Goal: Task Accomplishment & Management: Manage account settings

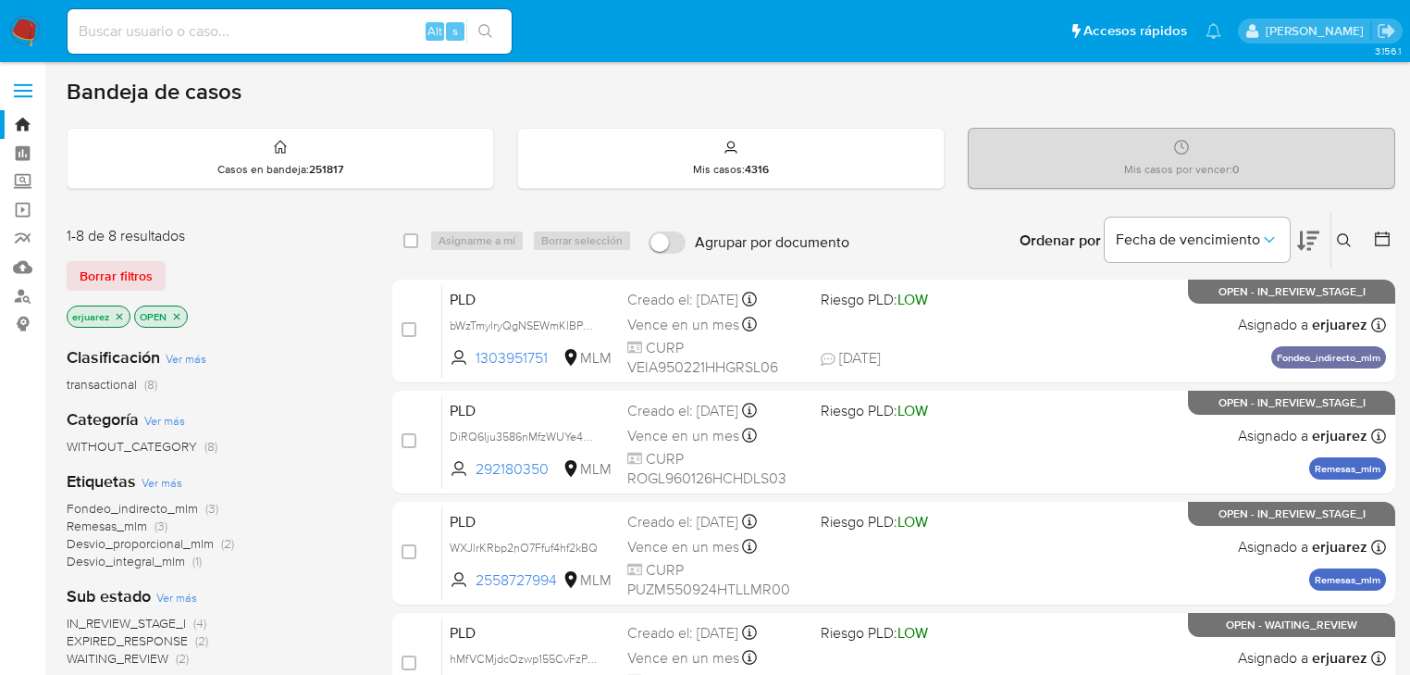
click at [38, 28] on img at bounding box center [24, 31] width 31 height 31
click at [117, 317] on icon "close-filter" at bounding box center [119, 316] width 11 height 11
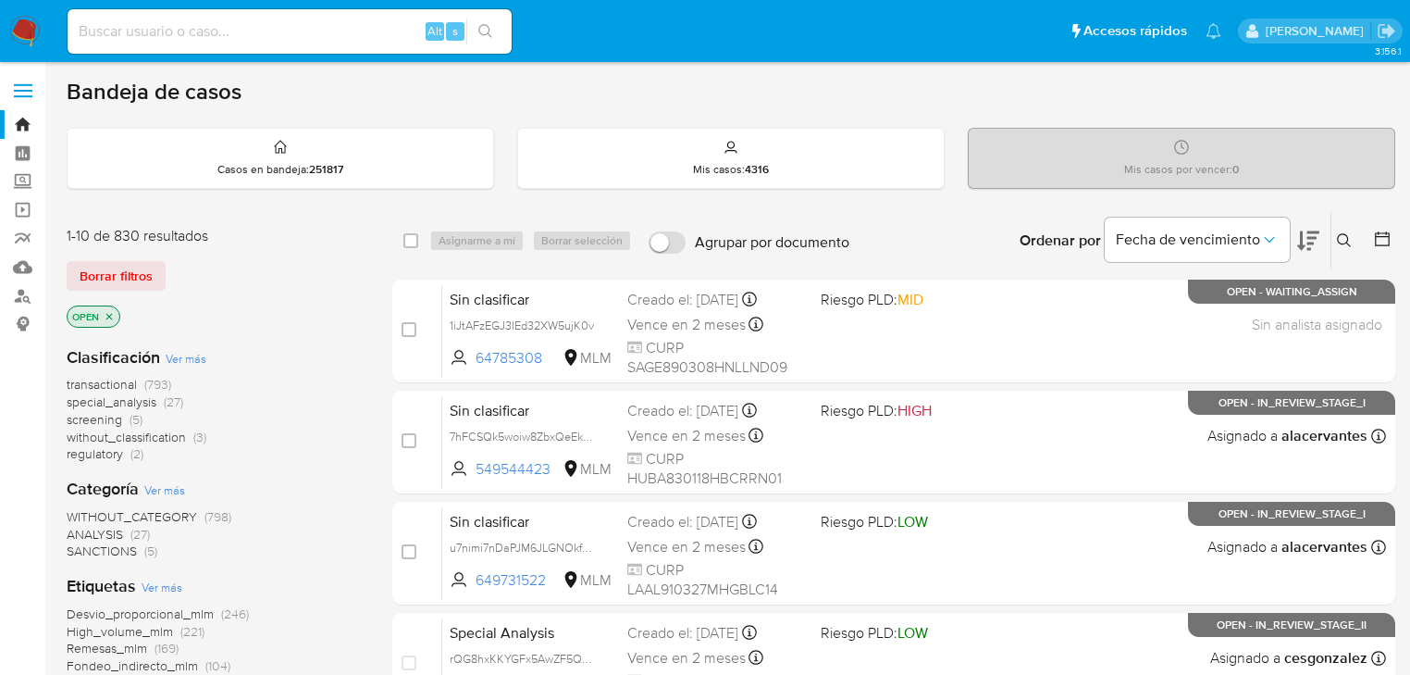
click at [1351, 229] on button at bounding box center [1347, 240] width 31 height 22
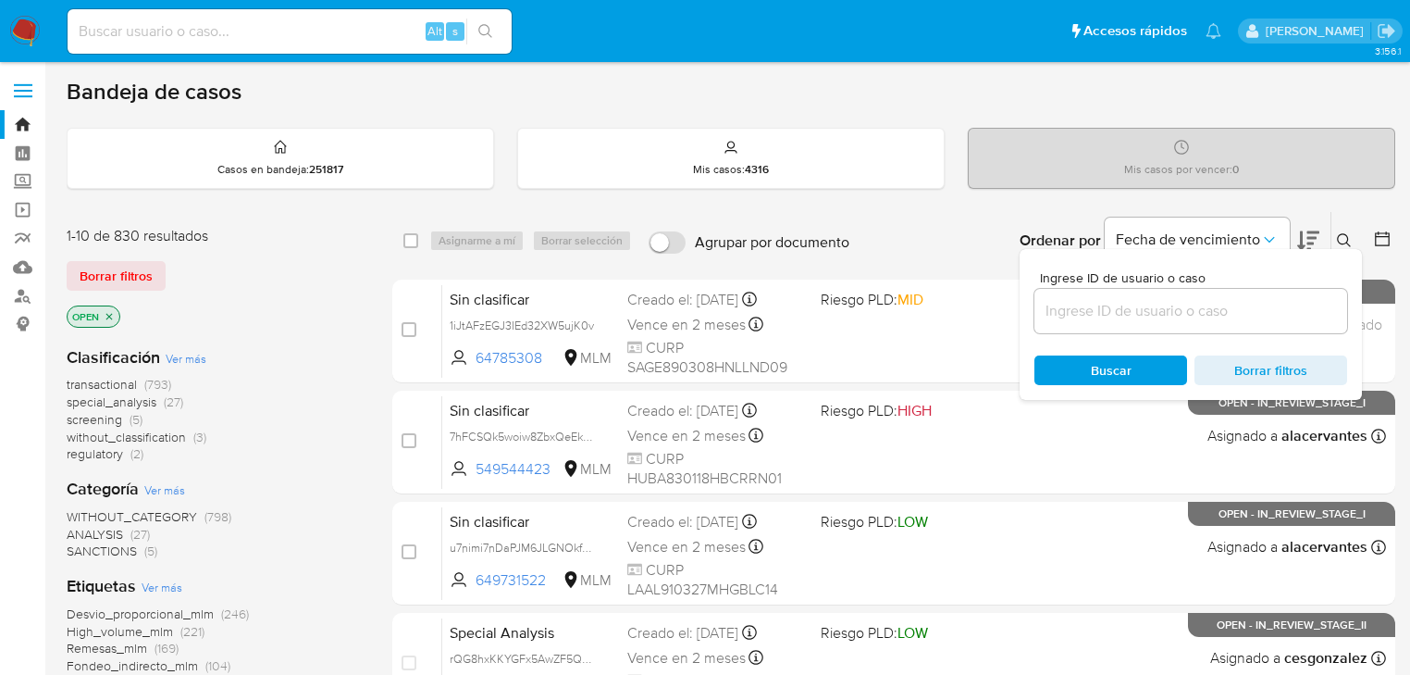
click at [1336, 230] on button at bounding box center [1347, 240] width 31 height 22
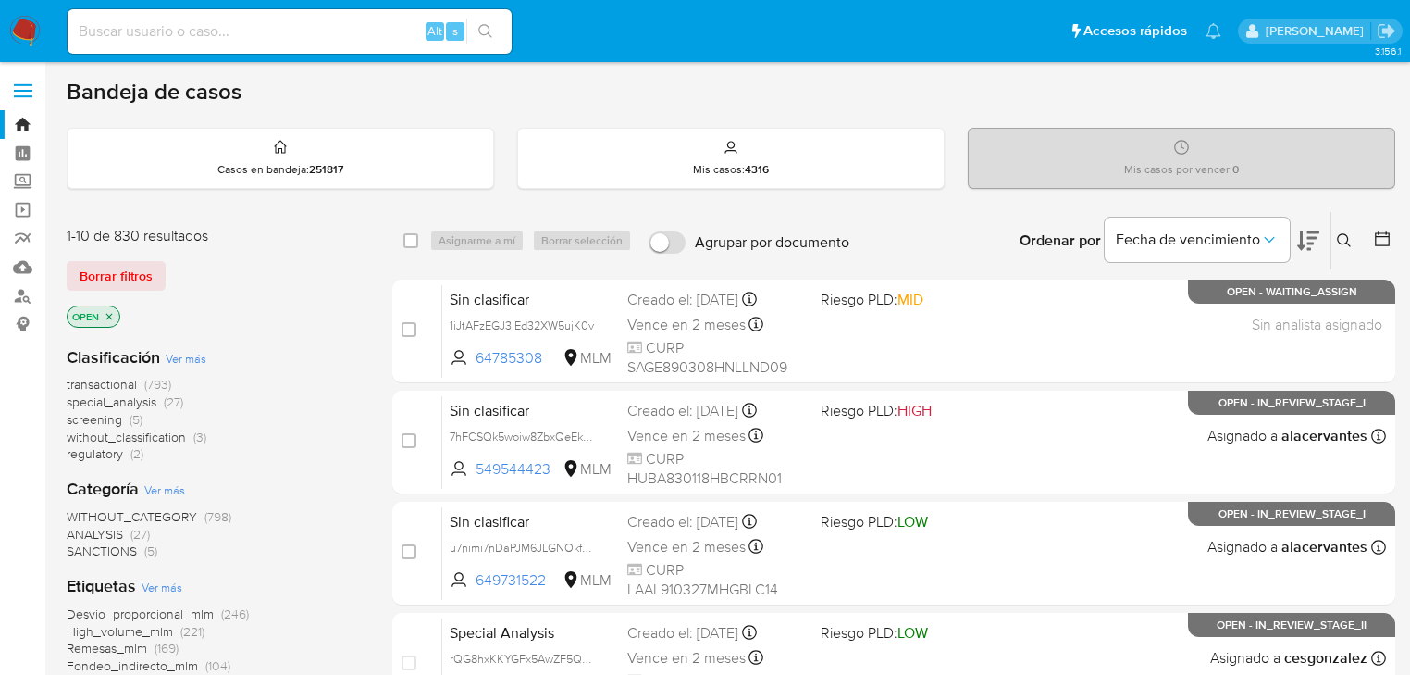
click at [1351, 235] on icon at bounding box center [1344, 240] width 15 height 15
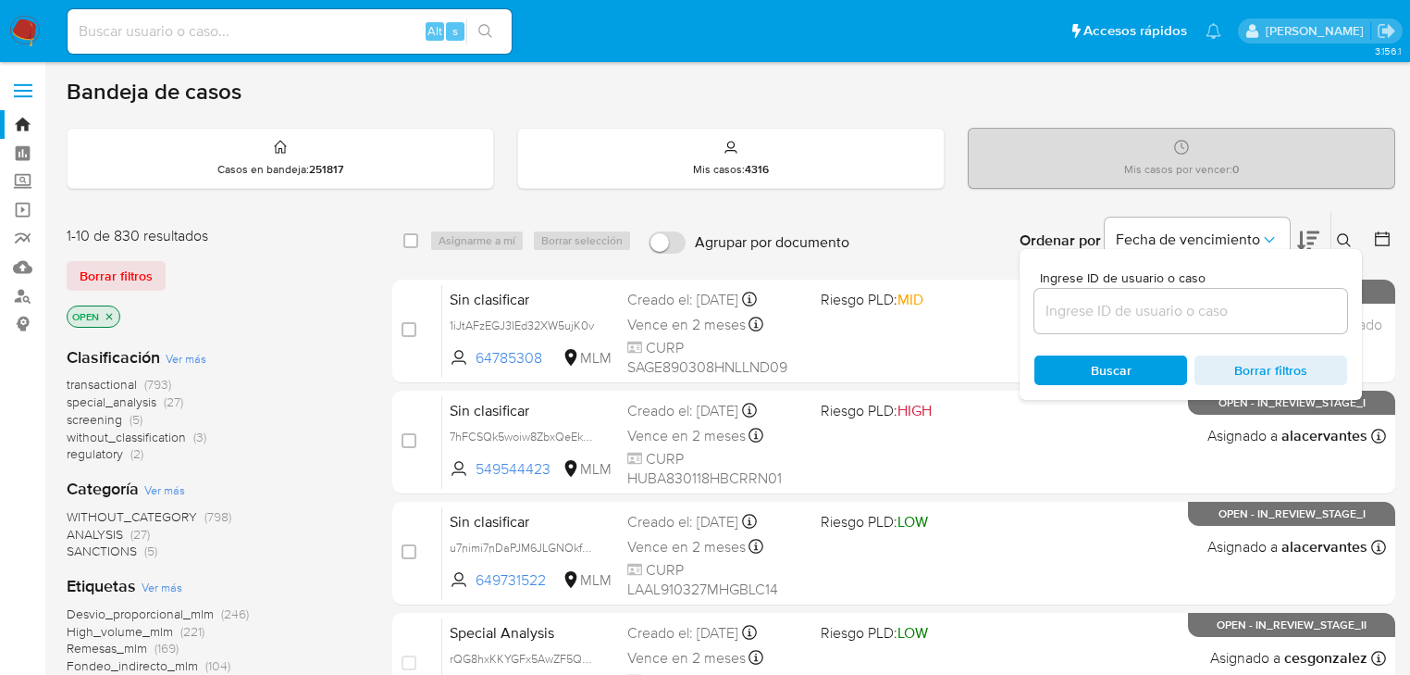
click at [1138, 303] on input at bounding box center [1191, 311] width 313 height 24
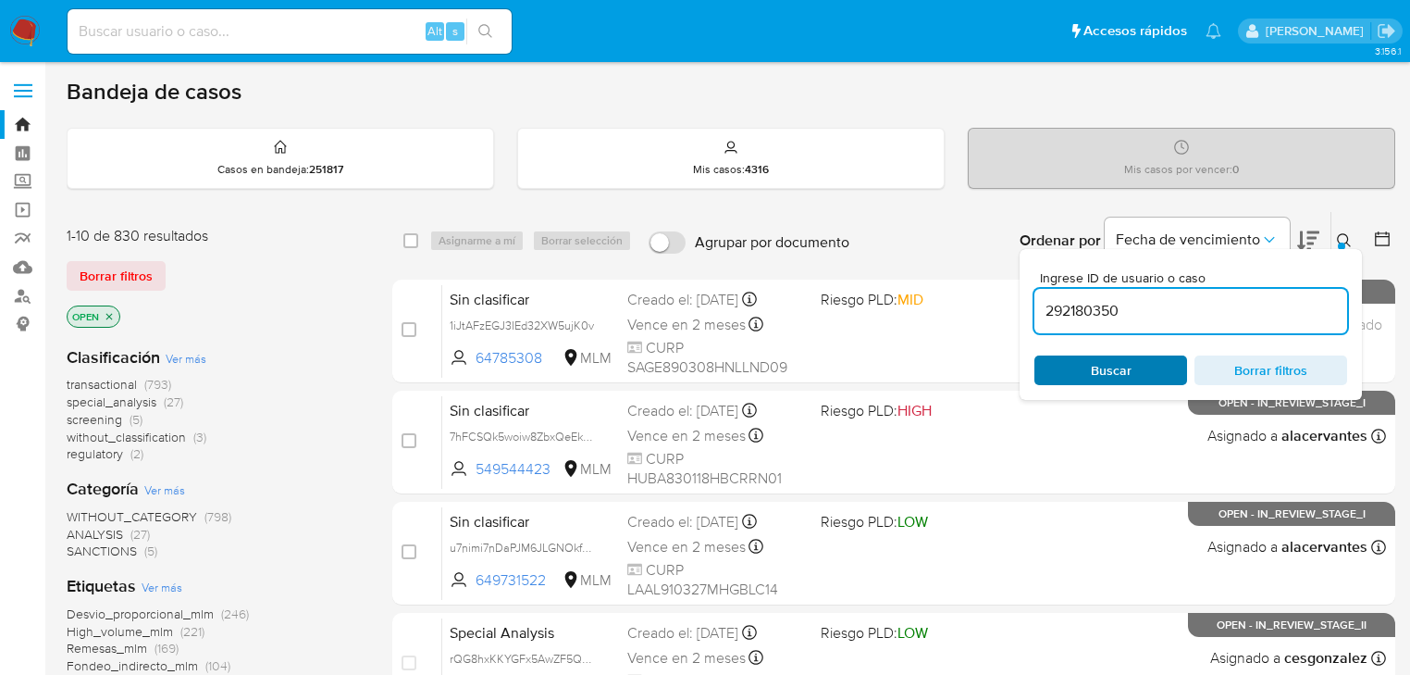
type input "292180350"
click at [1077, 367] on span "Buscar" at bounding box center [1111, 370] width 127 height 26
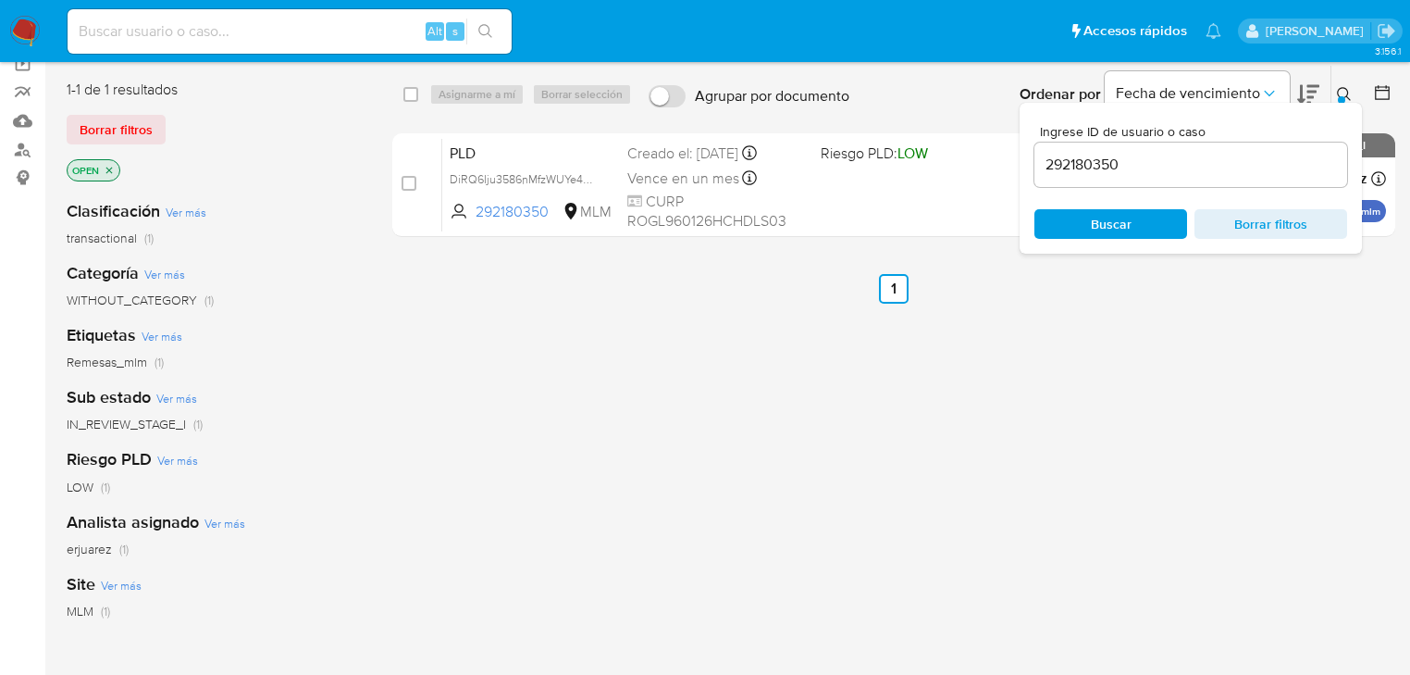
scroll to position [148, 0]
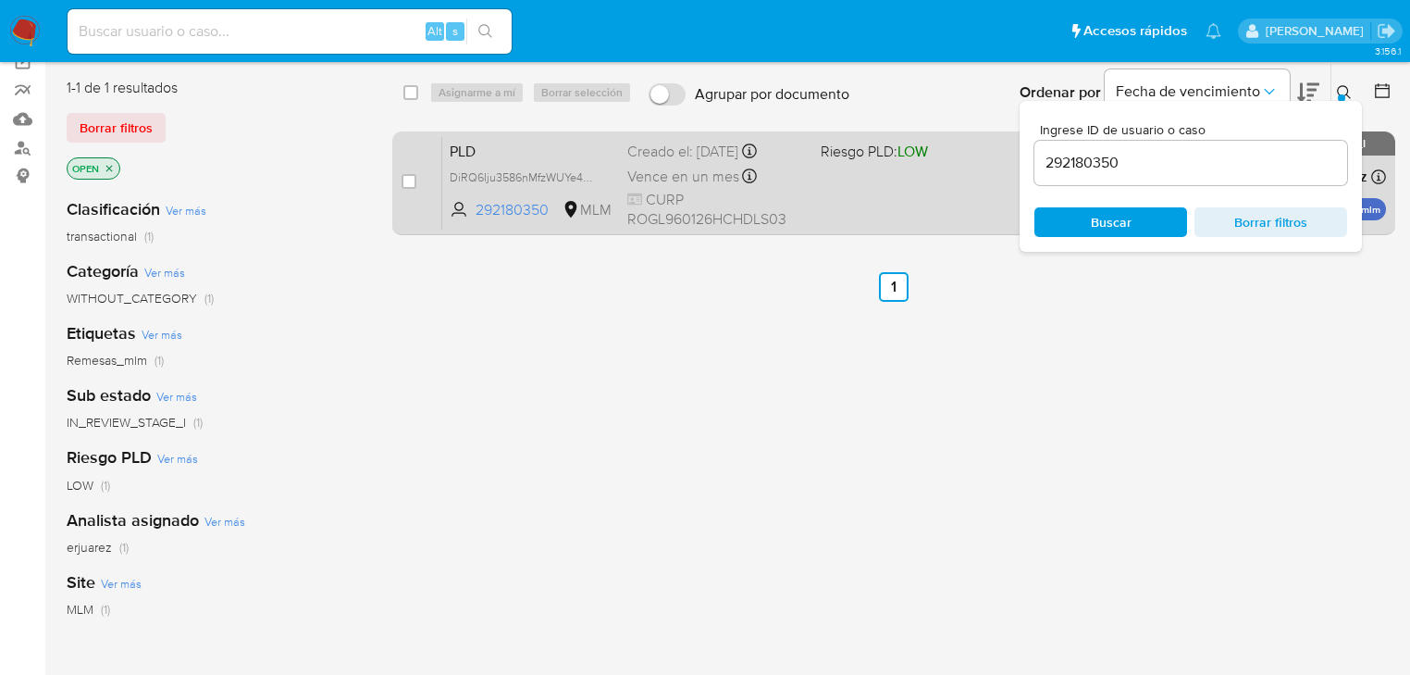
click at [925, 189] on div "PLD DiRQ6Iju3586nMfzWUYe4end 292180350 MLM Riesgo PLD: LOW Creado el: 12/08/202…" at bounding box center [914, 182] width 944 height 93
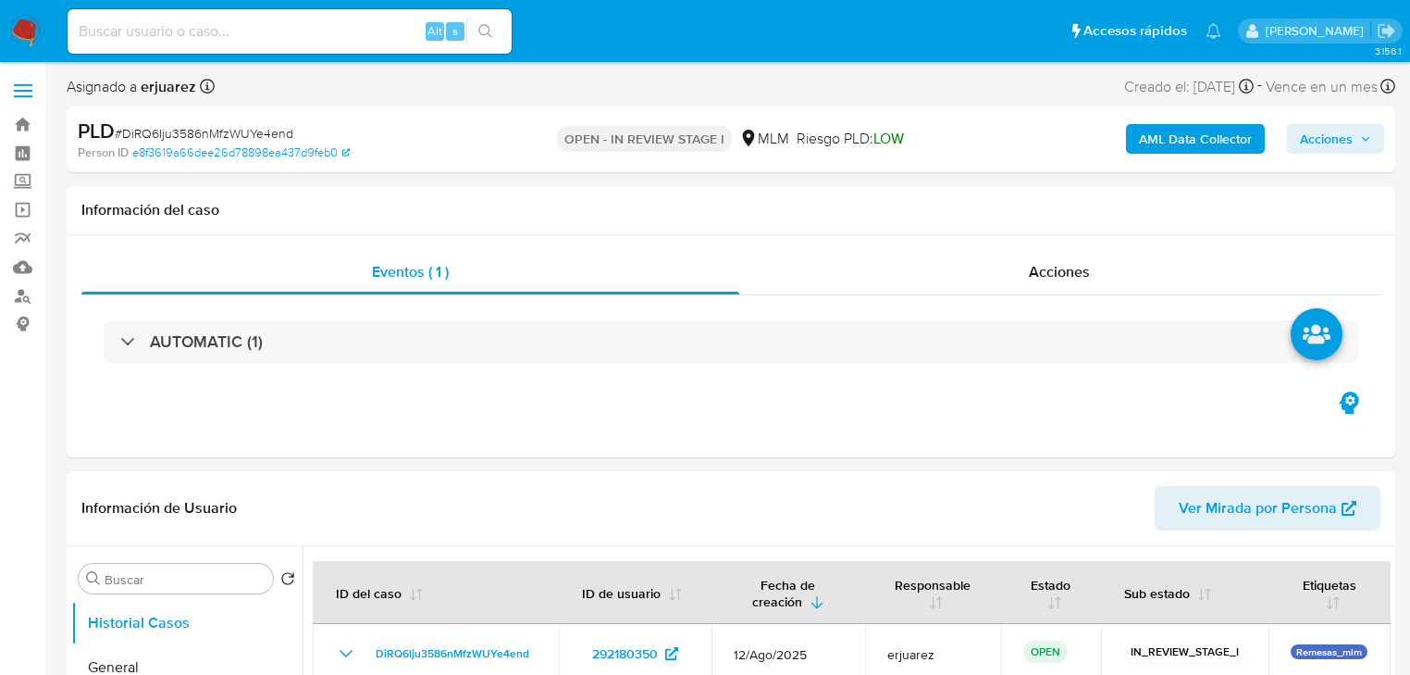
select select "10"
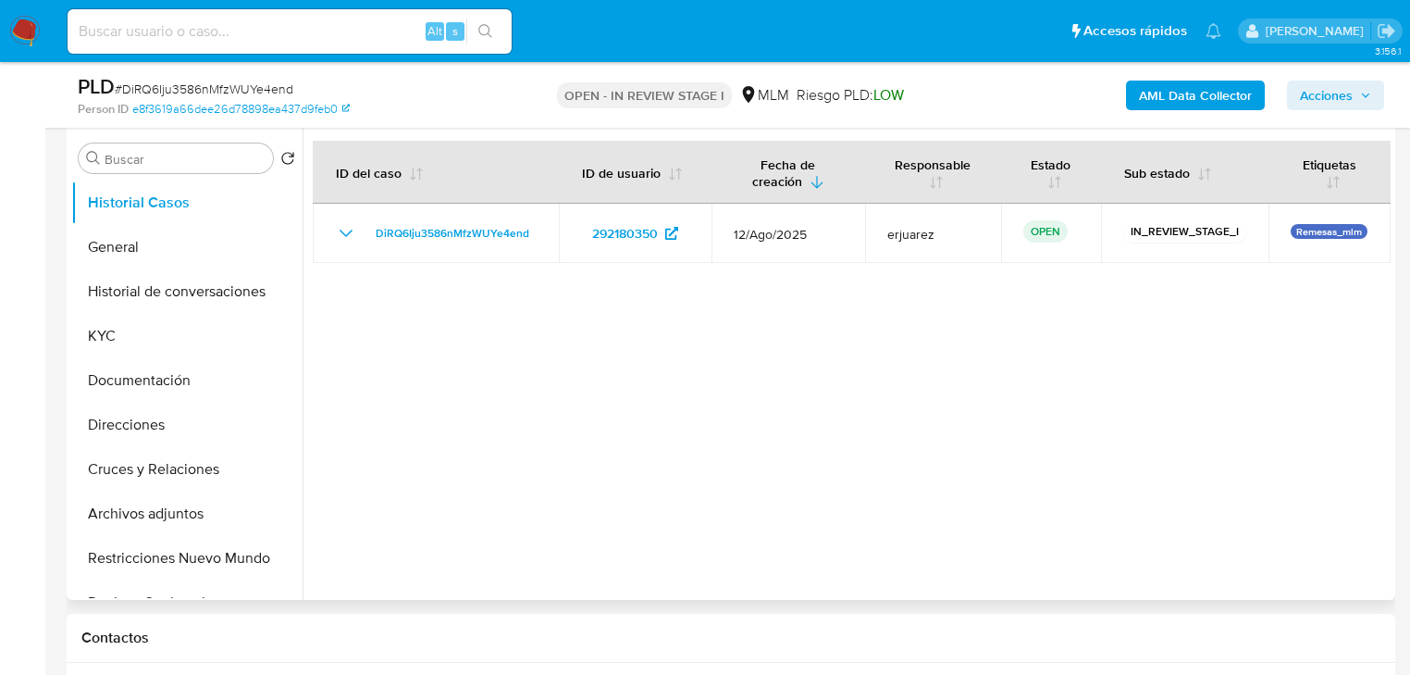
scroll to position [370, 0]
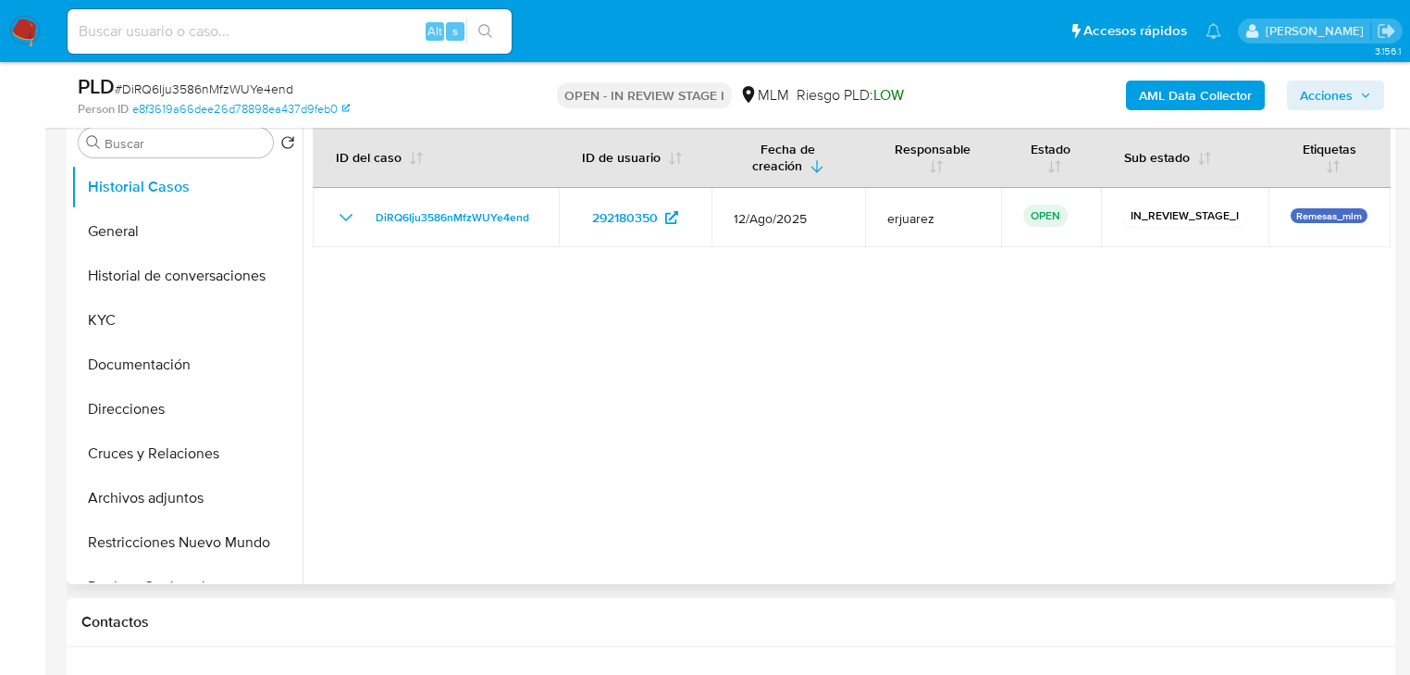
drag, startPoint x: 125, startPoint y: 226, endPoint x: 304, endPoint y: 292, distance: 190.6
click at [124, 226] on button "General" at bounding box center [186, 231] width 231 height 44
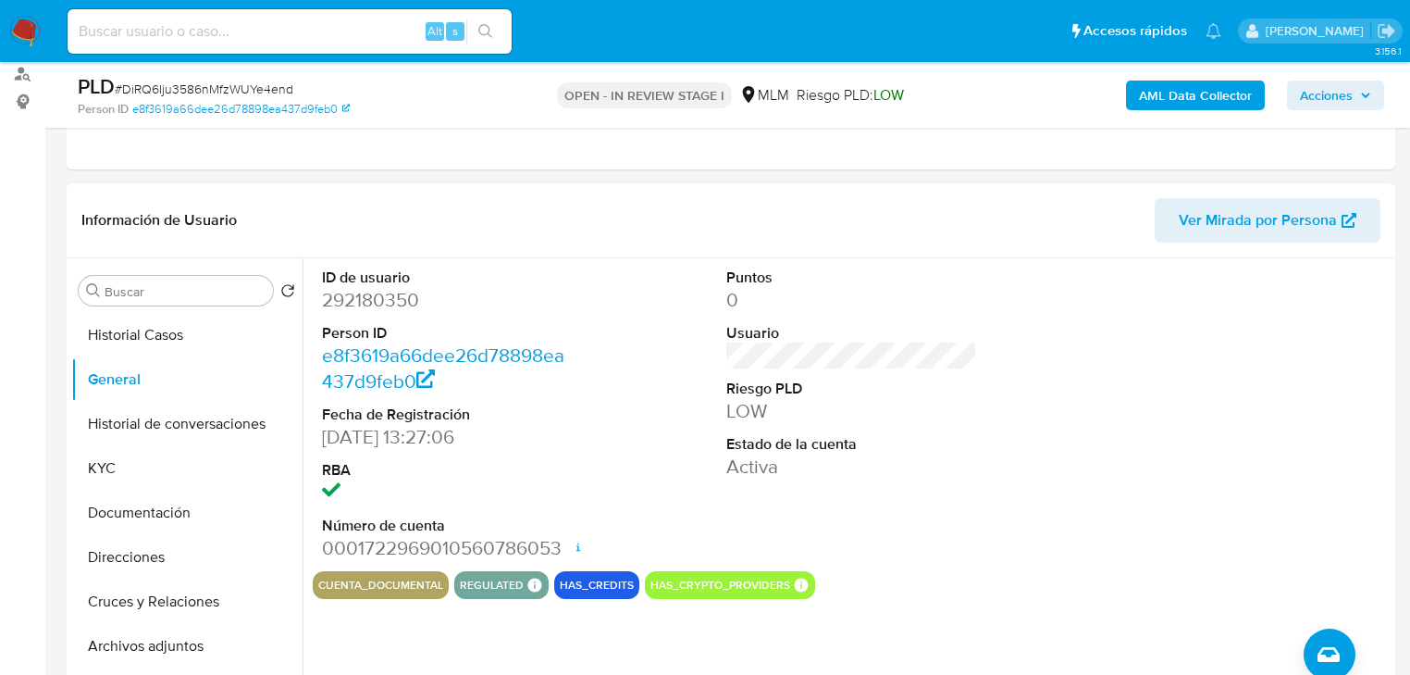
scroll to position [222, 0]
click at [145, 335] on button "Historial Casos" at bounding box center [179, 335] width 217 height 44
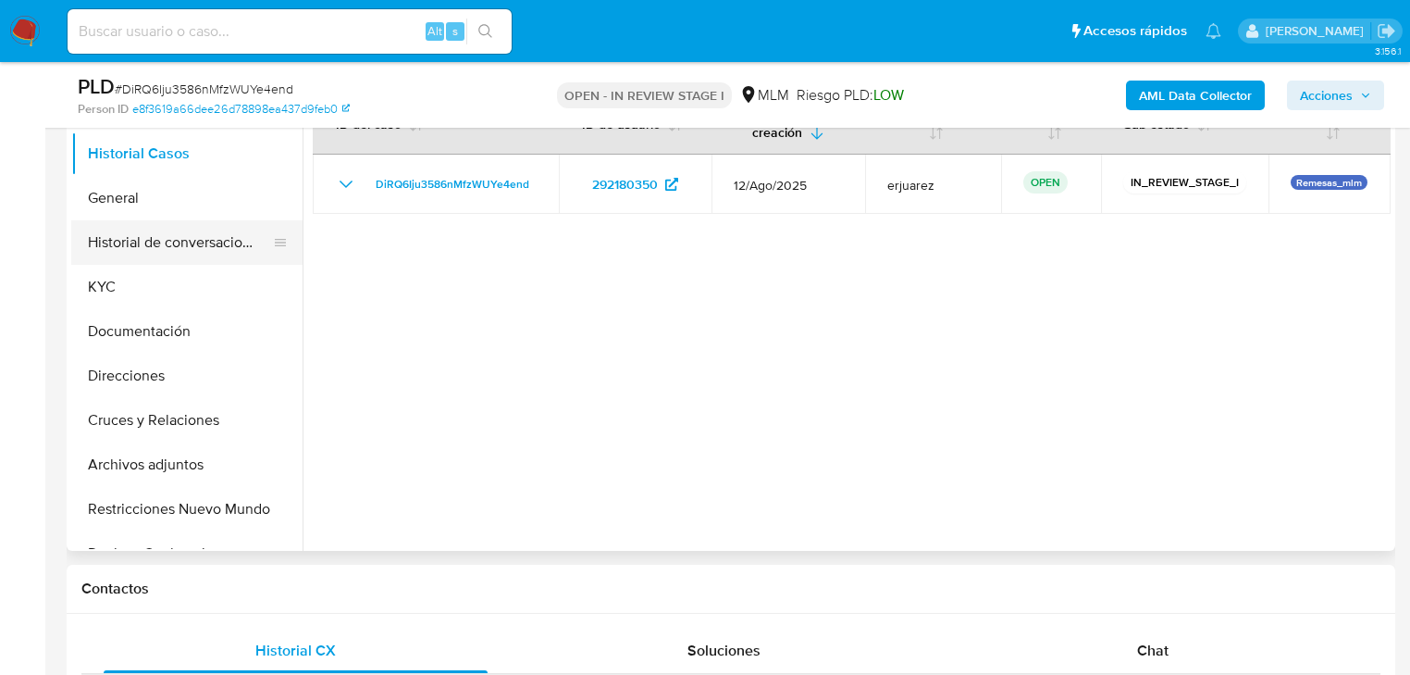
scroll to position [296, 0]
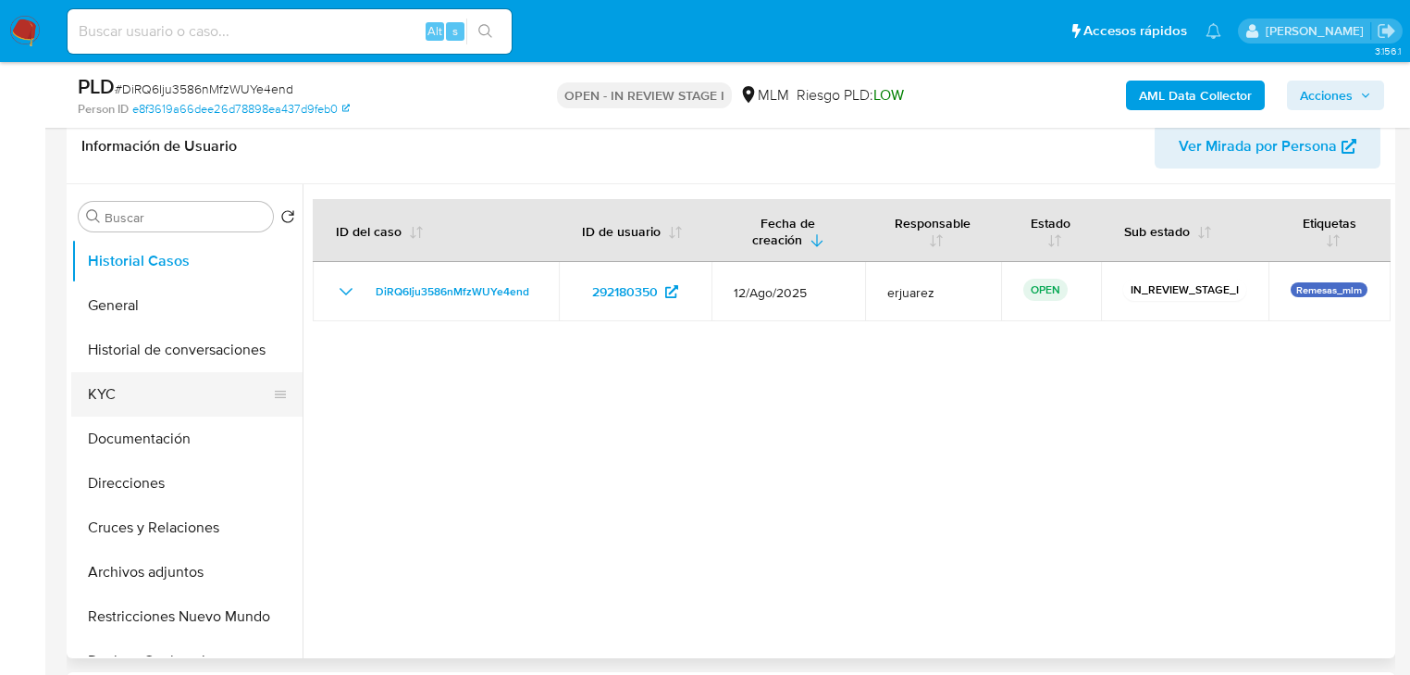
click at [105, 384] on button "KYC" at bounding box center [179, 394] width 217 height 44
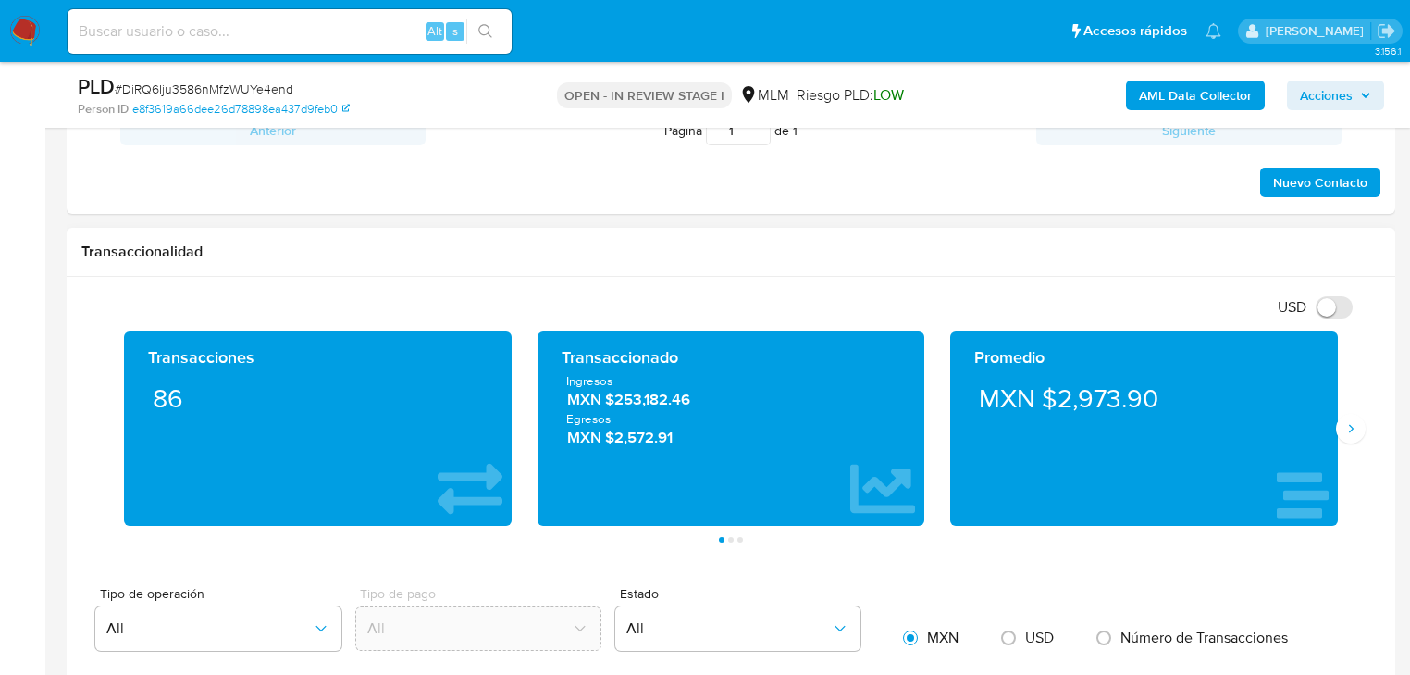
scroll to position [1184, 0]
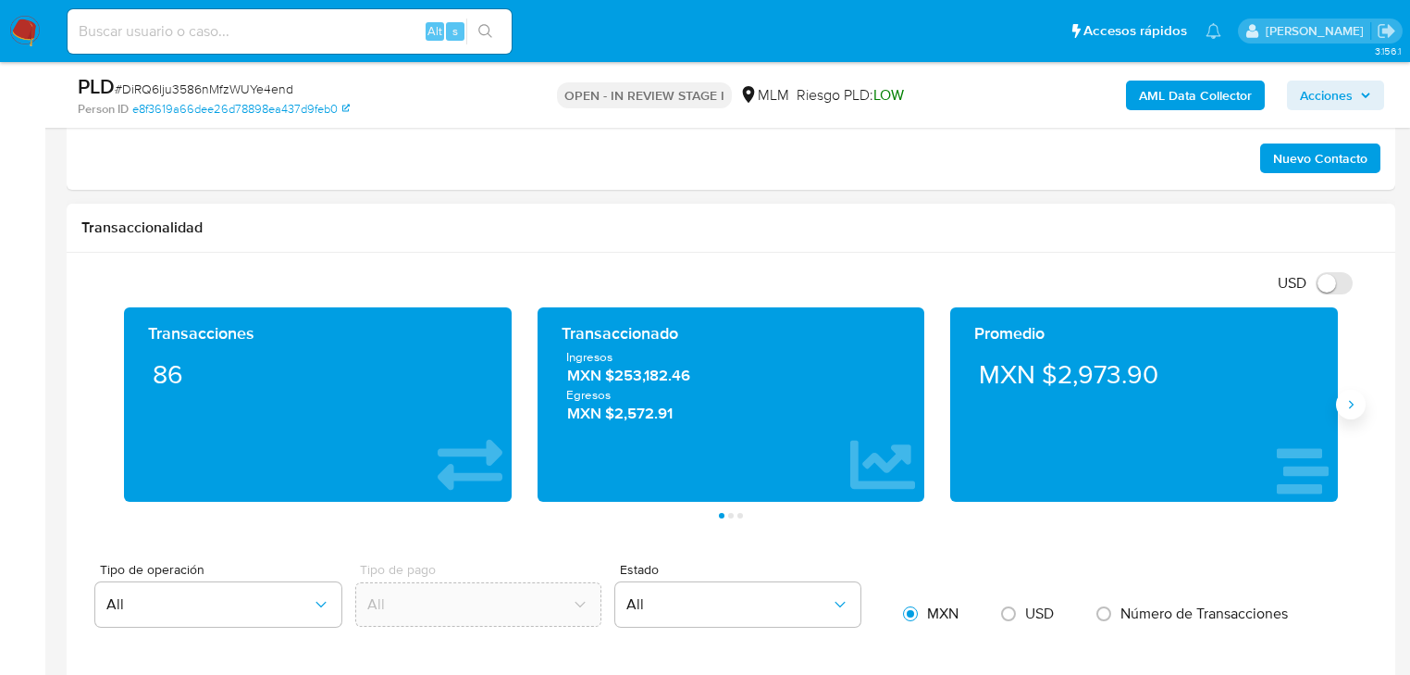
click at [1346, 403] on icon "Siguiente" at bounding box center [1351, 404] width 15 height 15
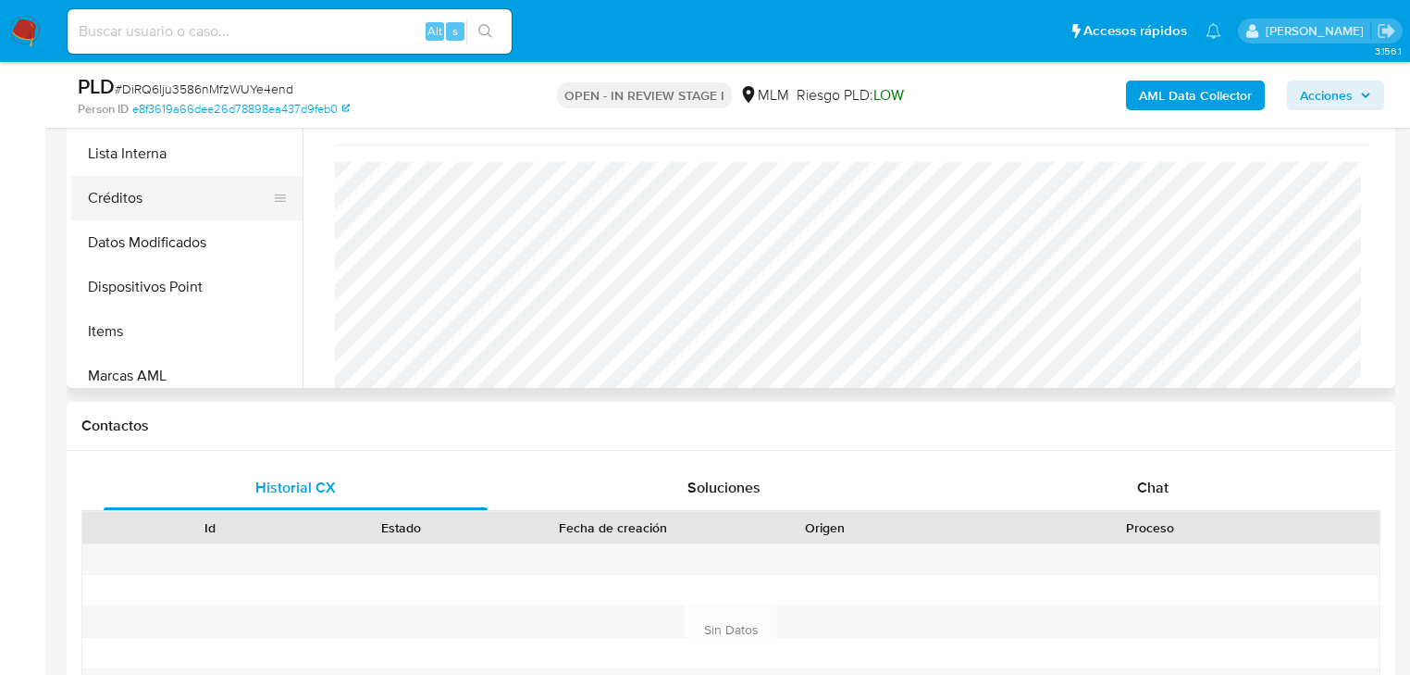
scroll to position [296, 0]
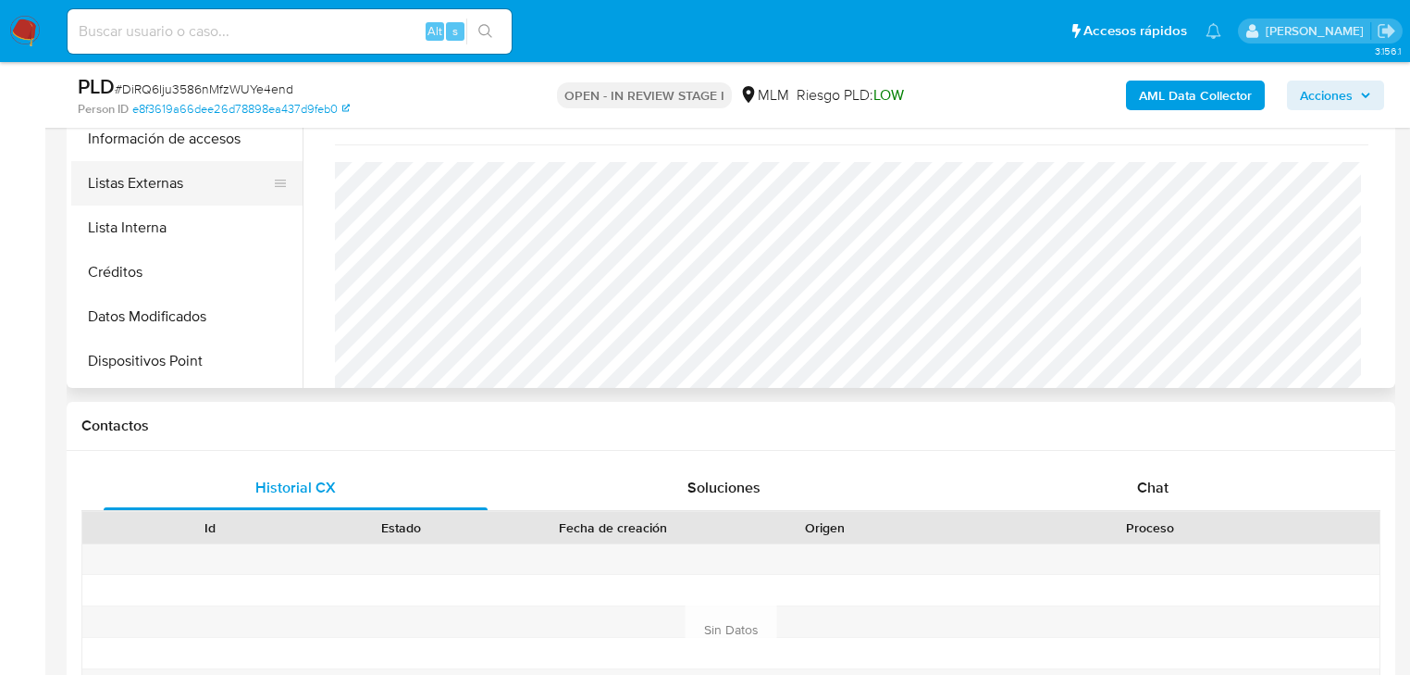
click at [155, 169] on button "Listas Externas" at bounding box center [179, 183] width 217 height 44
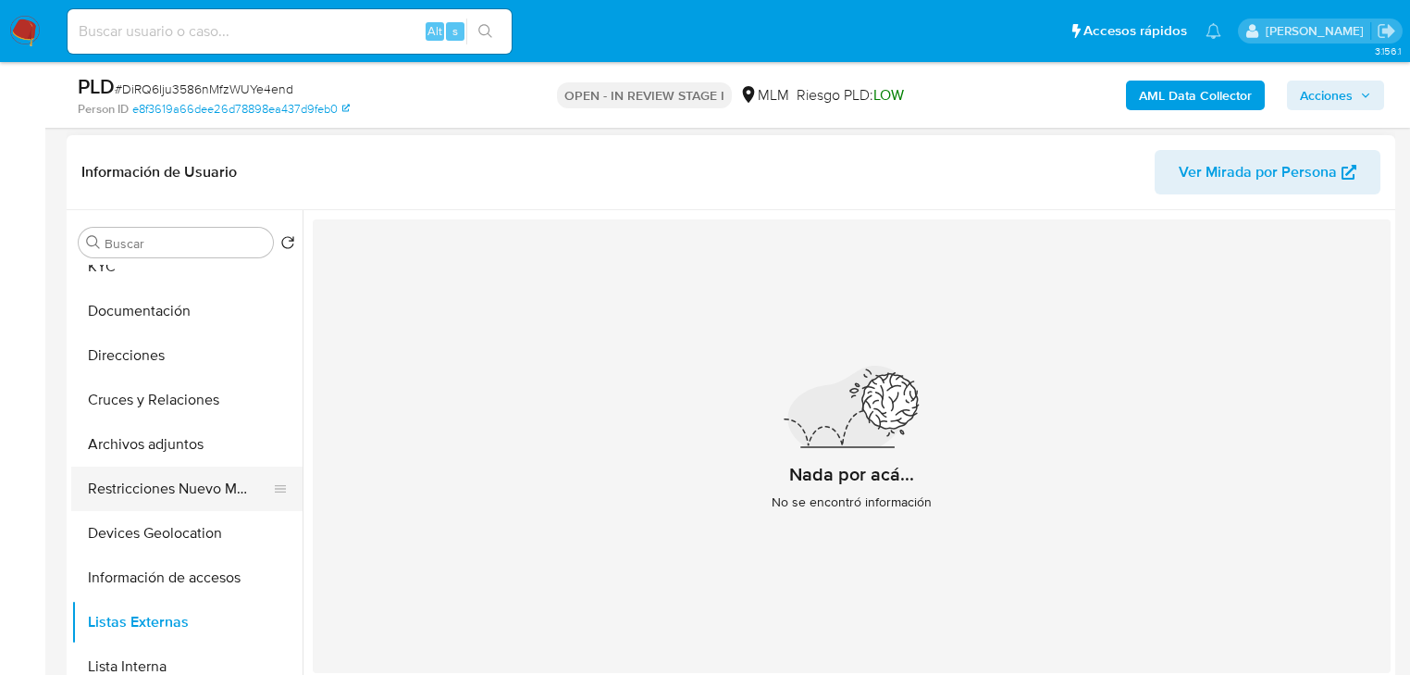
scroll to position [74, 0]
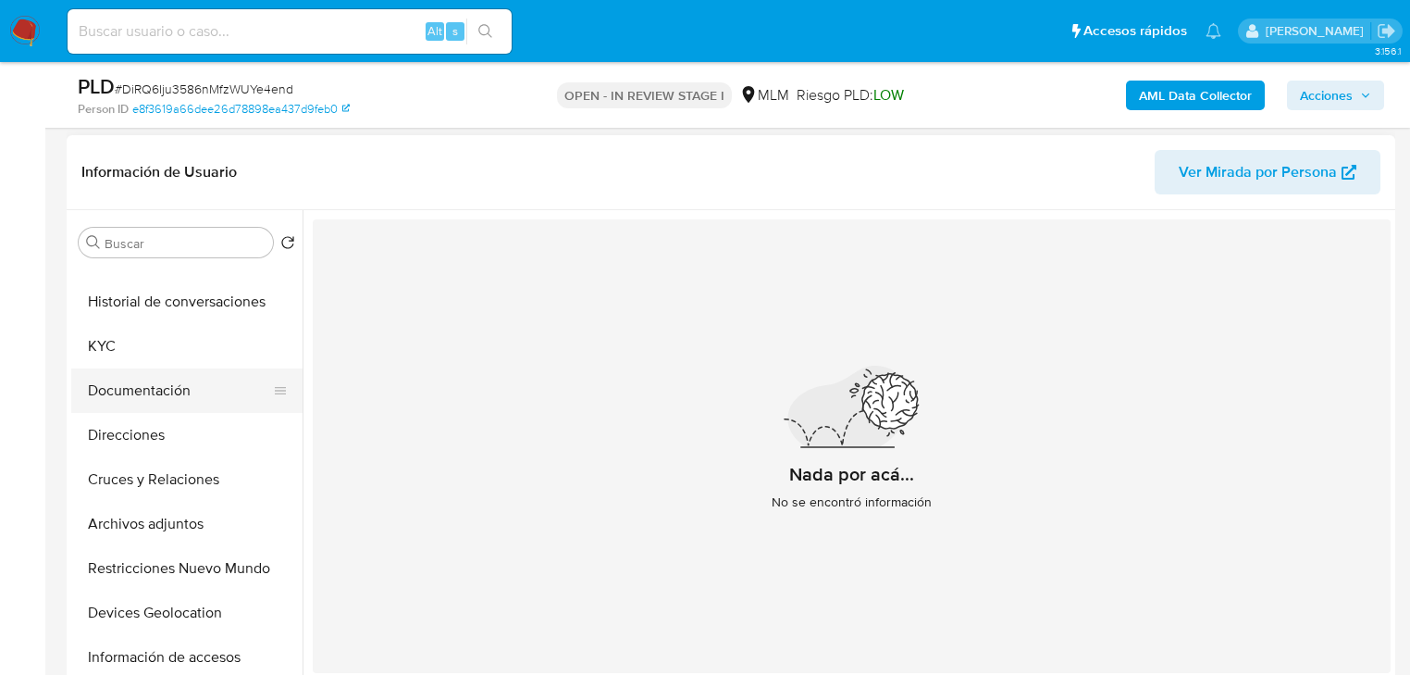
click at [187, 391] on button "Documentación" at bounding box center [179, 390] width 217 height 44
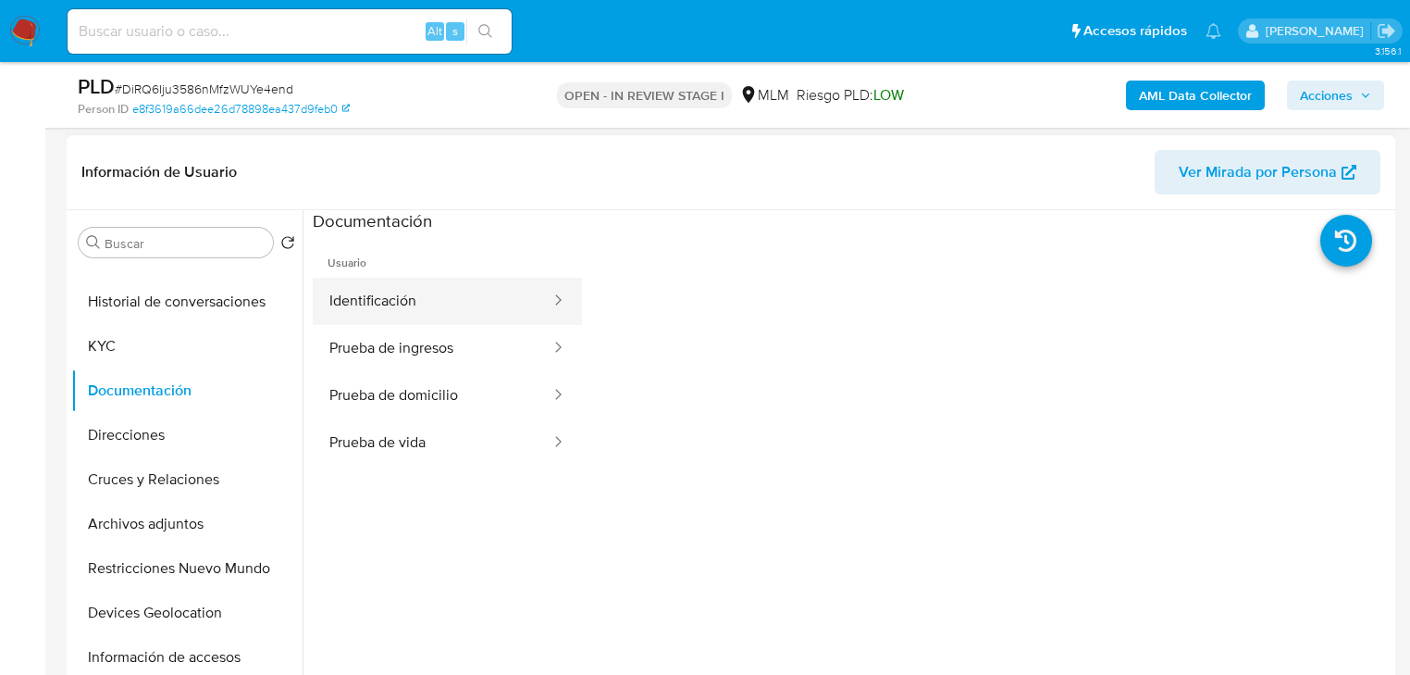
click at [386, 290] on button "Identificación" at bounding box center [433, 301] width 240 height 47
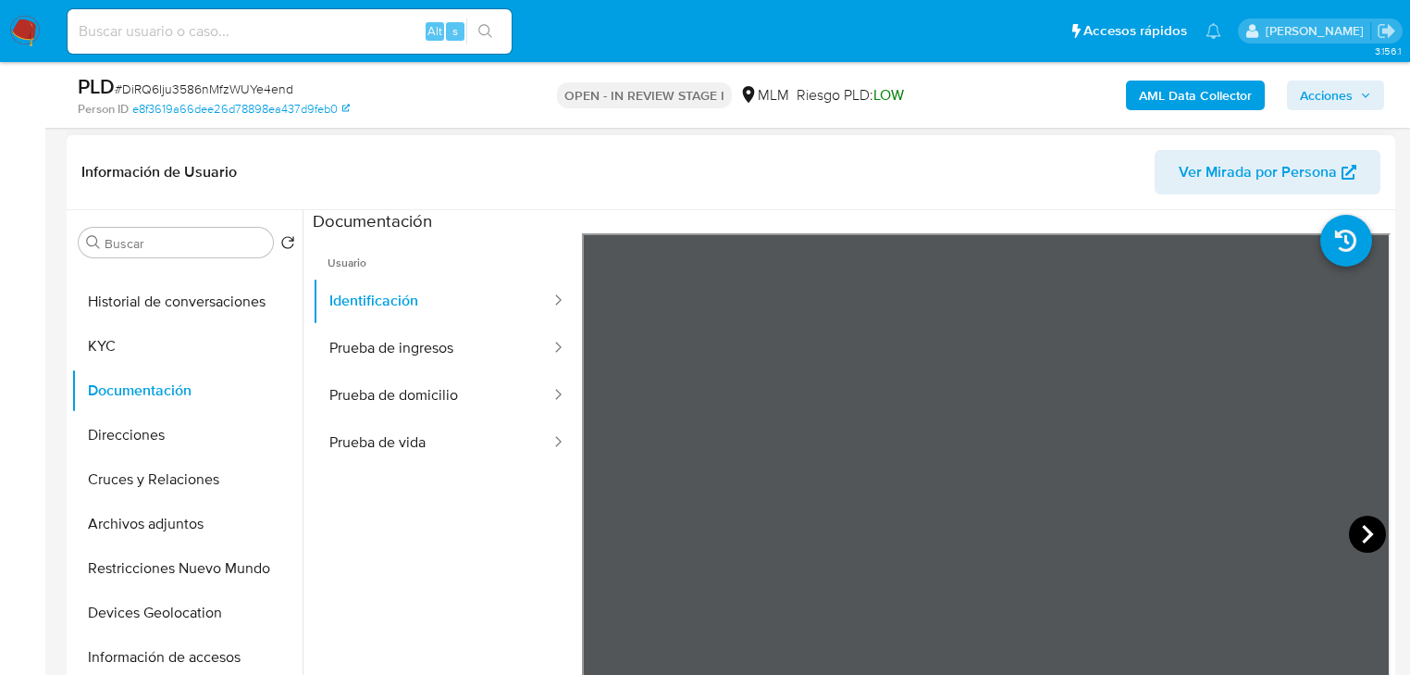
click at [1369, 546] on icon at bounding box center [1367, 533] width 37 height 37
drag, startPoint x: 319, startPoint y: 353, endPoint x: 341, endPoint y: 358, distance: 22.7
click at [320, 353] on button "Prueba de ingresos" at bounding box center [433, 348] width 240 height 47
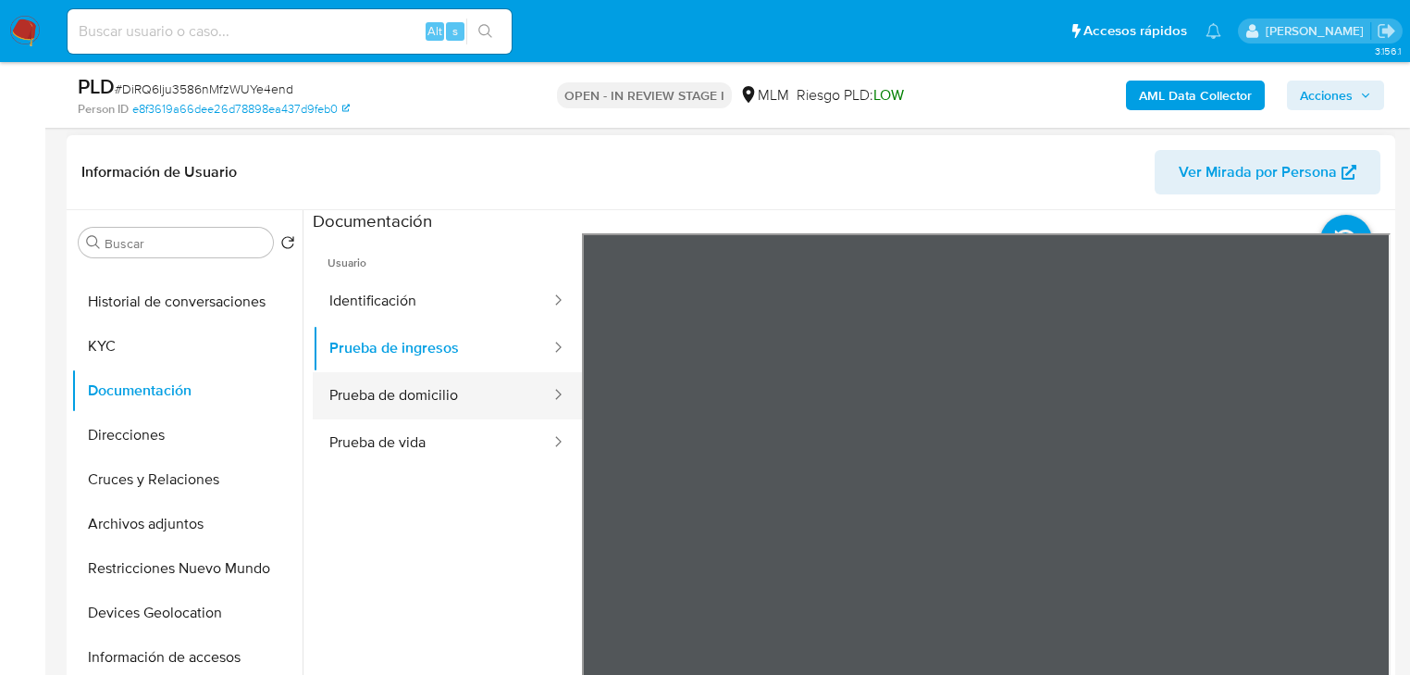
click at [452, 381] on button "Prueba de domicilio" at bounding box center [433, 395] width 240 height 47
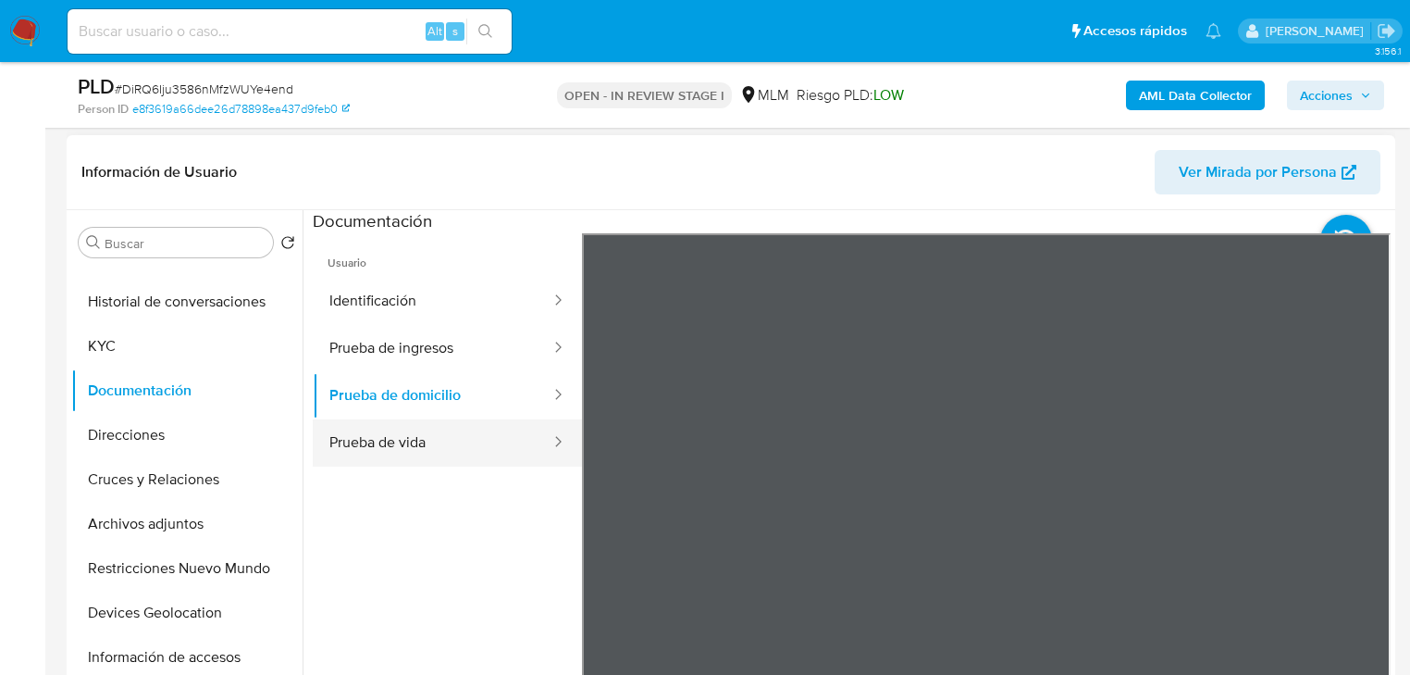
click at [353, 437] on button "Prueba de vida" at bounding box center [433, 442] width 240 height 47
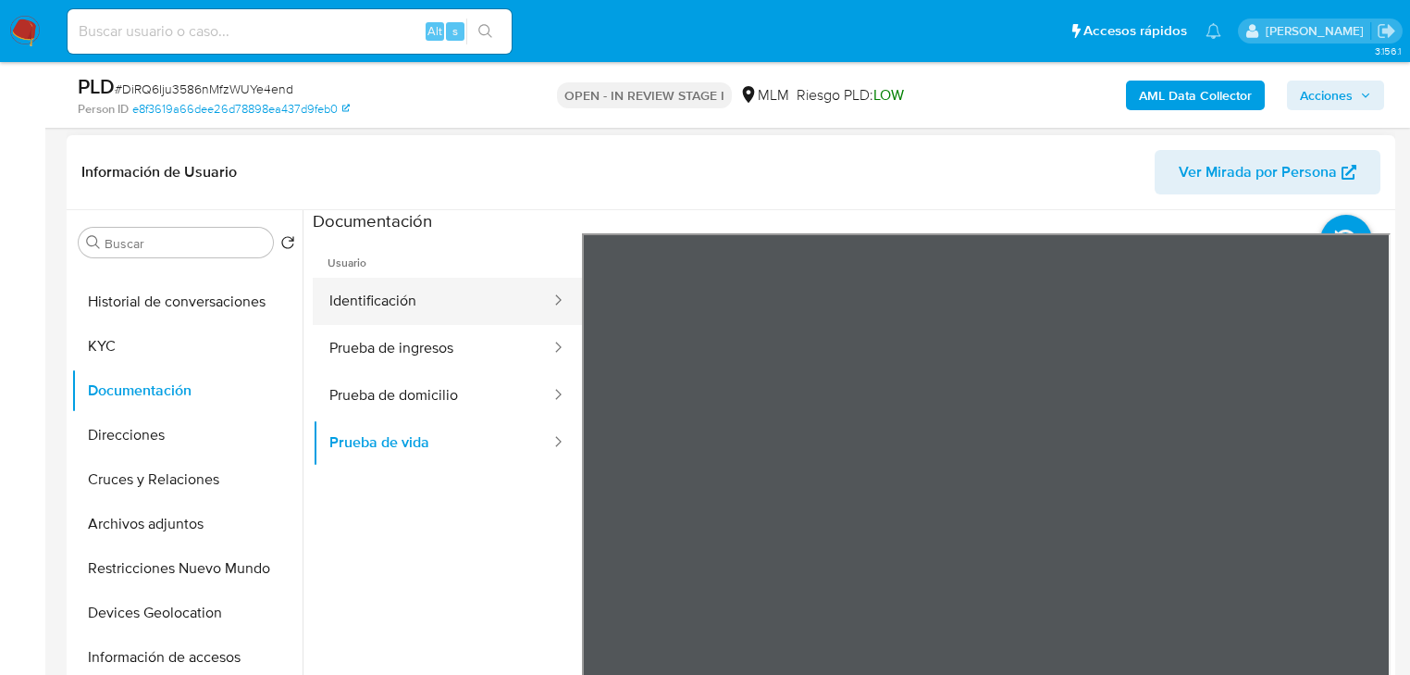
click at [422, 322] on button "Identificación" at bounding box center [433, 301] width 240 height 47
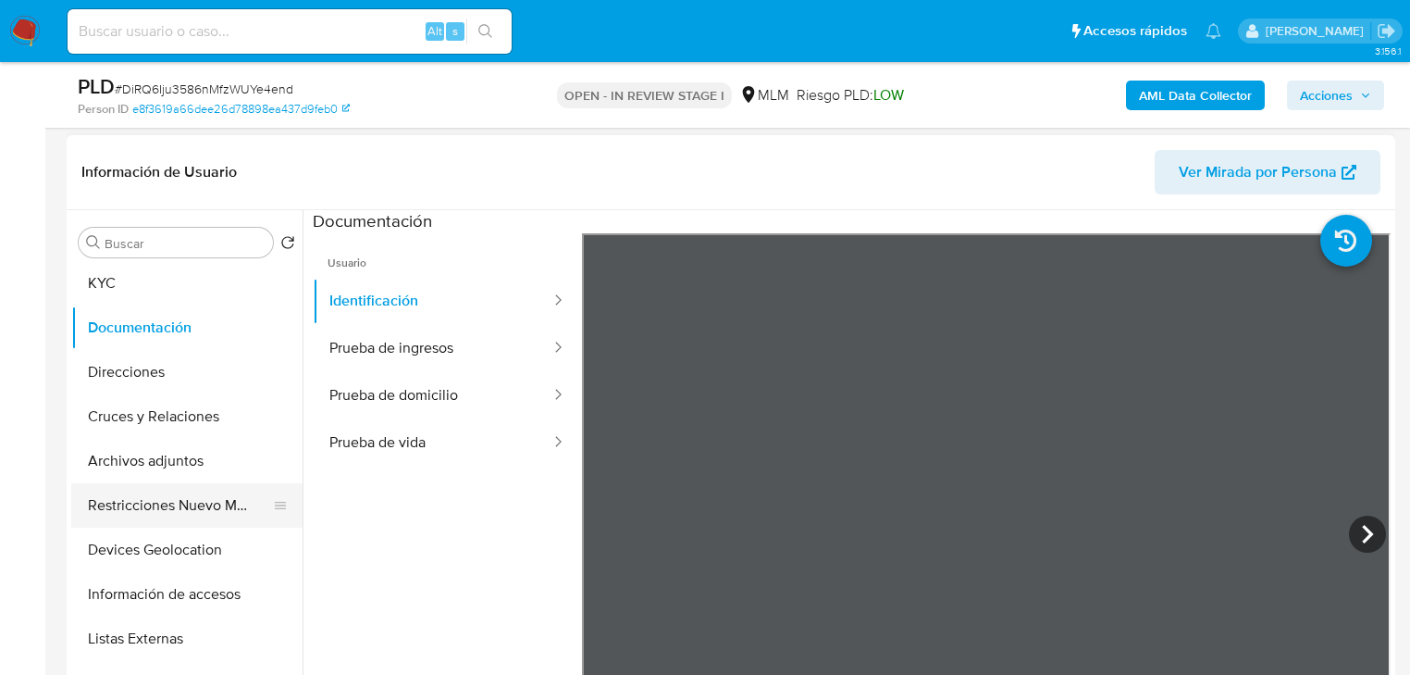
scroll to position [222, 0]
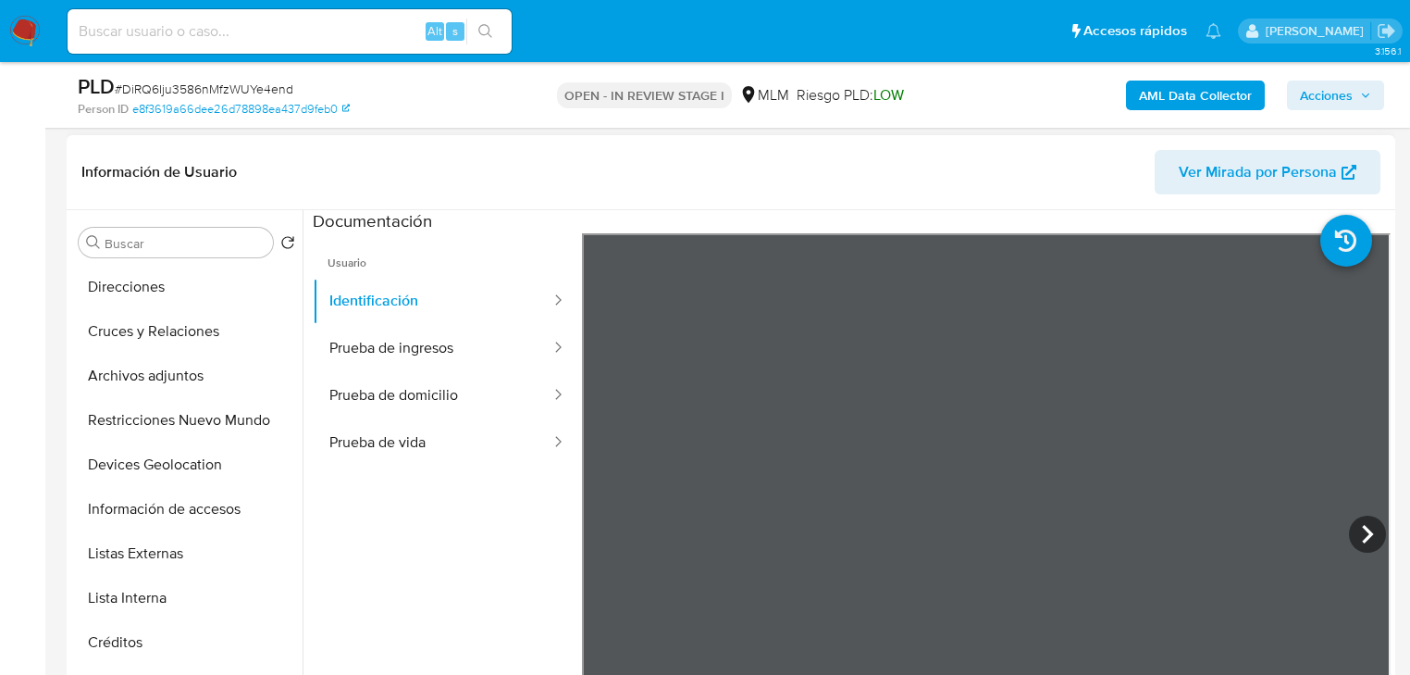
drag, startPoint x: 155, startPoint y: 463, endPoint x: 472, endPoint y: 452, distance: 316.7
click at [158, 463] on button "Devices Geolocation" at bounding box center [186, 464] width 231 height 44
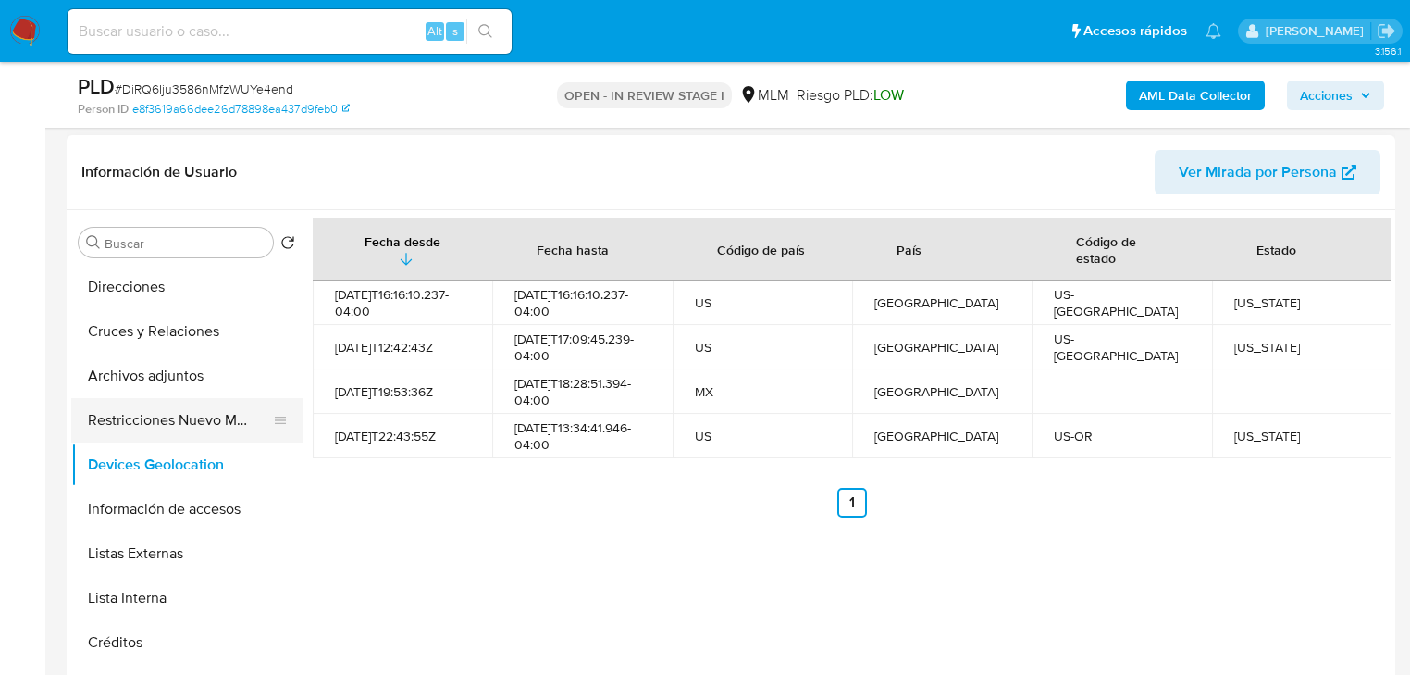
scroll to position [0, 0]
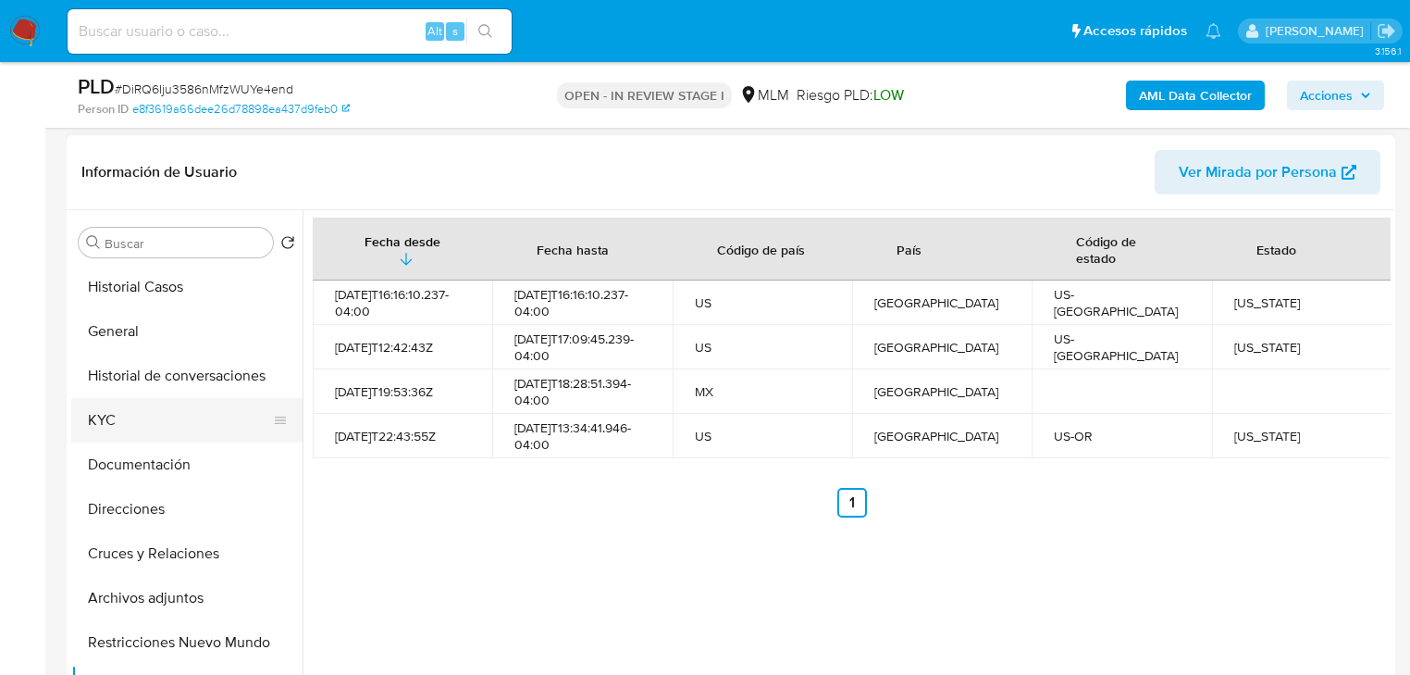
drag, startPoint x: 129, startPoint y: 414, endPoint x: 139, endPoint y: 414, distance: 10.2
click at [129, 414] on button "KYC" at bounding box center [179, 420] width 217 height 44
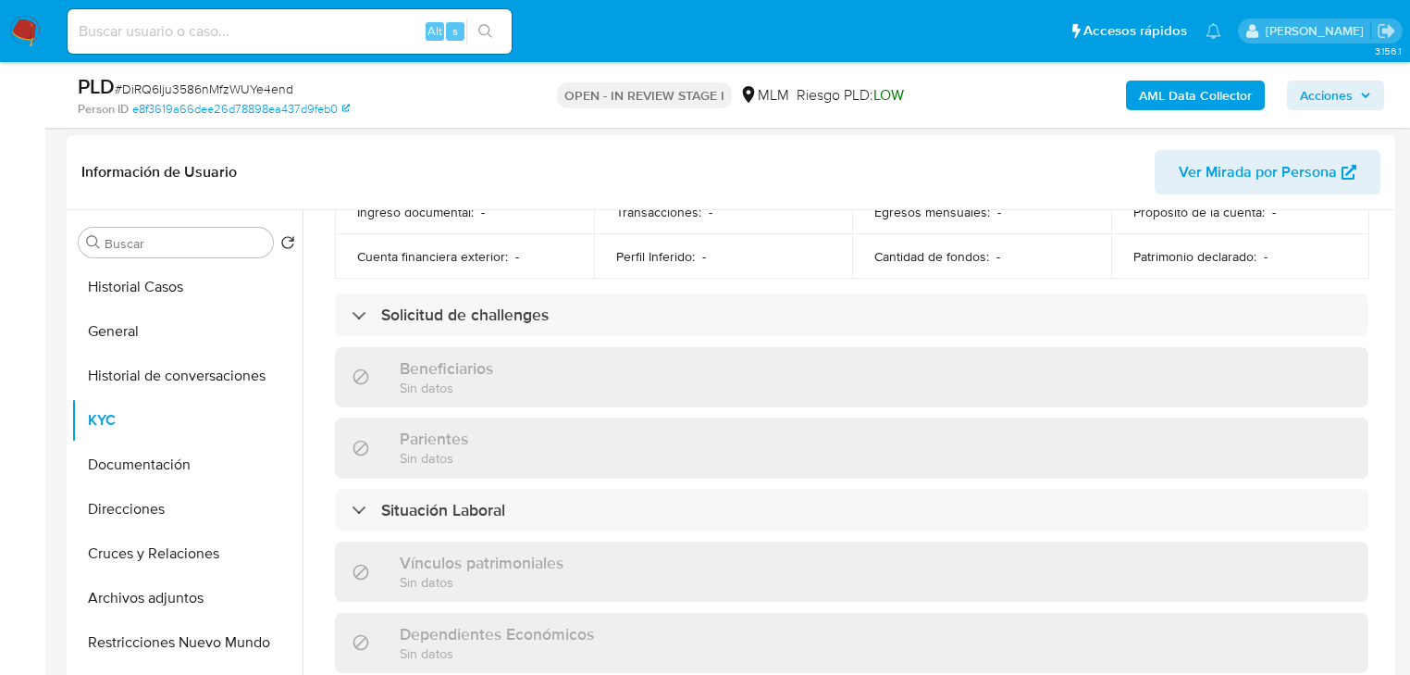
scroll to position [1150, 0]
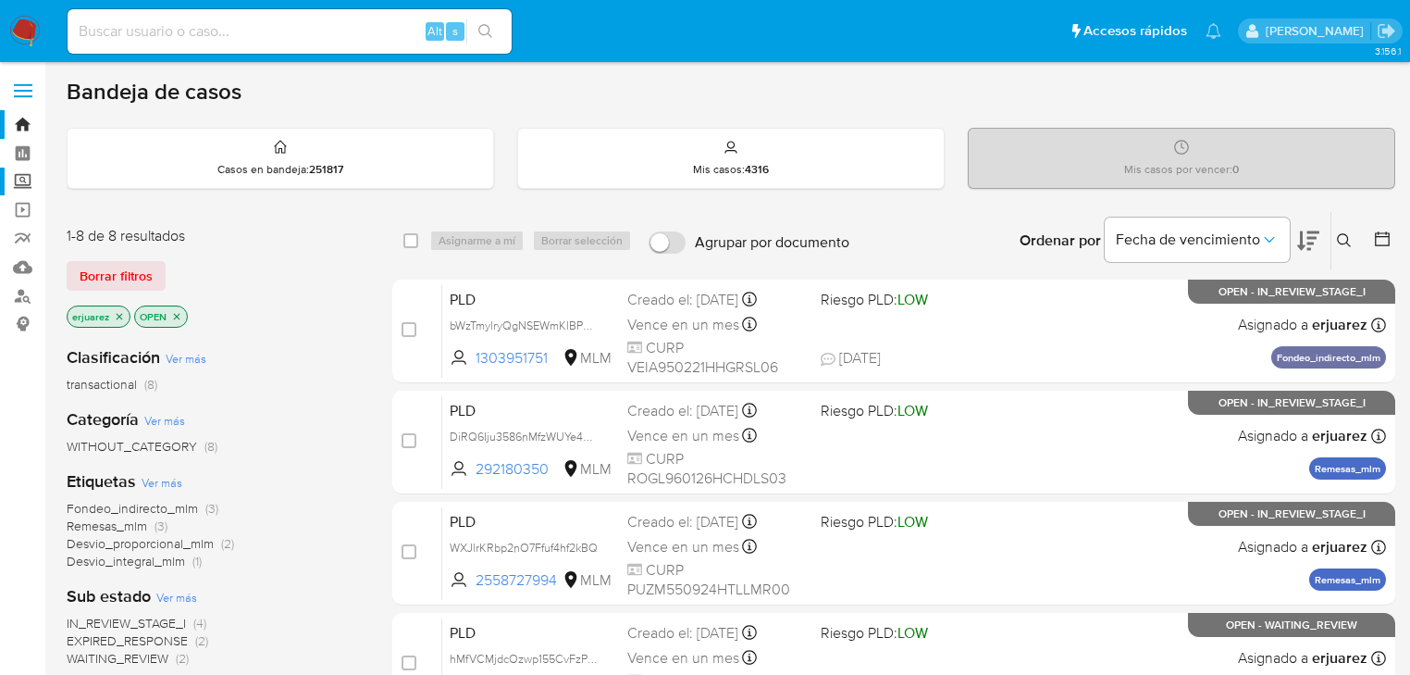
drag, startPoint x: 19, startPoint y: 178, endPoint x: 47, endPoint y: 183, distance: 29.2
click at [19, 178] on label "Screening" at bounding box center [110, 181] width 220 height 29
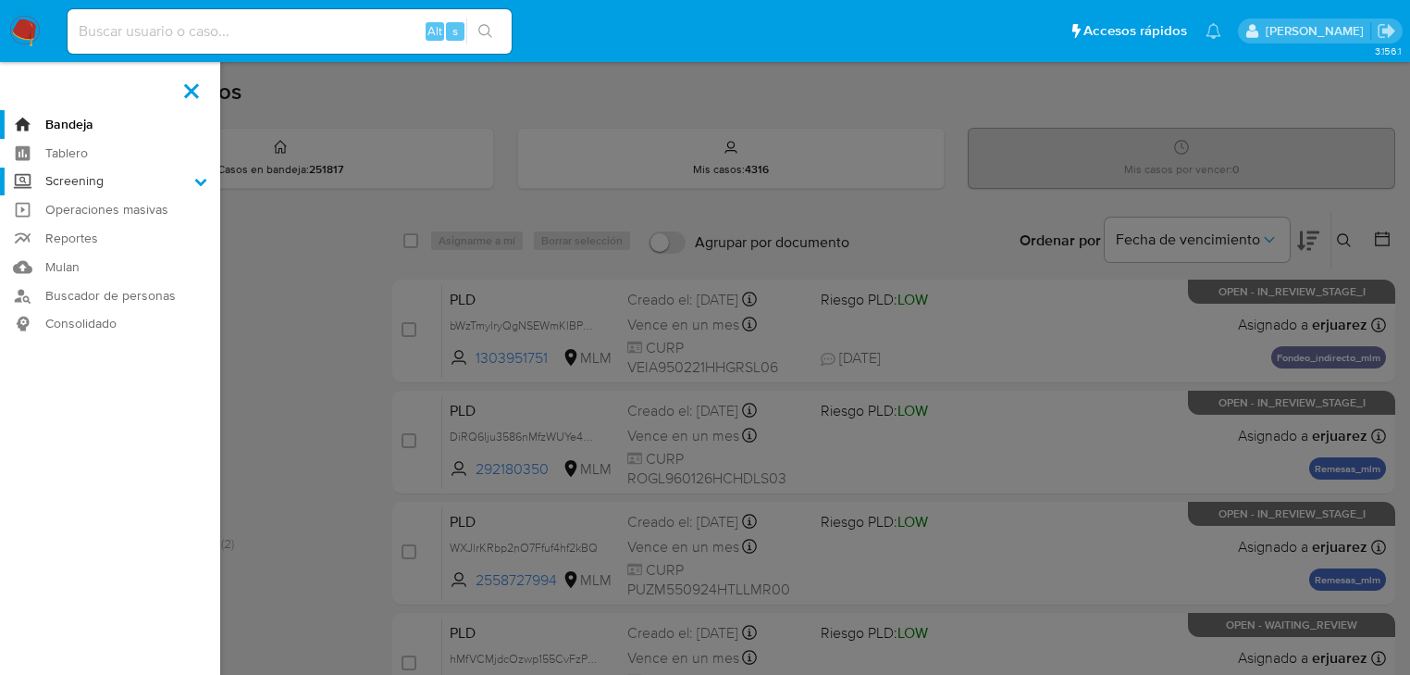
click at [0, 0] on input "Screening" at bounding box center [0, 0] width 0 height 0
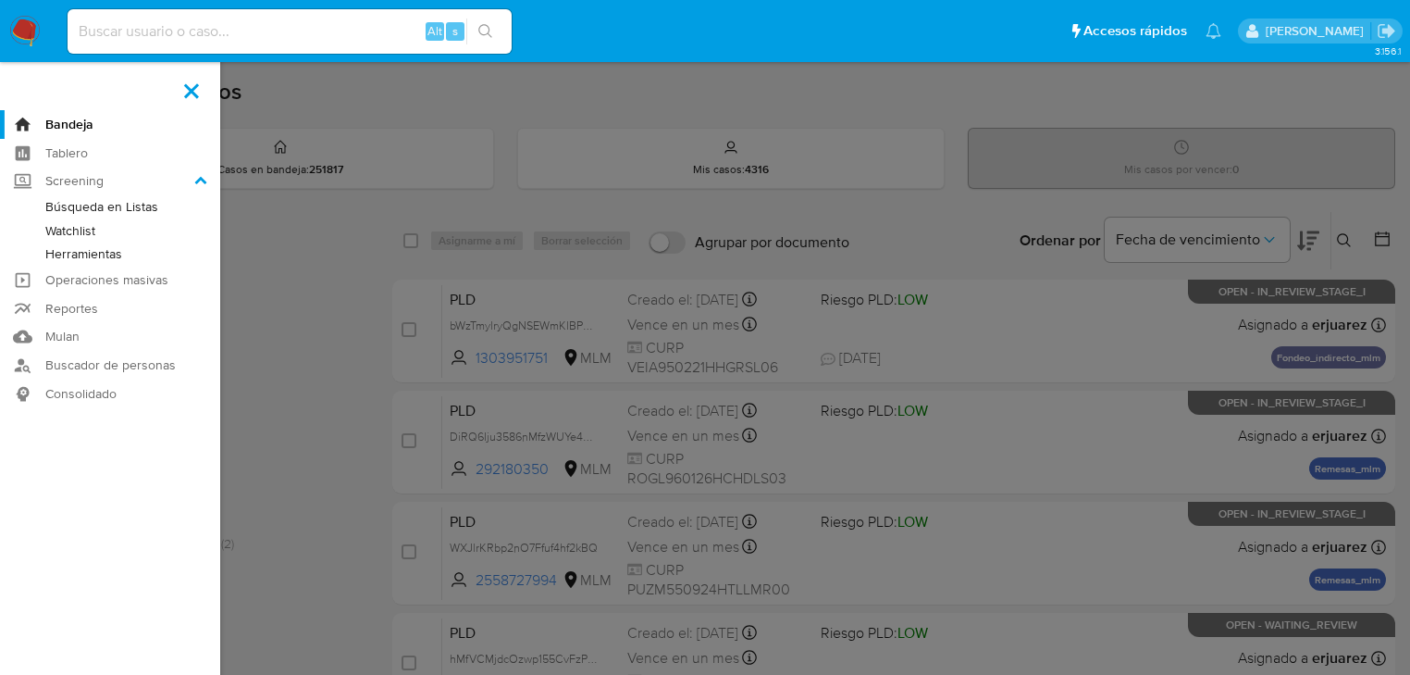
click at [95, 254] on link "Herramientas" at bounding box center [110, 253] width 220 height 23
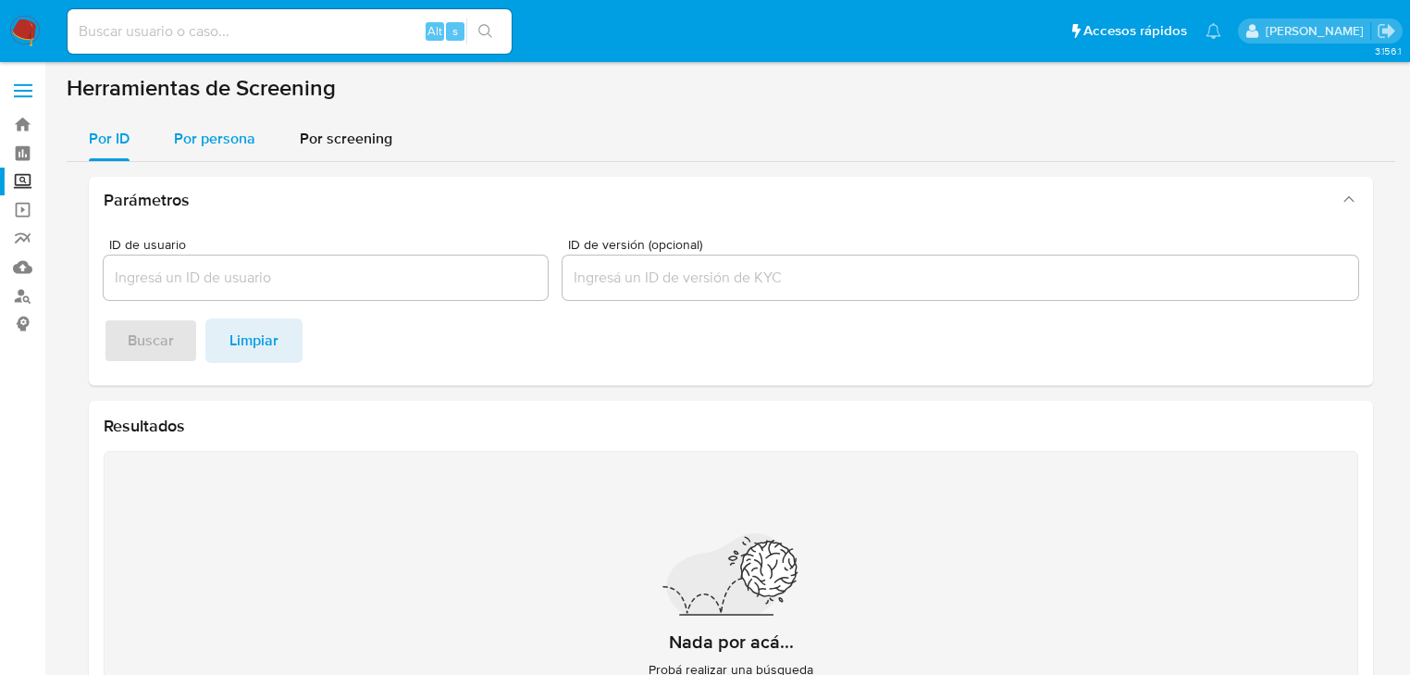
click at [238, 147] on span "Por persona" at bounding box center [214, 138] width 81 height 21
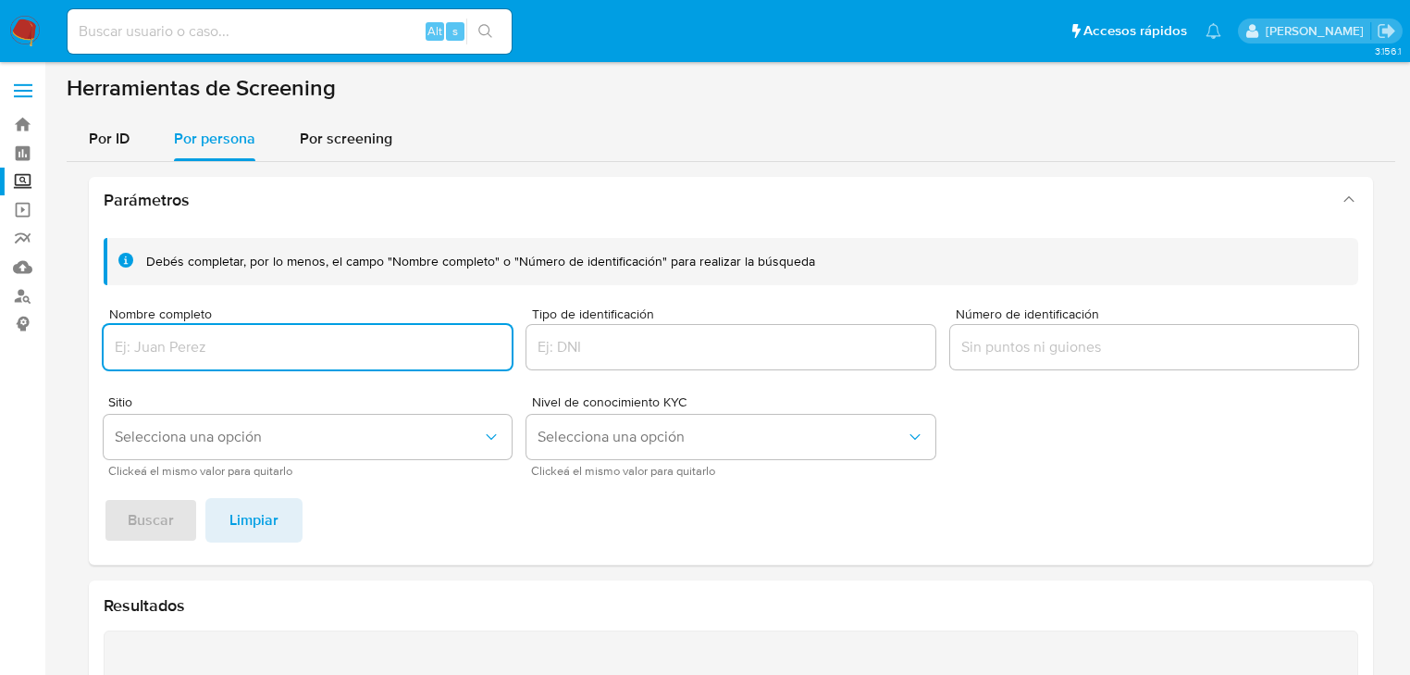
drag, startPoint x: 189, startPoint y: 344, endPoint x: 187, endPoint y: 355, distance: 11.3
click at [189, 345] on input "Nombre completo" at bounding box center [308, 347] width 408 height 24
type input "[PERSON_NAME] [PERSON_NAME]"
click at [142, 504] on span "Buscar" at bounding box center [151, 520] width 46 height 41
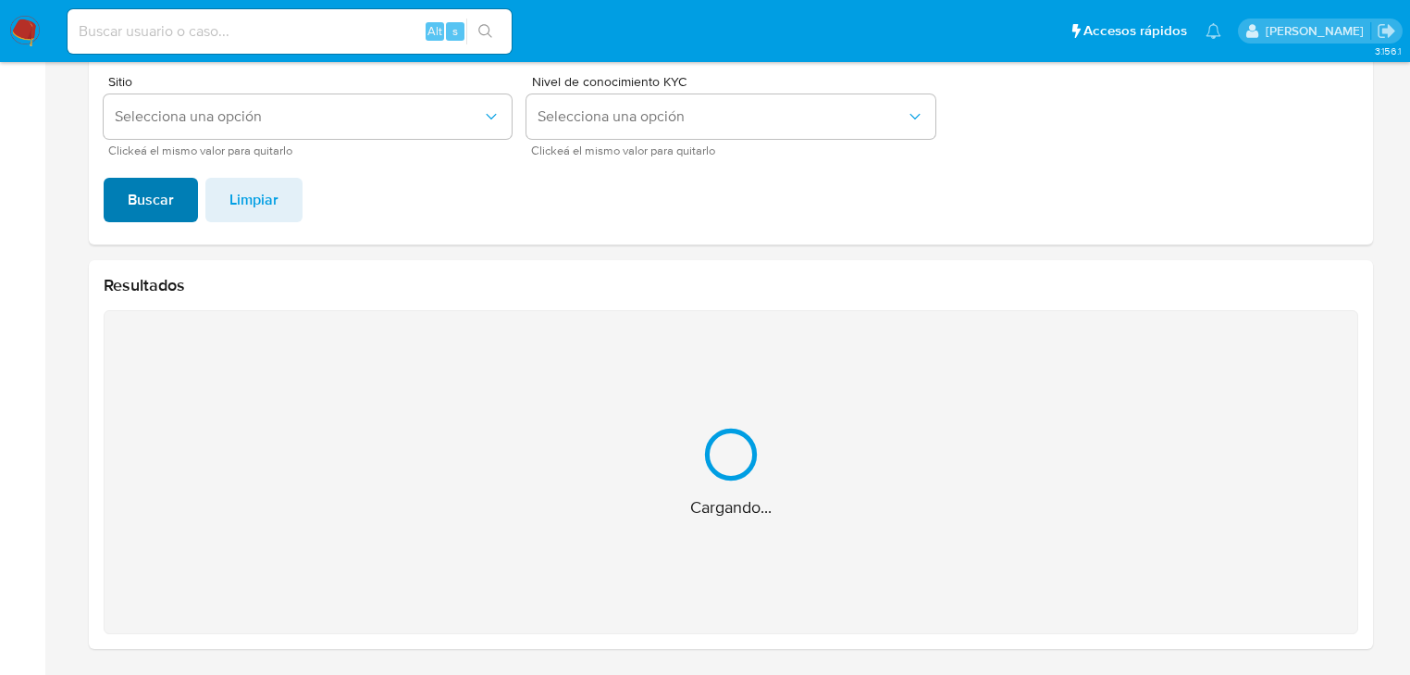
scroll to position [26, 0]
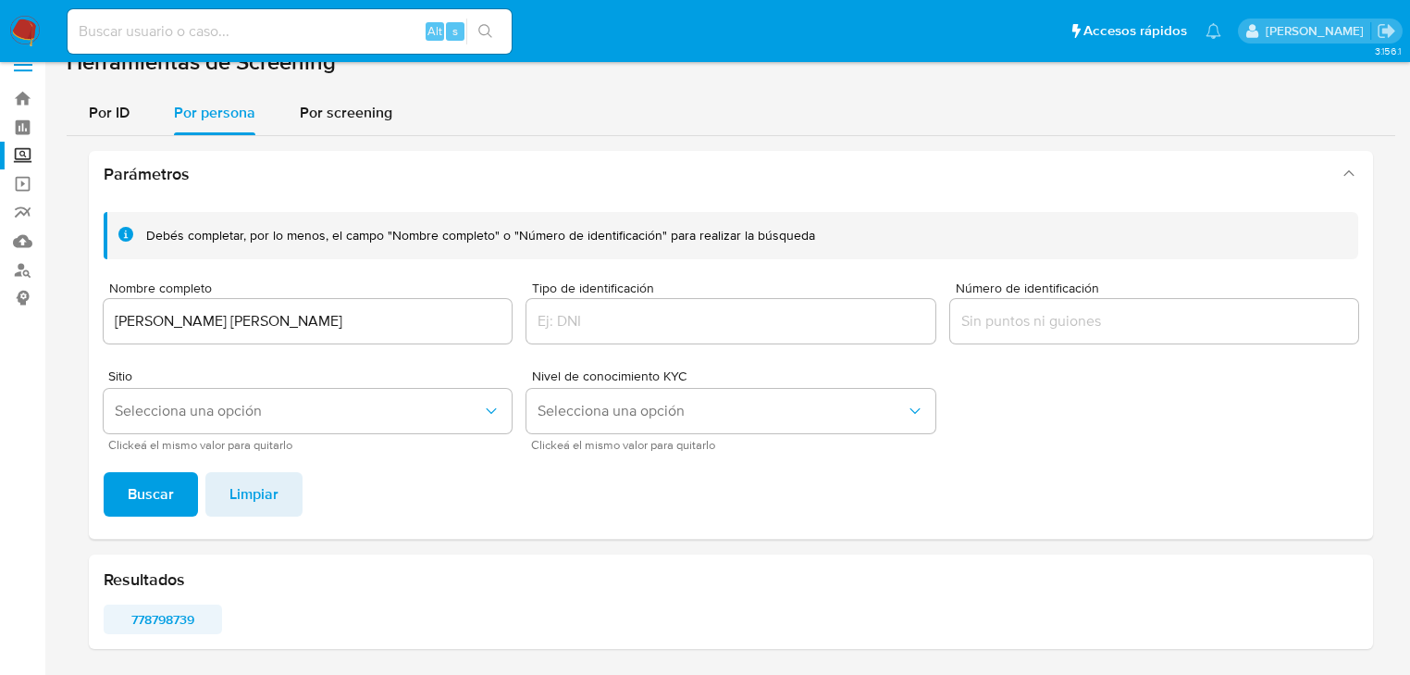
click at [149, 614] on span "778798739" at bounding box center [163, 619] width 93 height 26
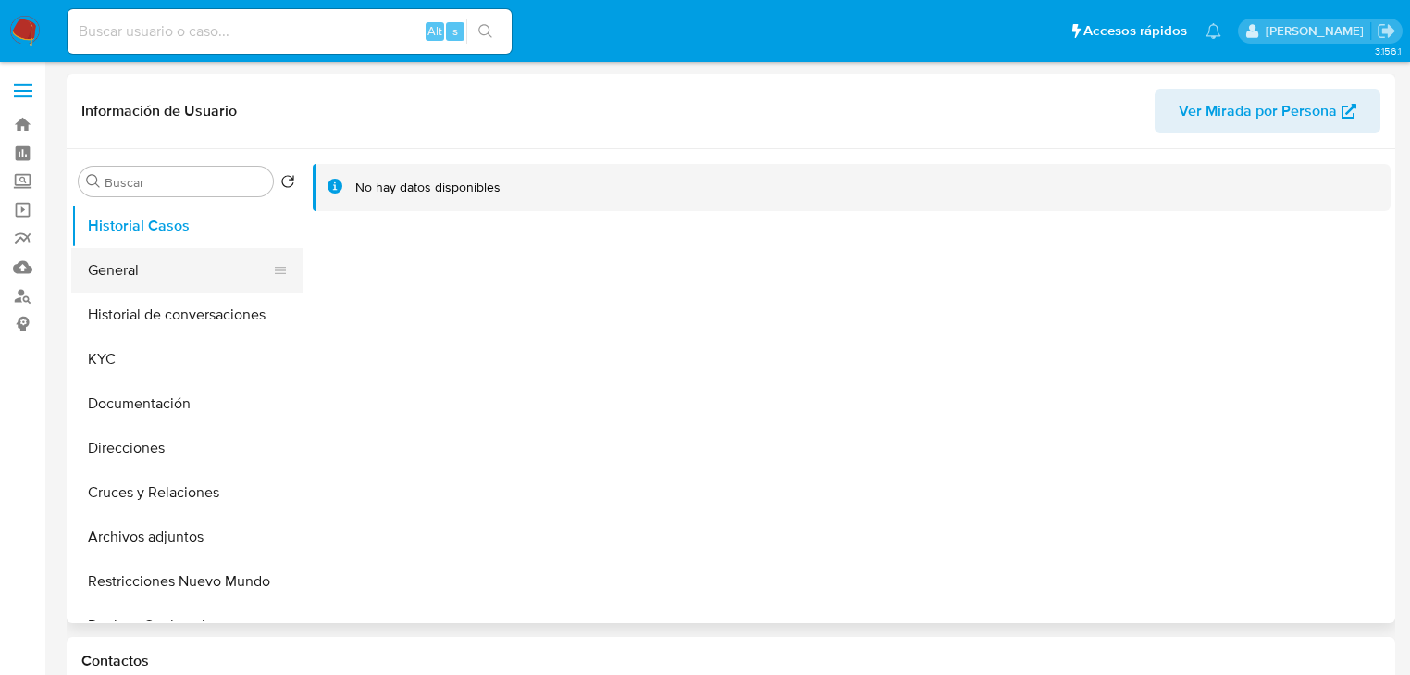
select select "10"
click at [108, 267] on button "General" at bounding box center [179, 270] width 217 height 44
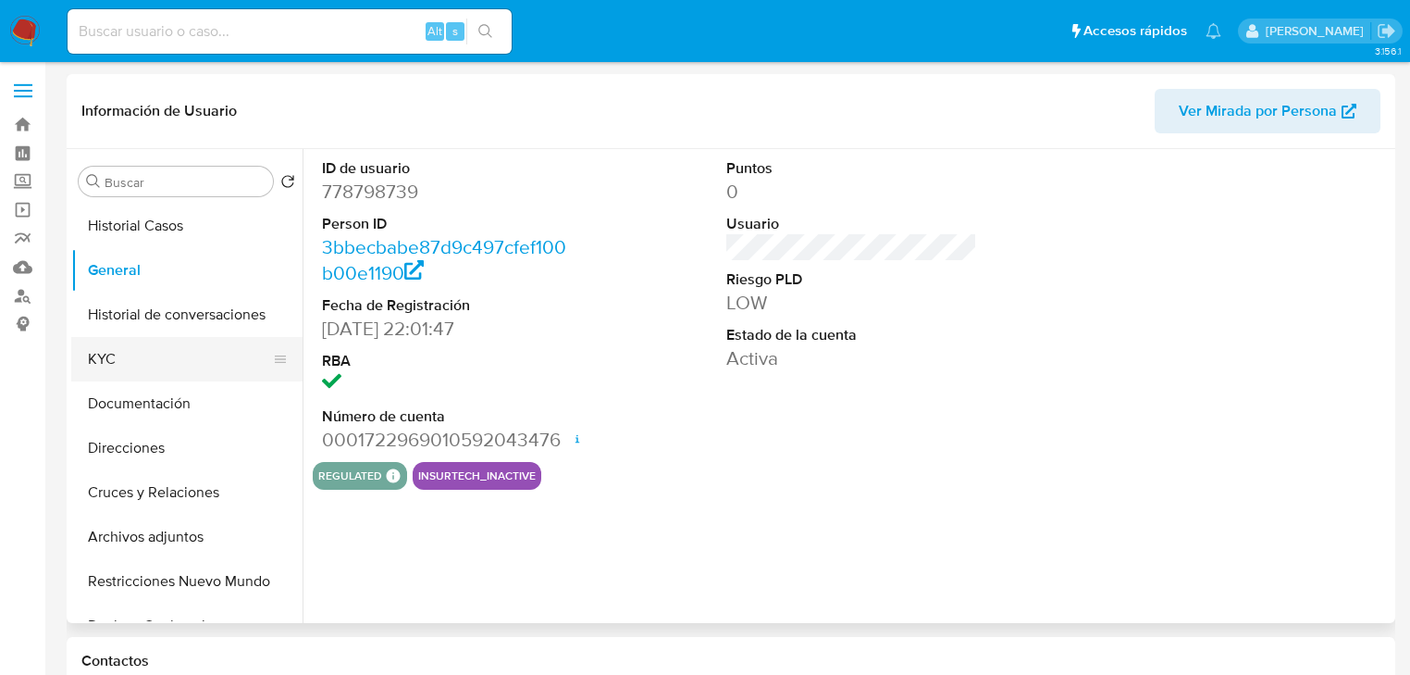
click at [115, 370] on button "KYC" at bounding box center [179, 359] width 217 height 44
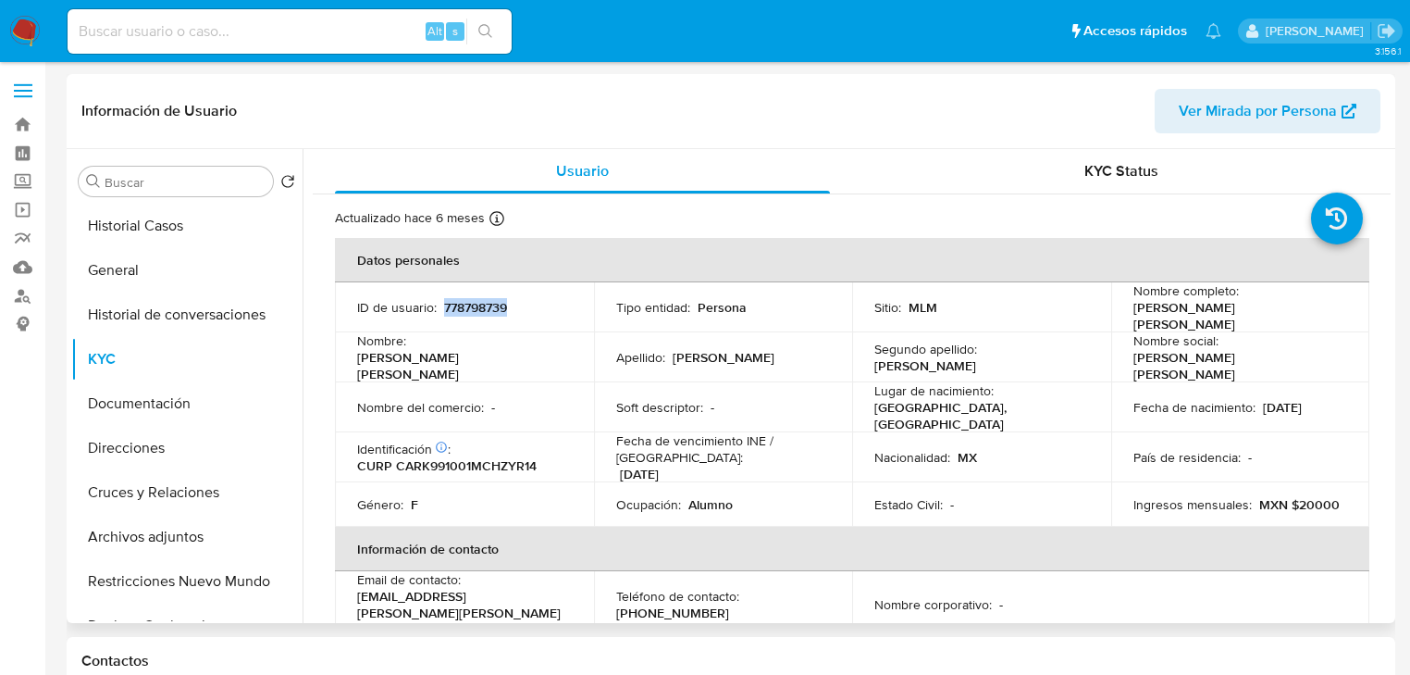
drag, startPoint x: 442, startPoint y: 301, endPoint x: 557, endPoint y: 301, distance: 114.7
click at [557, 301] on div "ID de usuario : 778798739" at bounding box center [464, 307] width 215 height 17
copy p "778798739"
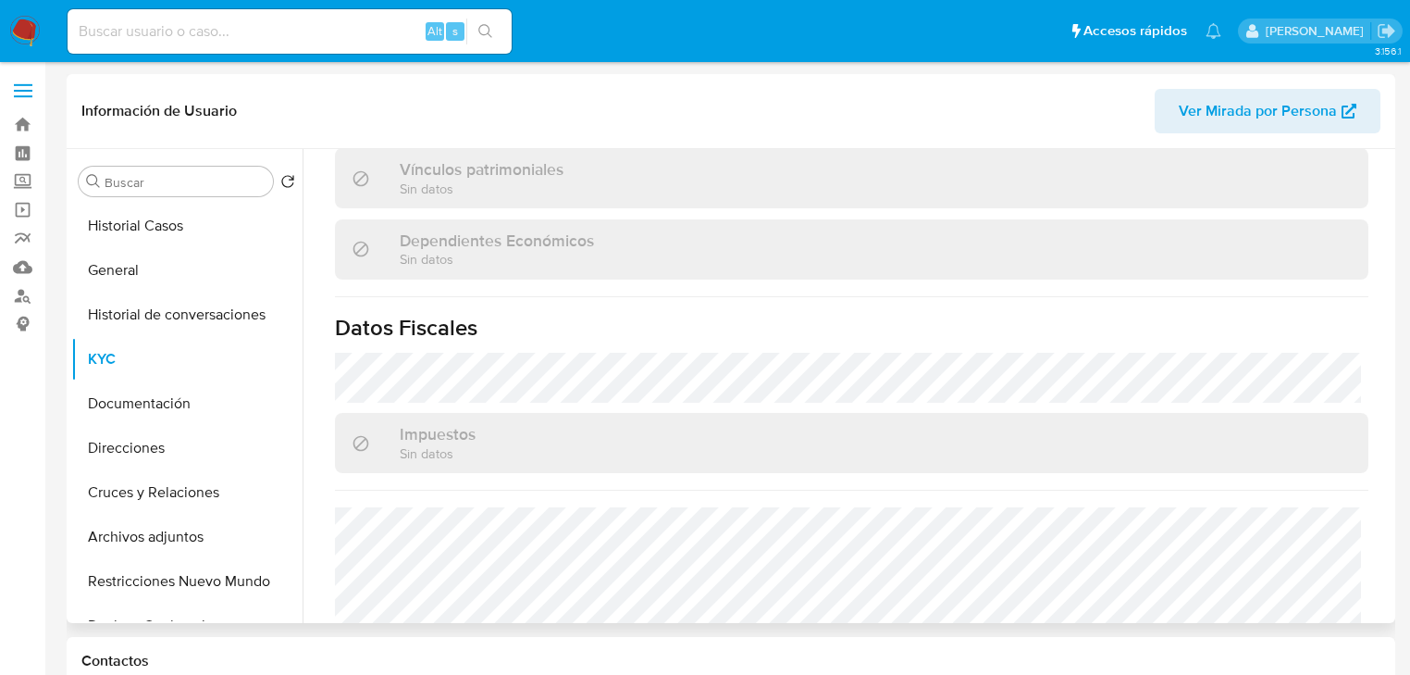
scroll to position [1169, 0]
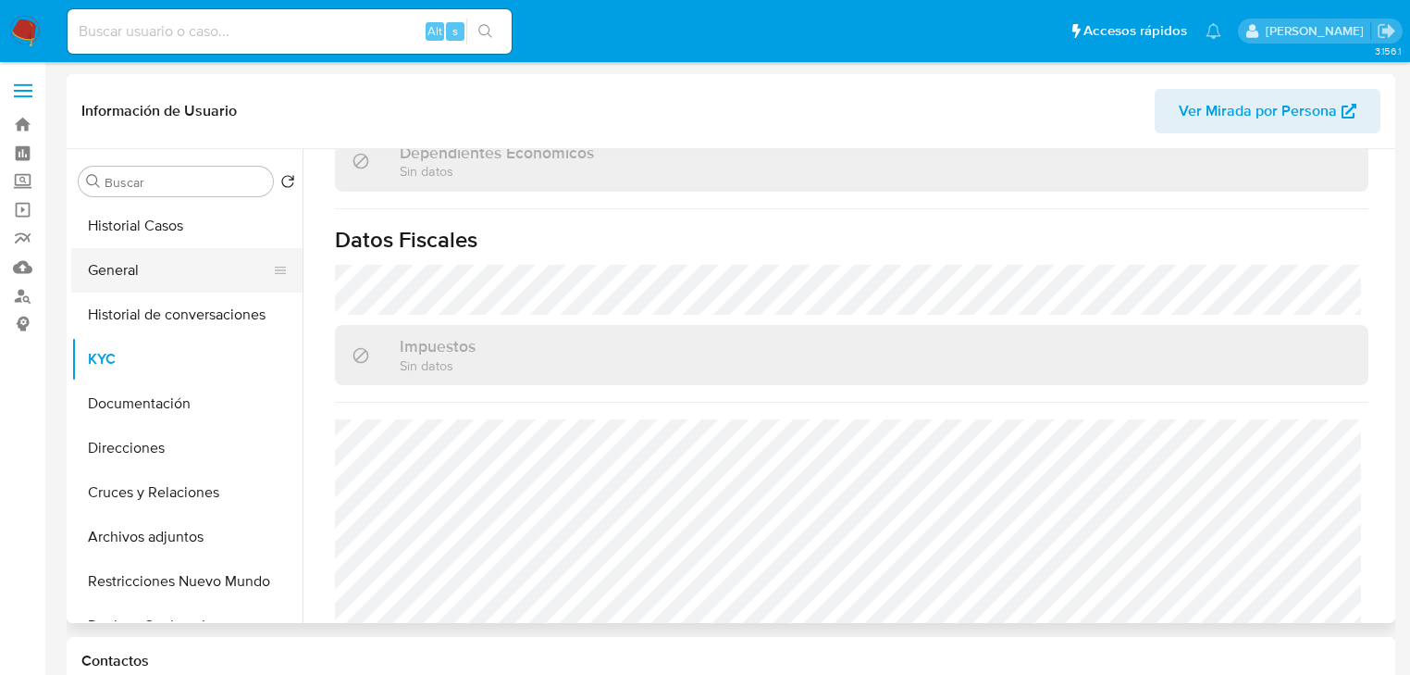
click at [167, 273] on button "General" at bounding box center [179, 270] width 217 height 44
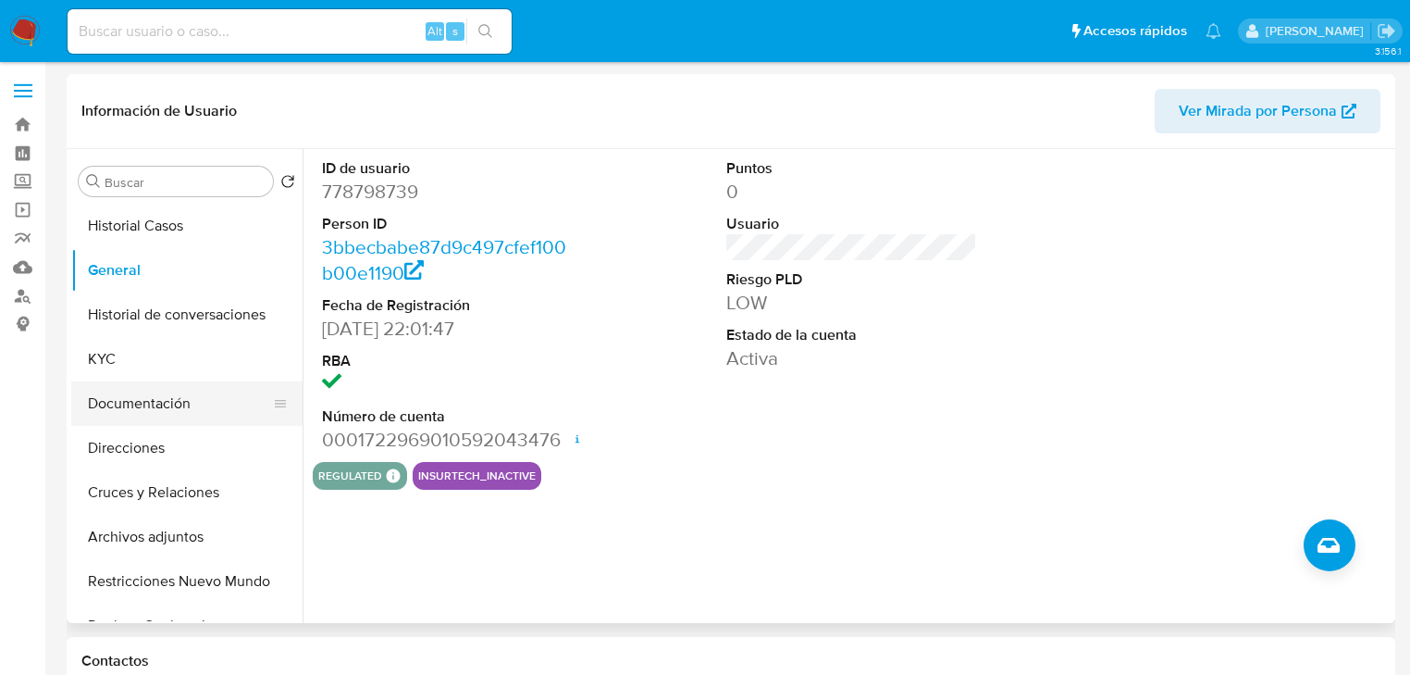
click at [148, 400] on button "Documentación" at bounding box center [179, 403] width 217 height 44
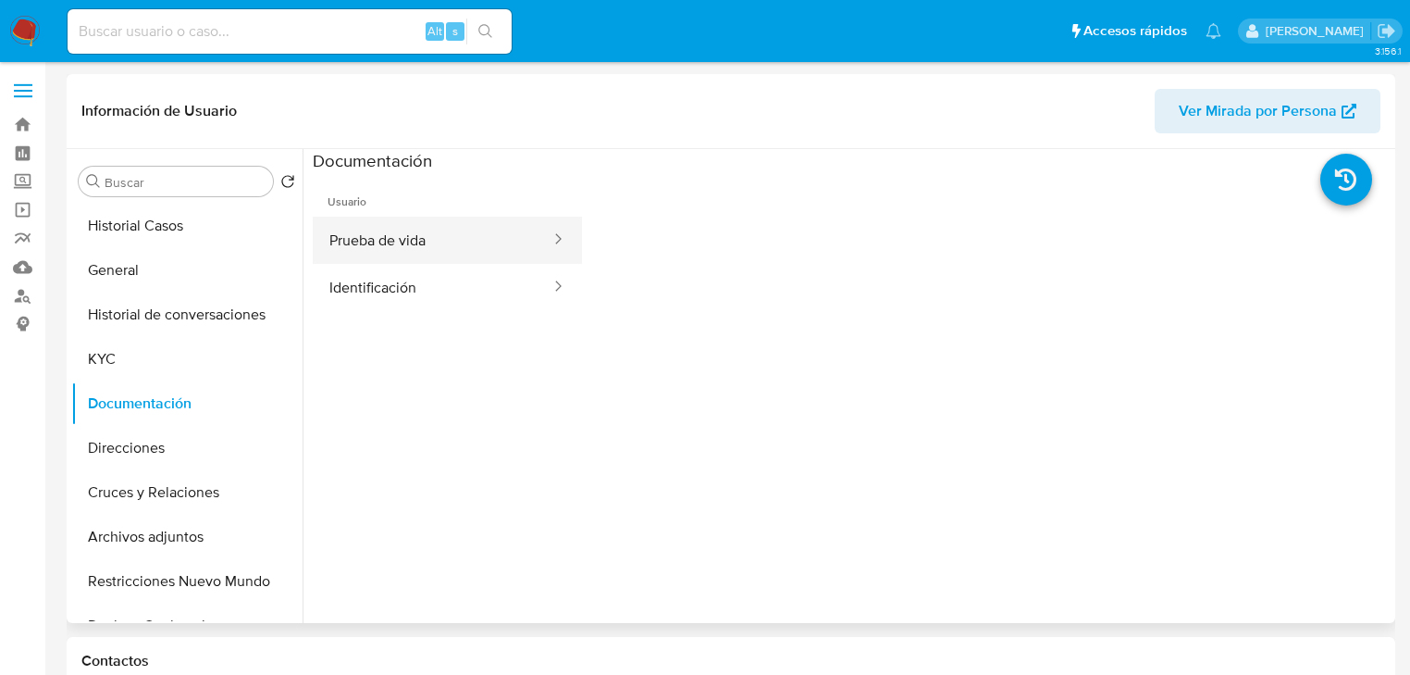
click at [397, 249] on button "Prueba de vida" at bounding box center [433, 240] width 240 height 47
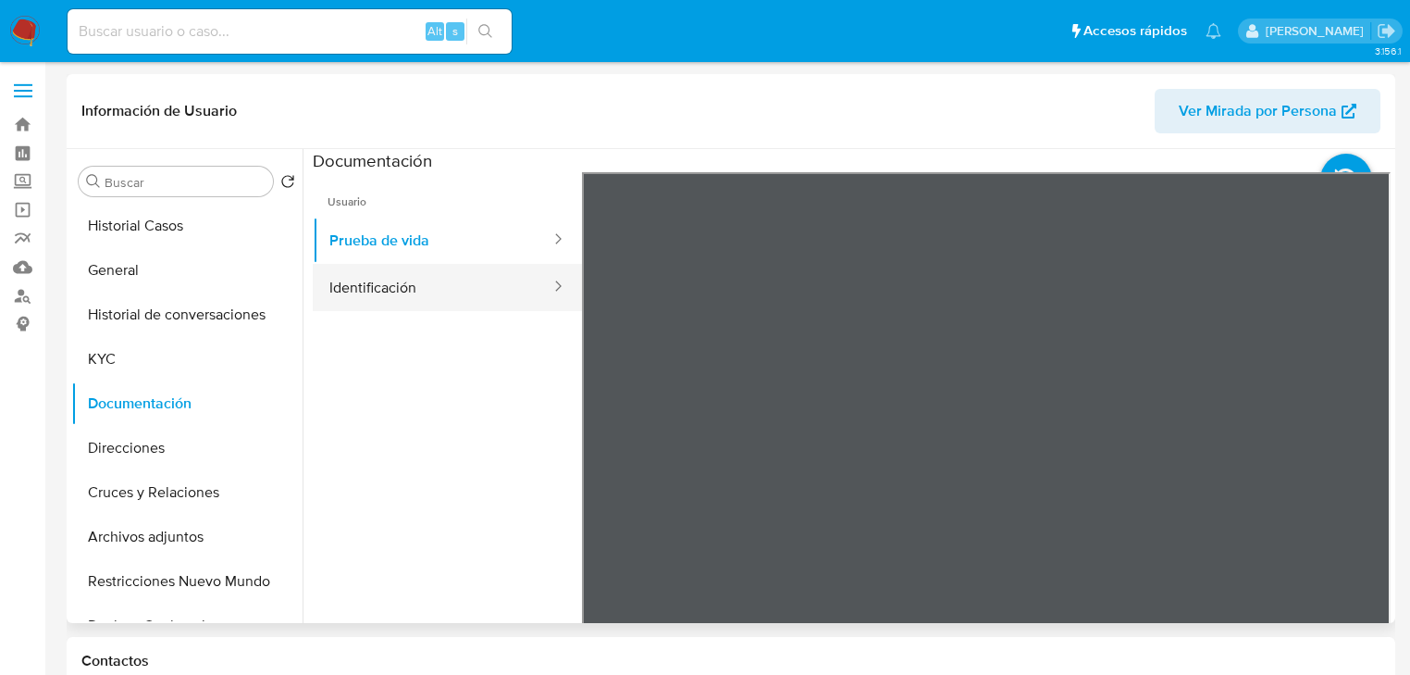
click at [450, 304] on button "Identificación" at bounding box center [433, 287] width 240 height 47
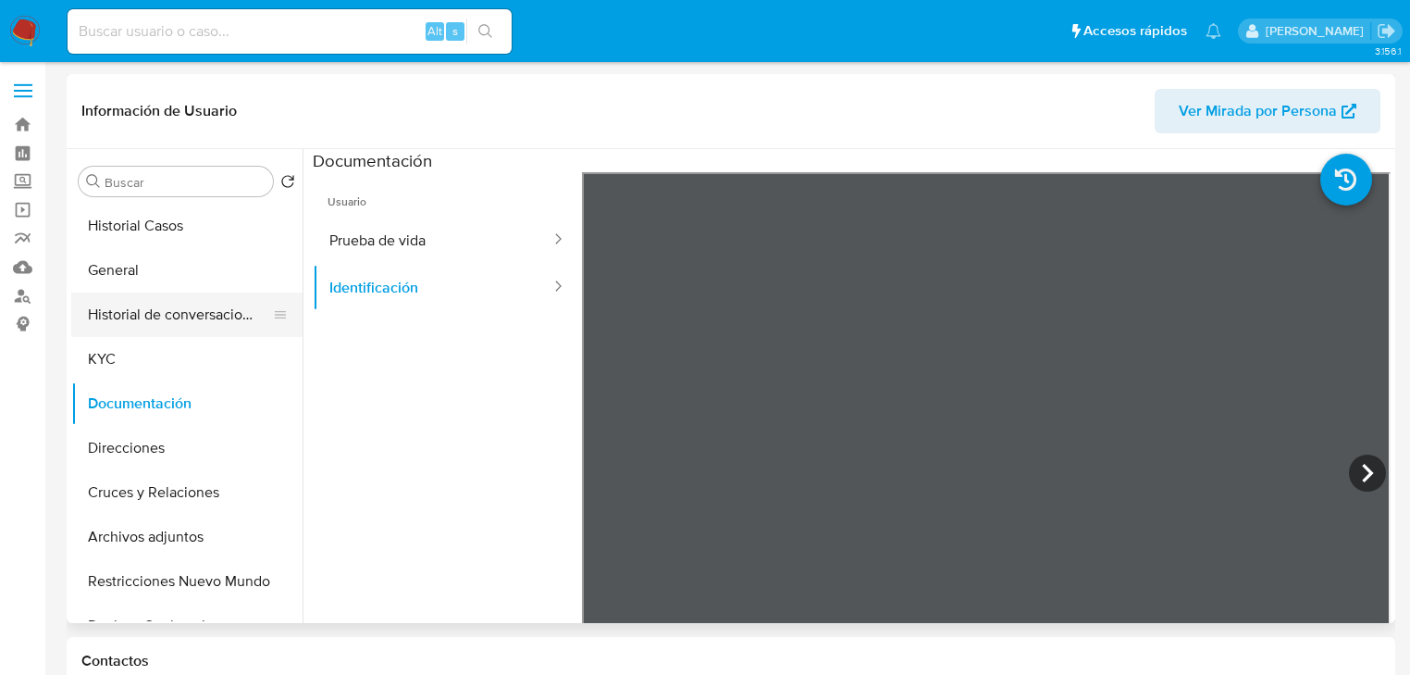
drag, startPoint x: 96, startPoint y: 333, endPoint x: 116, endPoint y: 333, distance: 19.4
click at [104, 333] on button "Historial de conversaciones" at bounding box center [179, 314] width 217 height 44
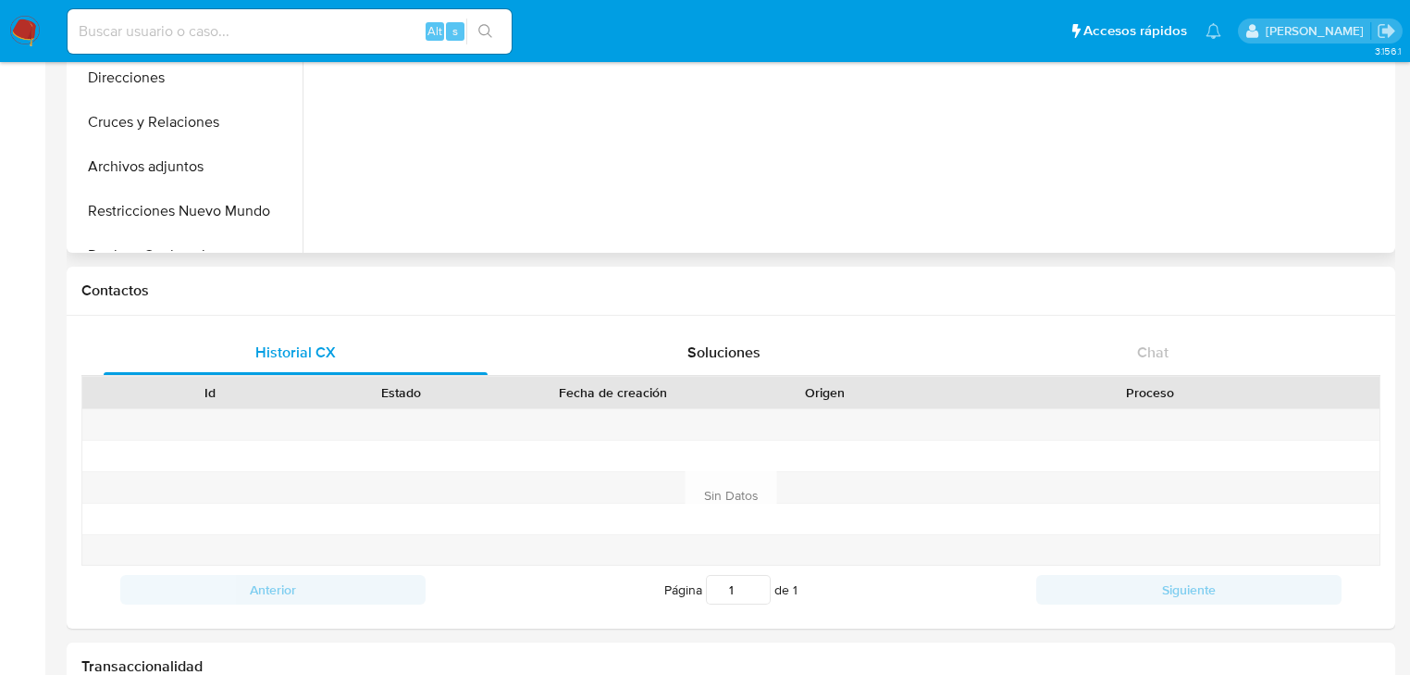
scroll to position [74, 0]
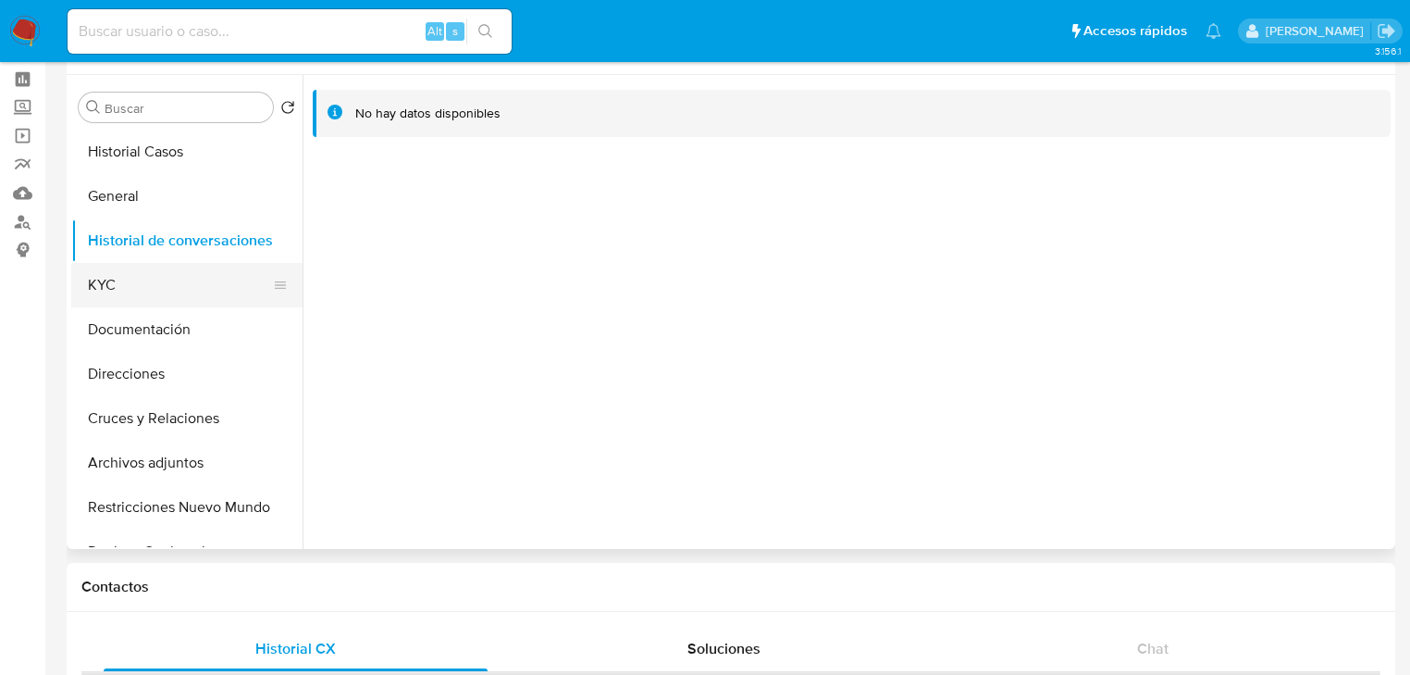
drag, startPoint x: 120, startPoint y: 278, endPoint x: 203, endPoint y: 273, distance: 82.5
click at [122, 278] on button "KYC" at bounding box center [179, 285] width 217 height 44
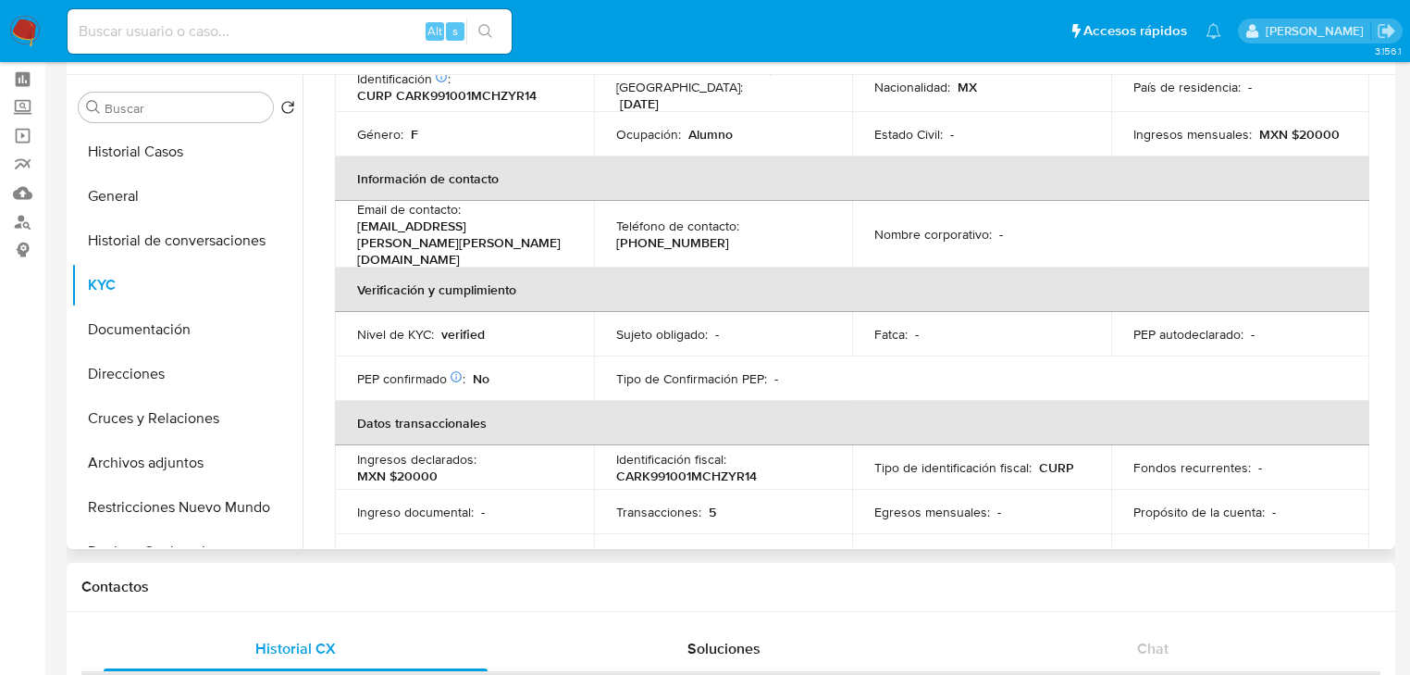
scroll to position [0, 0]
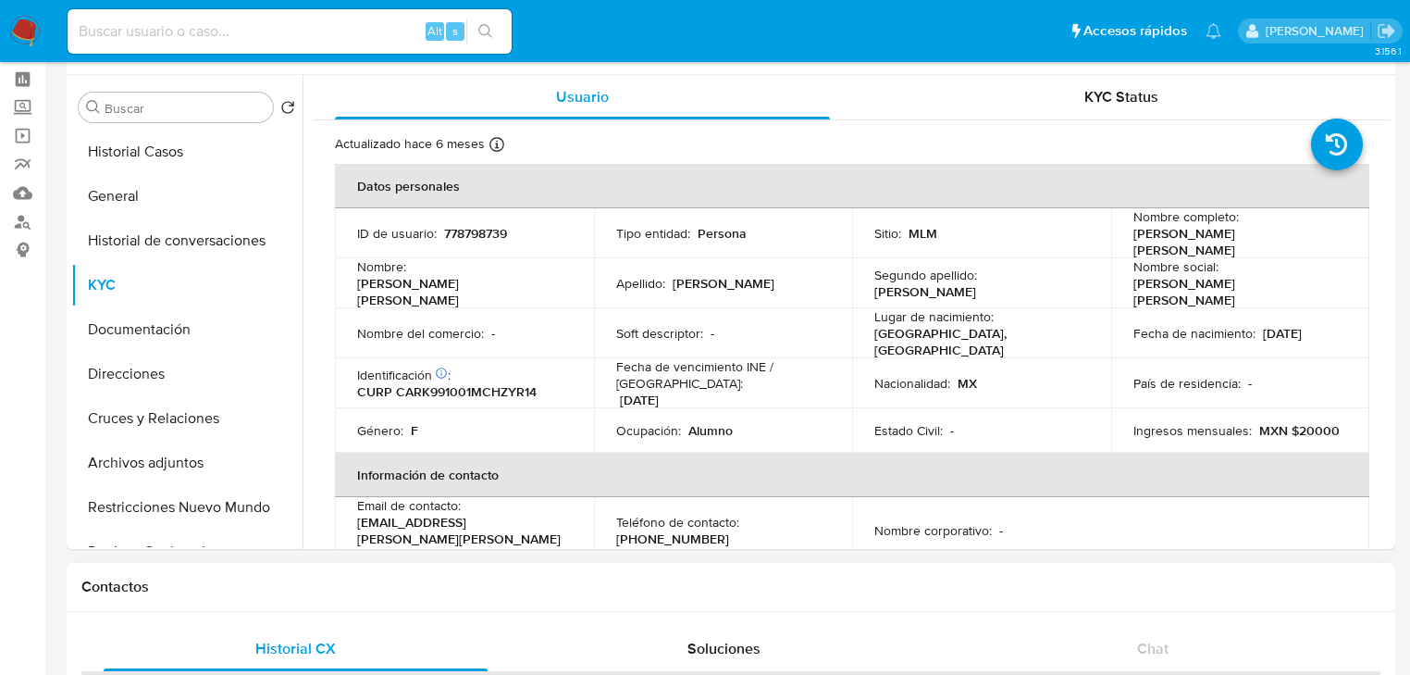
click at [438, 604] on div "Contactos" at bounding box center [731, 587] width 1329 height 49
click at [29, 27] on img at bounding box center [24, 31] width 31 height 31
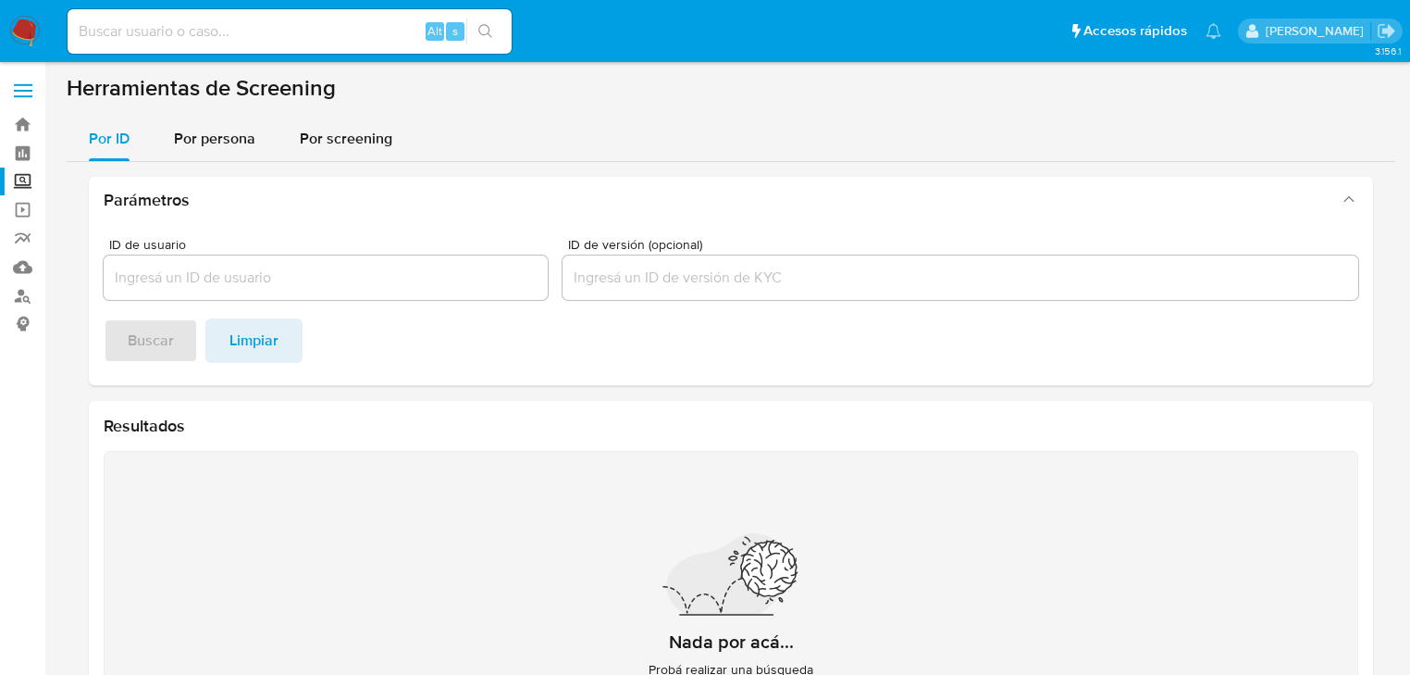
click at [3, 21] on nav "Pausado Ver notificaciones Alt s Accesos rápidos Presiona las siguientes teclas…" at bounding box center [705, 31] width 1410 height 62
click at [25, 23] on img at bounding box center [24, 31] width 31 height 31
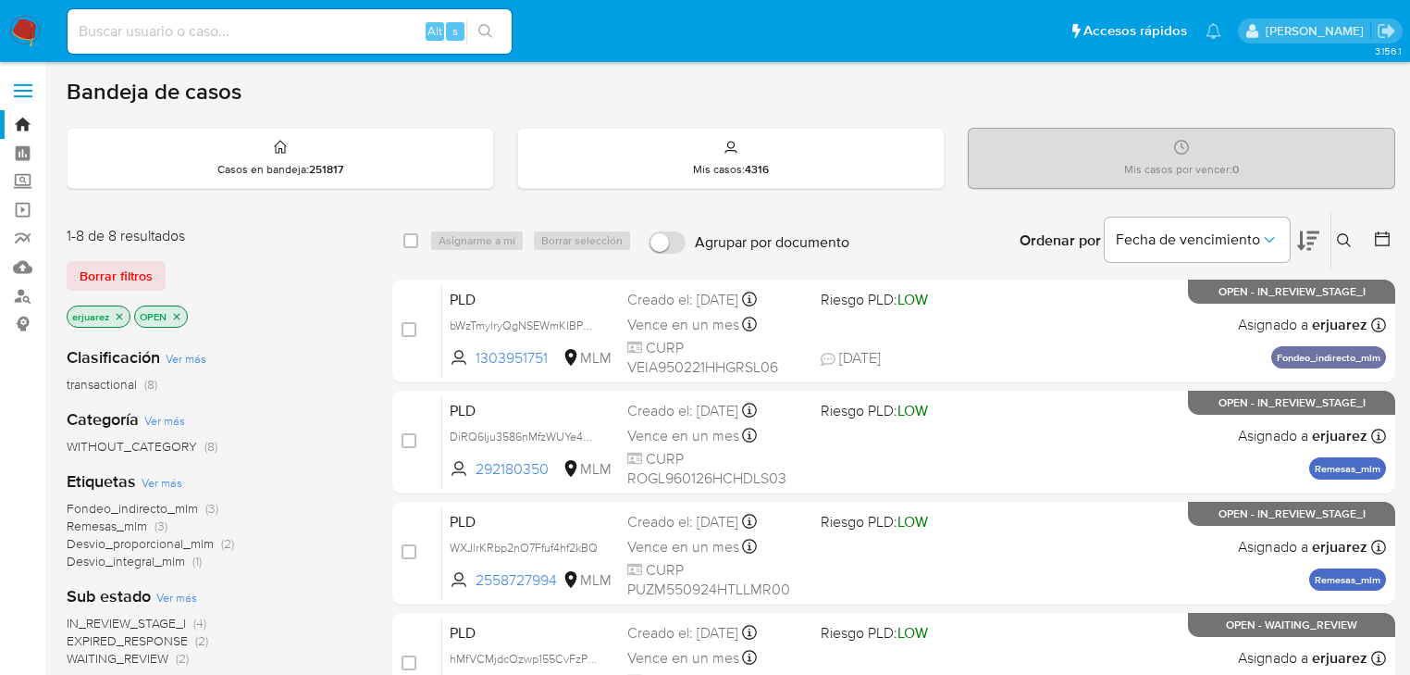
click at [1337, 241] on icon at bounding box center [1344, 240] width 15 height 15
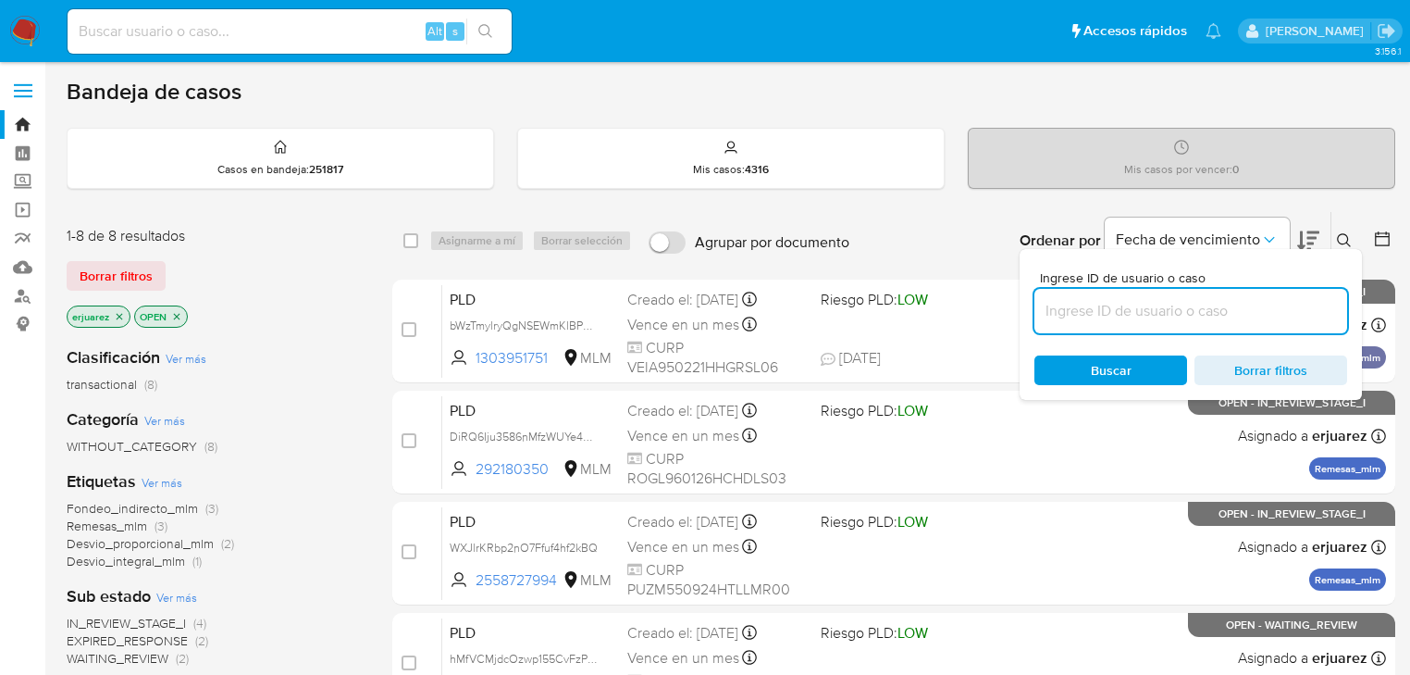
click at [1099, 304] on input at bounding box center [1191, 311] width 313 height 24
type input "292180350"
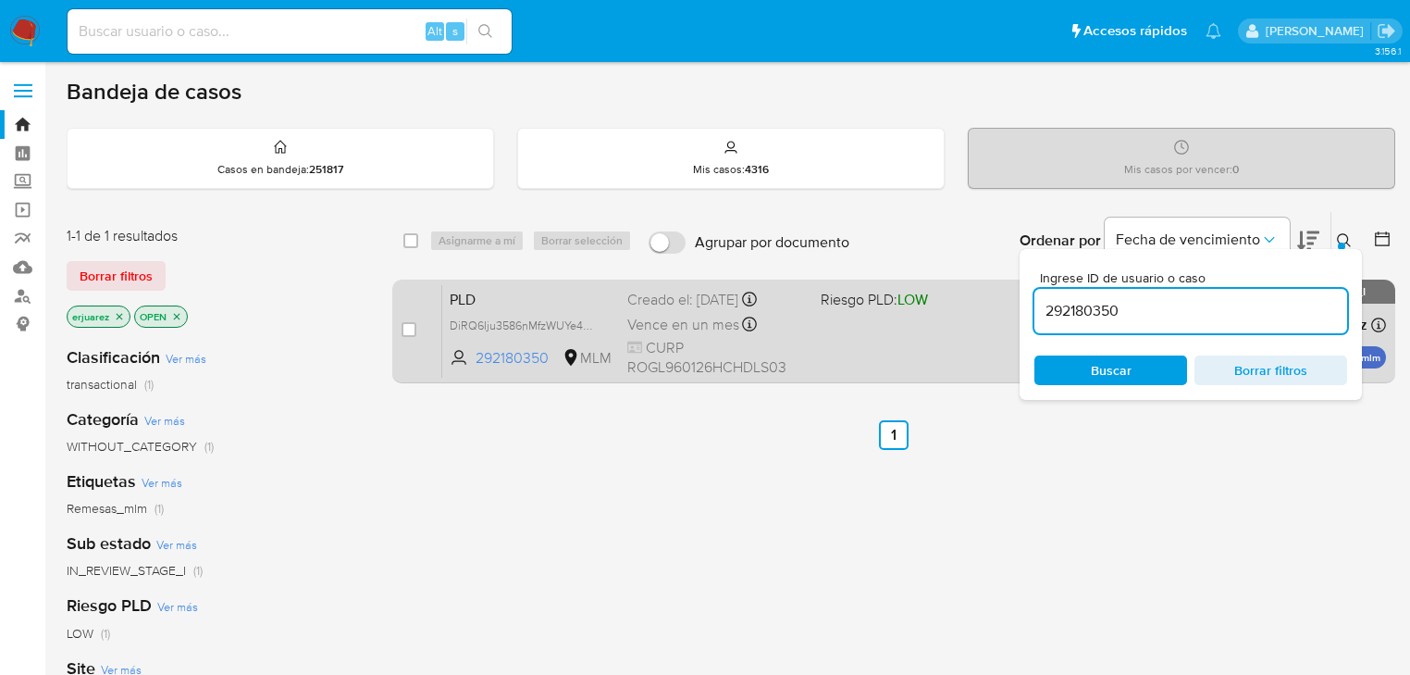
click at [952, 332] on div "PLD DiRQ6Iju3586nMfzWUYe4end 292180350 MLM Riesgo PLD: LOW Creado el: 12/08/202…" at bounding box center [914, 330] width 944 height 93
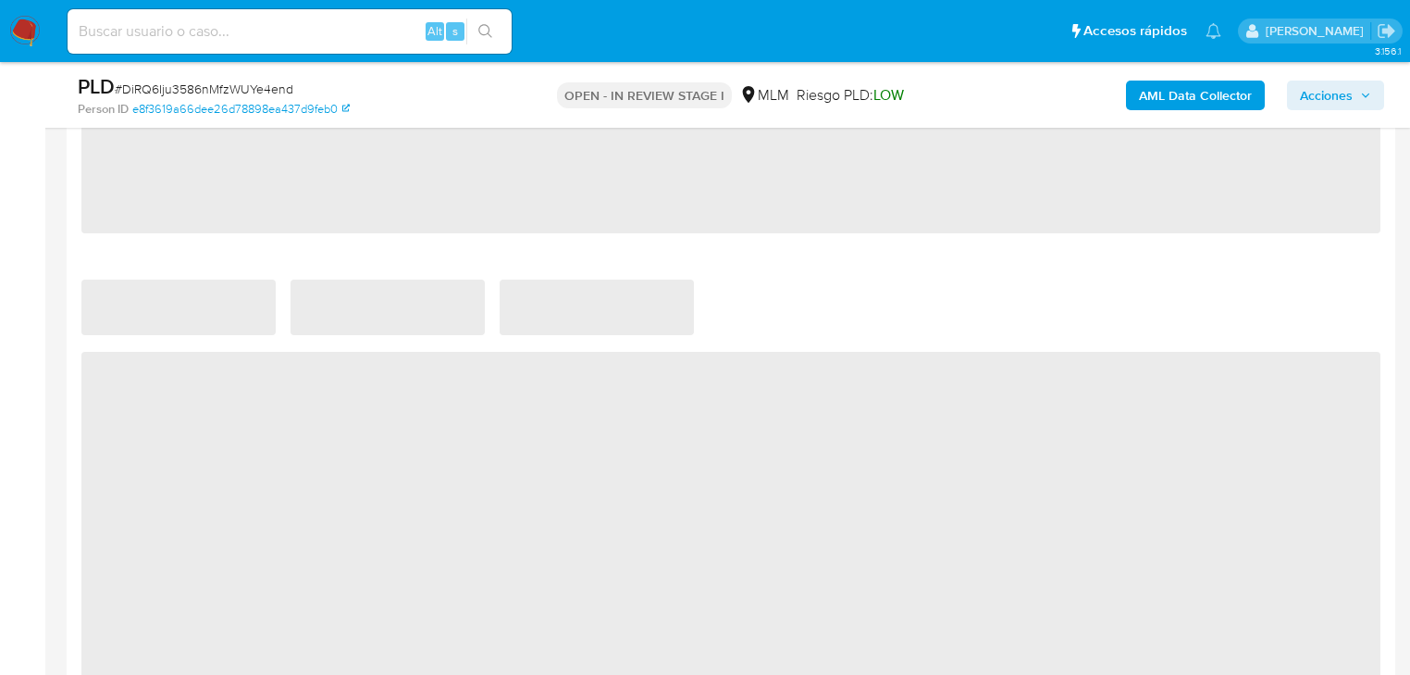
select select "10"
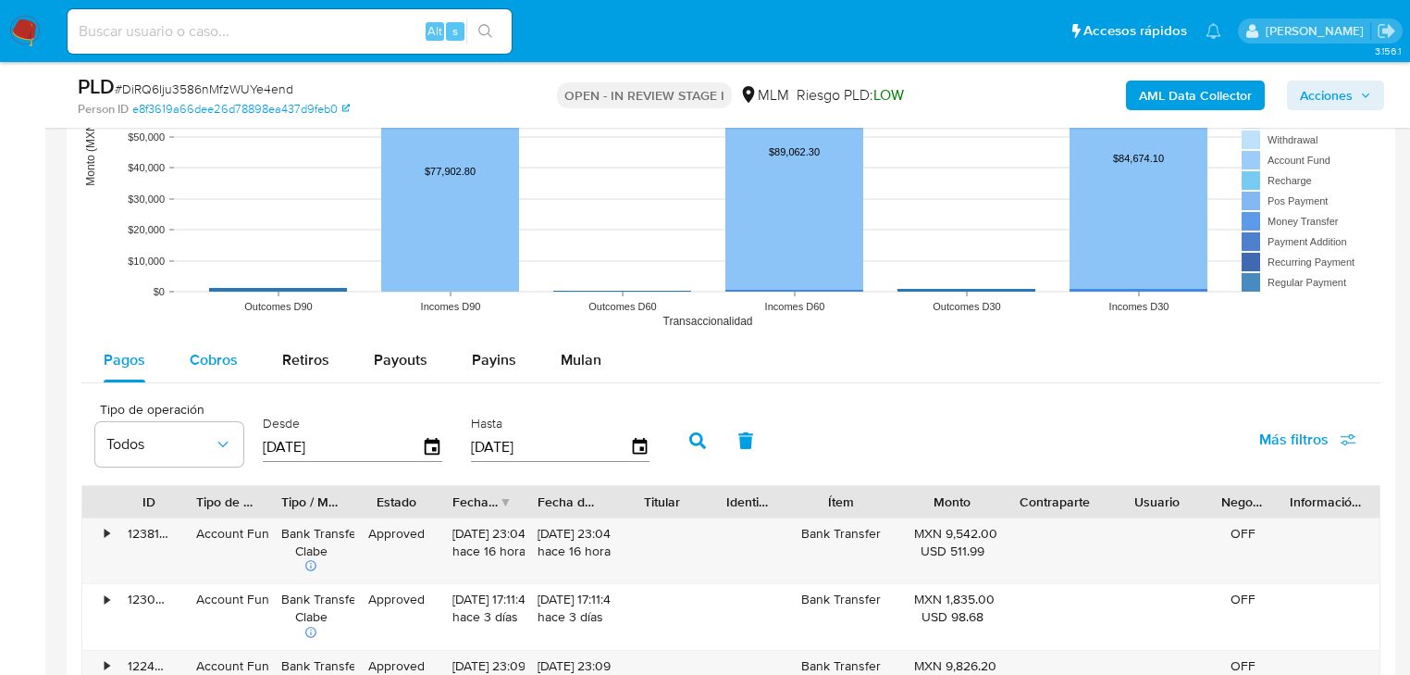
click at [218, 364] on span "Cobros" at bounding box center [214, 359] width 48 height 21
select select "10"
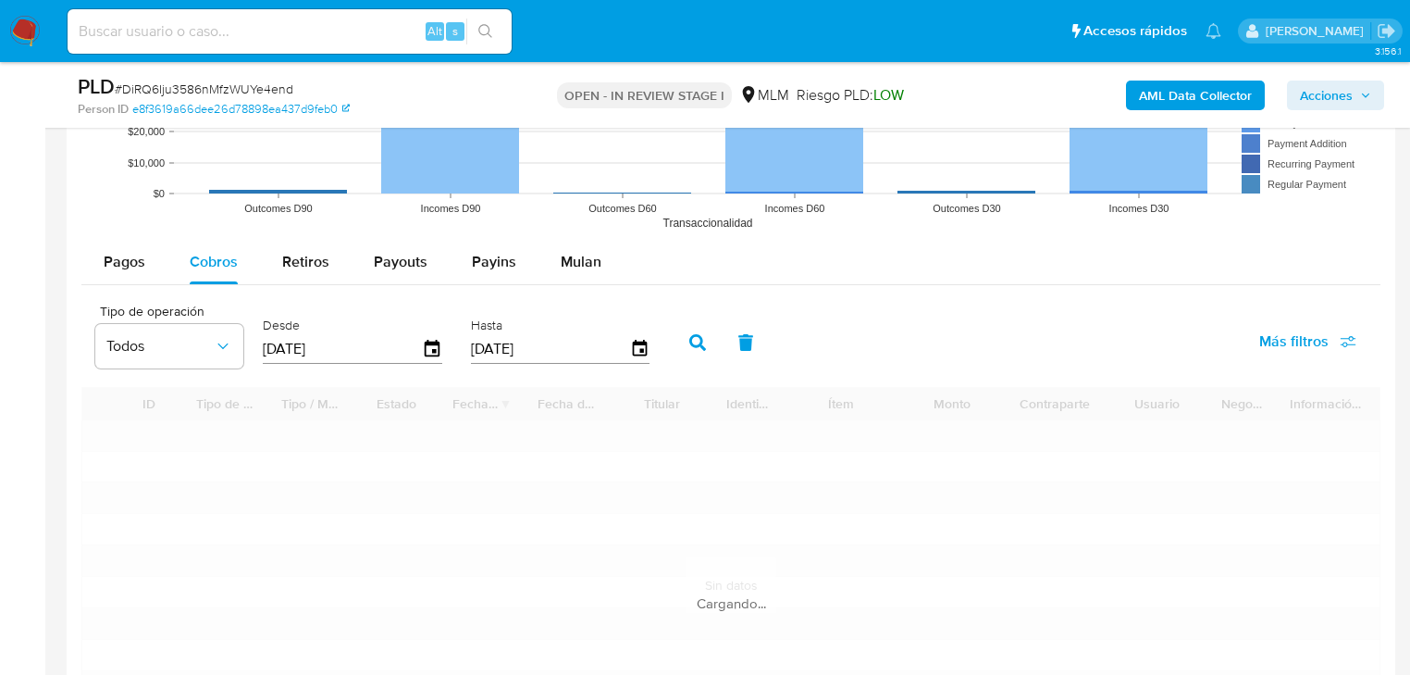
scroll to position [2073, 0]
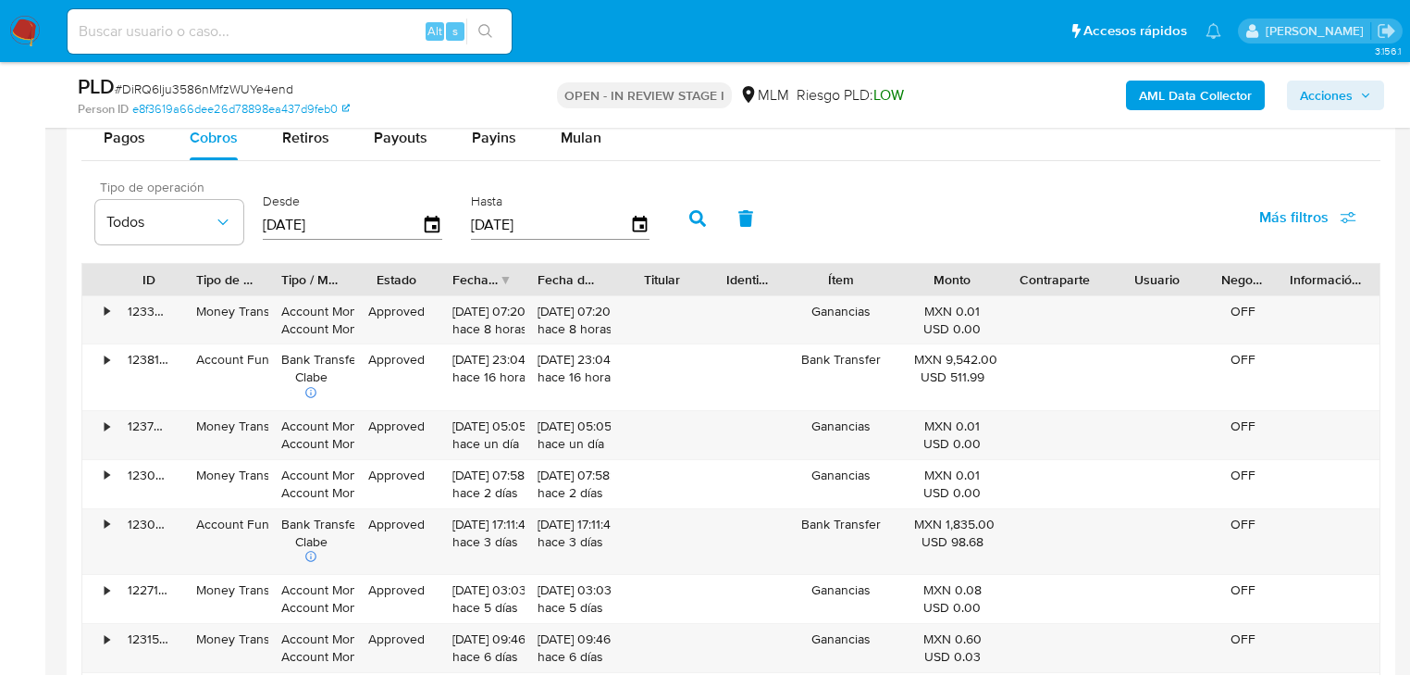
drag, startPoint x: 196, startPoint y: 202, endPoint x: 159, endPoint y: 196, distance: 37.4
click at [154, 195] on div "Tipo de operación Todos Desde [DATE] Hasta [DATE]" at bounding box center [377, 217] width 582 height 74
type input "0_/__/____"
type input "[DATE]"
drag, startPoint x: 381, startPoint y: 228, endPoint x: 205, endPoint y: 209, distance: 176.8
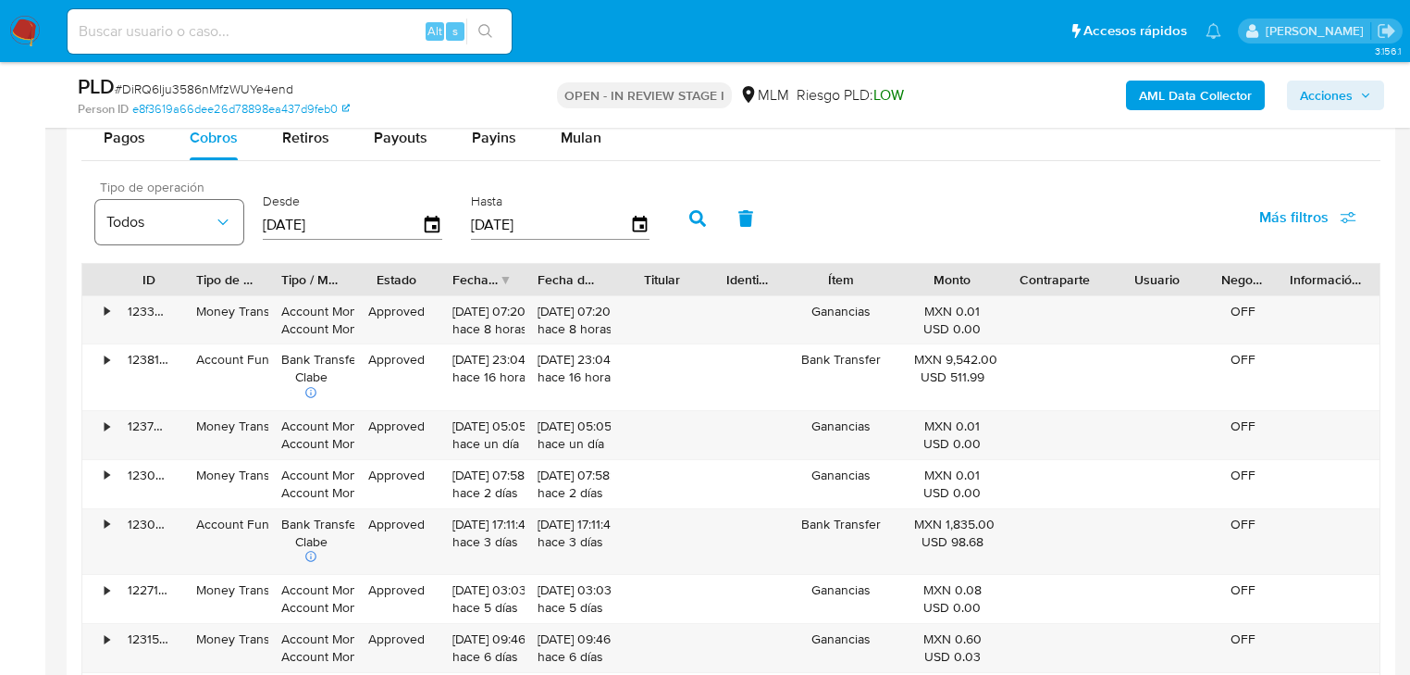
click at [204, 209] on div "Tipo de operación Todos Desde [DATE] Hasta [DATE]" at bounding box center [377, 217] width 582 height 74
type input "0_/__/____"
type input "[DATE]"
click at [694, 210] on icon "button" at bounding box center [697, 218] width 17 height 17
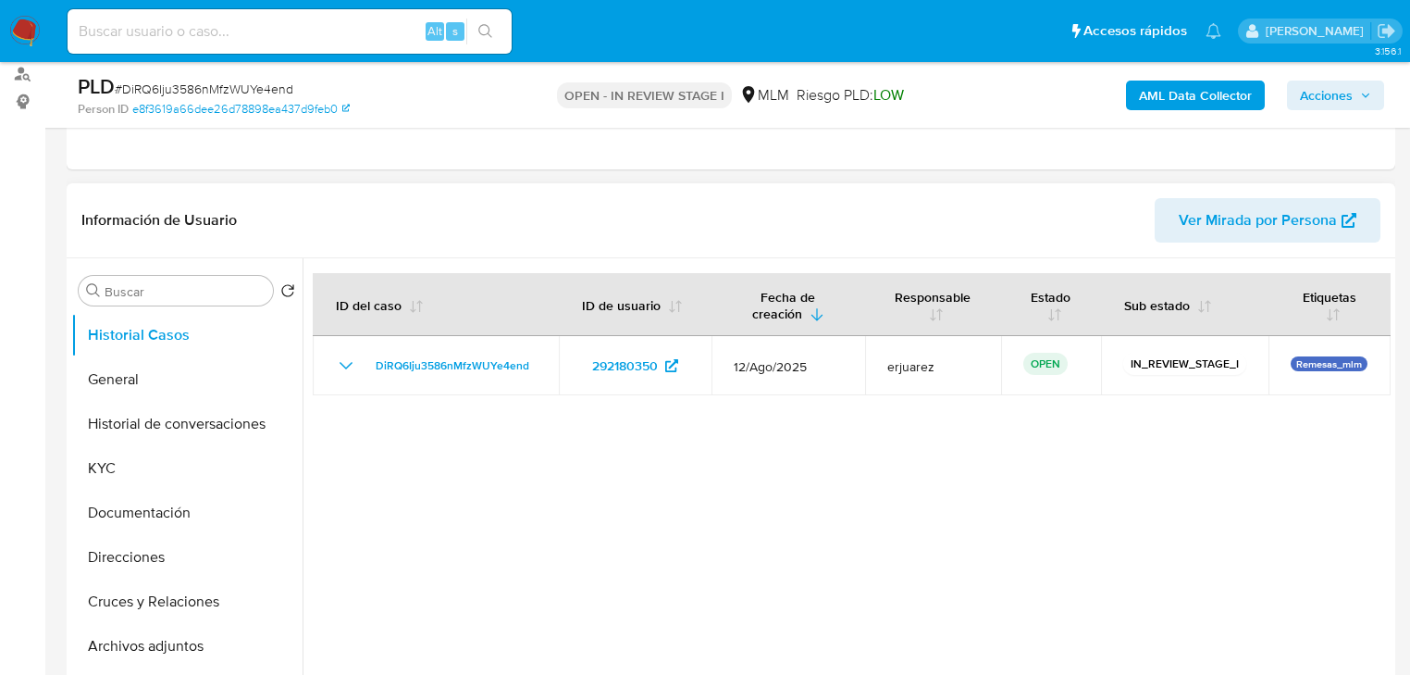
scroll to position [222, 0]
click at [121, 378] on button "General" at bounding box center [179, 379] width 217 height 44
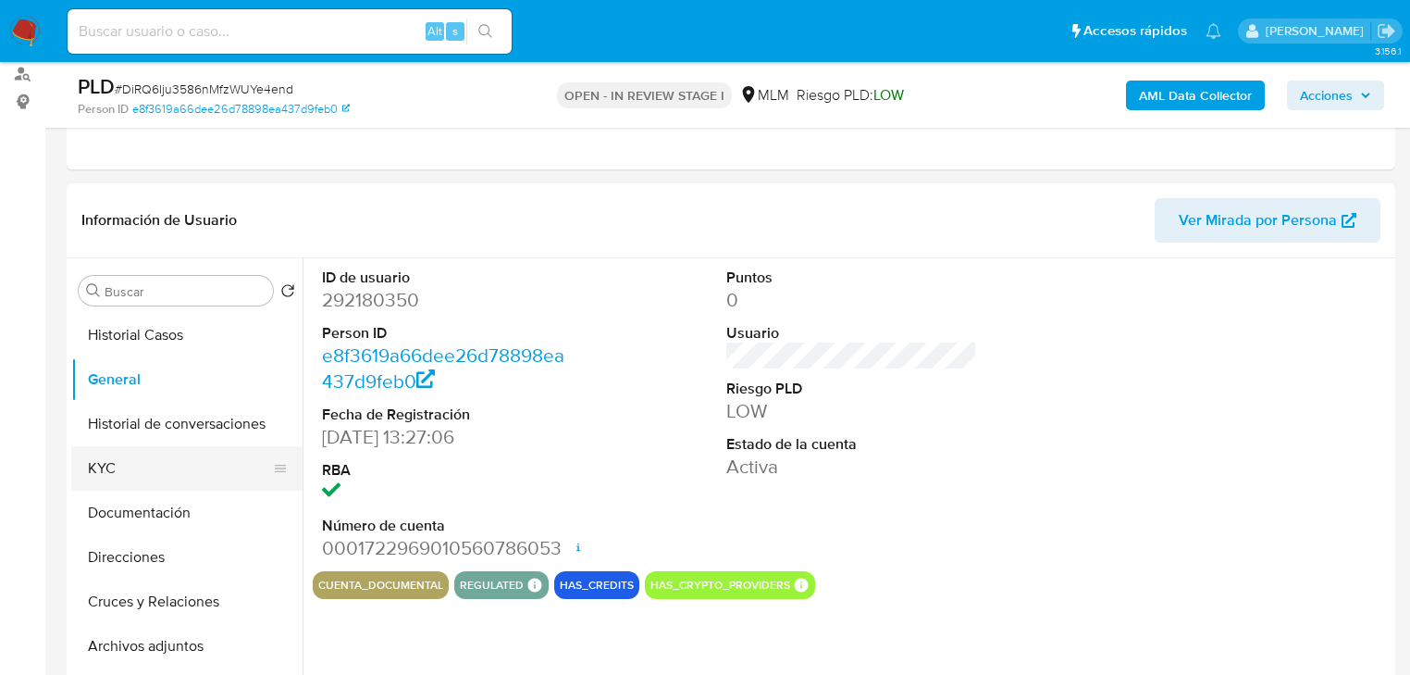
click at [99, 463] on button "KYC" at bounding box center [179, 468] width 217 height 44
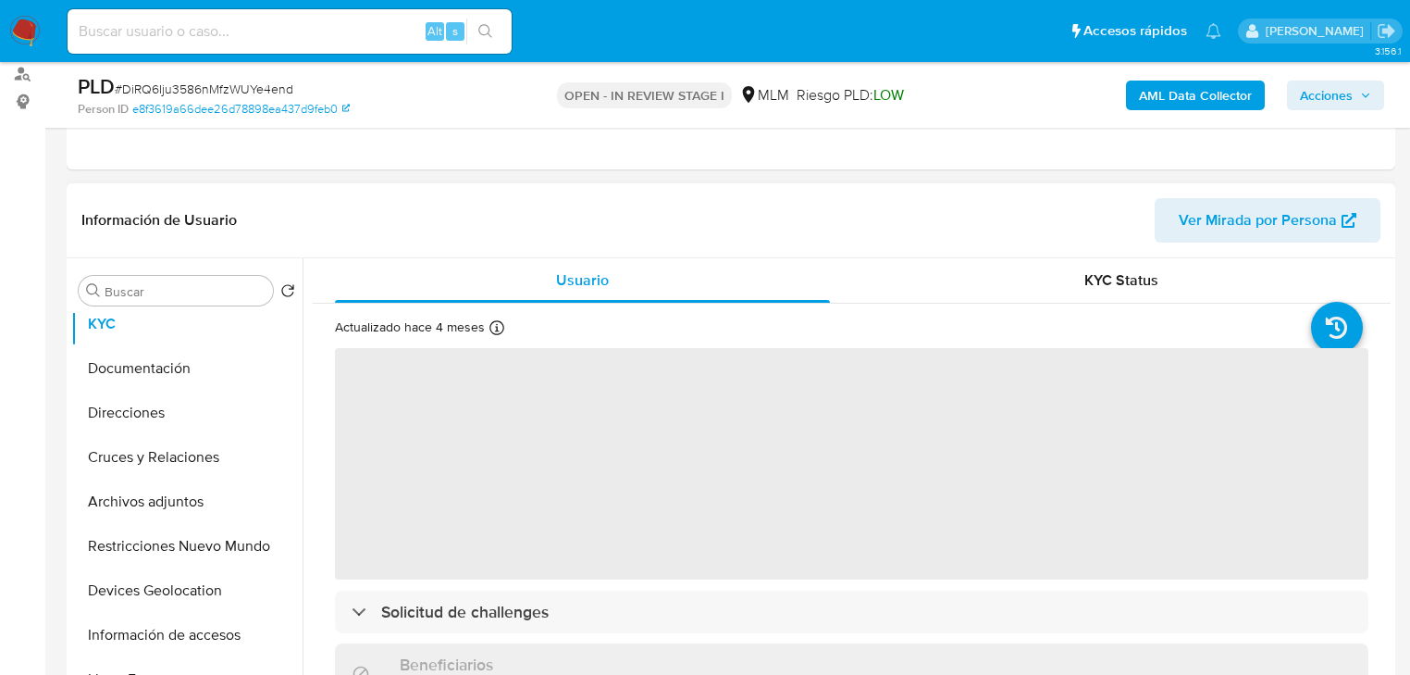
scroll to position [148, 0]
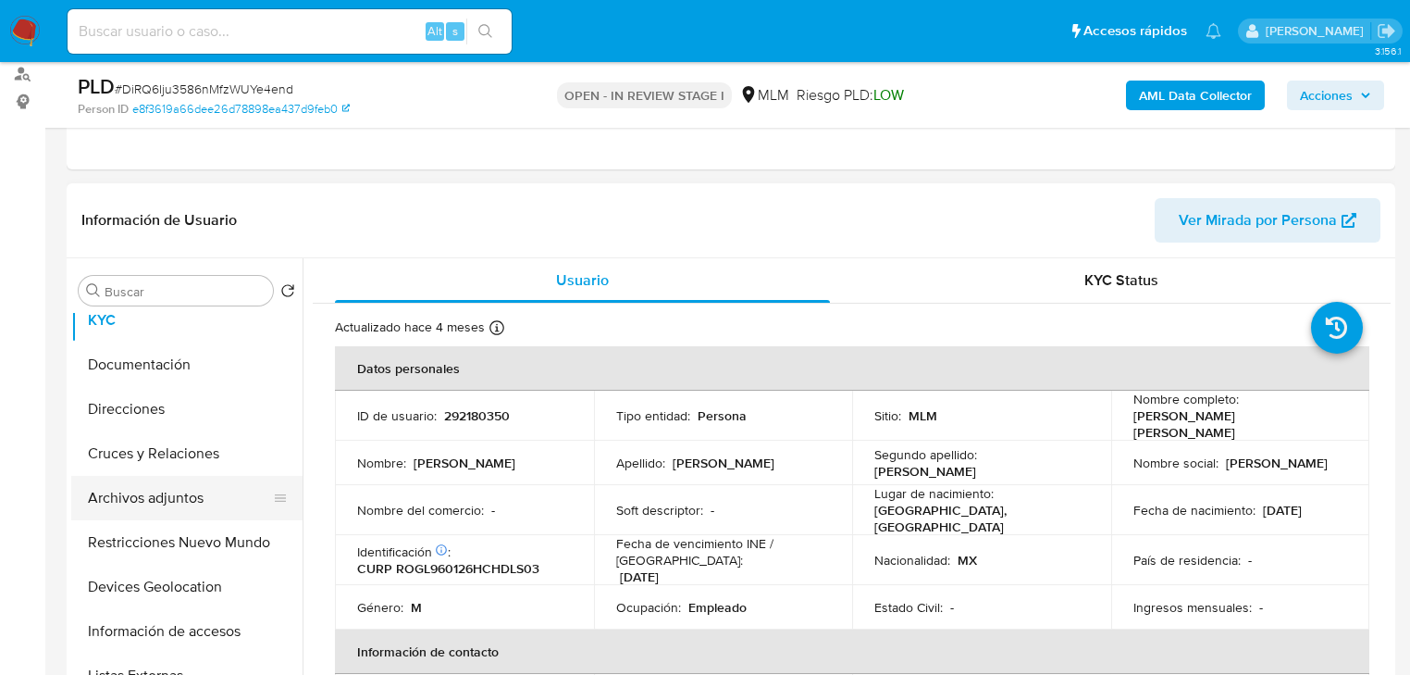
click at [168, 499] on button "Archivos adjuntos" at bounding box center [179, 498] width 217 height 44
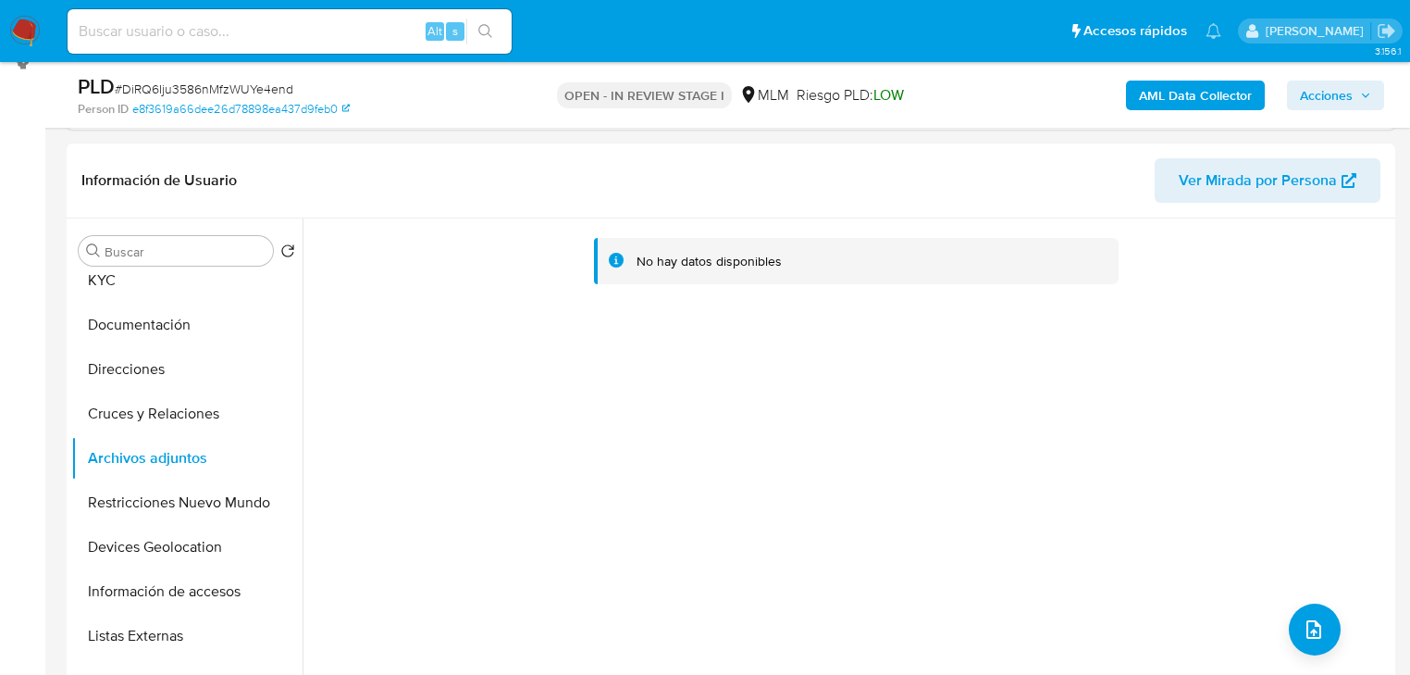
scroll to position [296, 0]
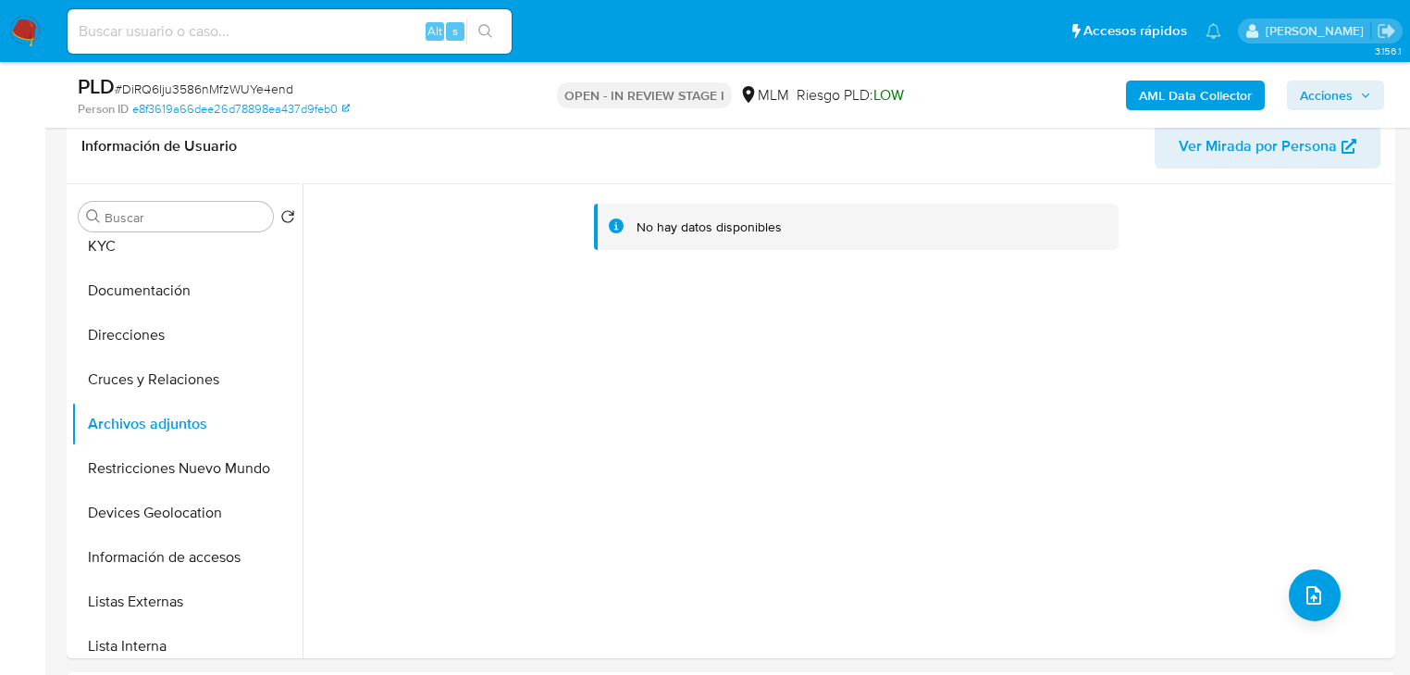
click at [991, 495] on div "No hay datos disponibles" at bounding box center [847, 421] width 1088 height 474
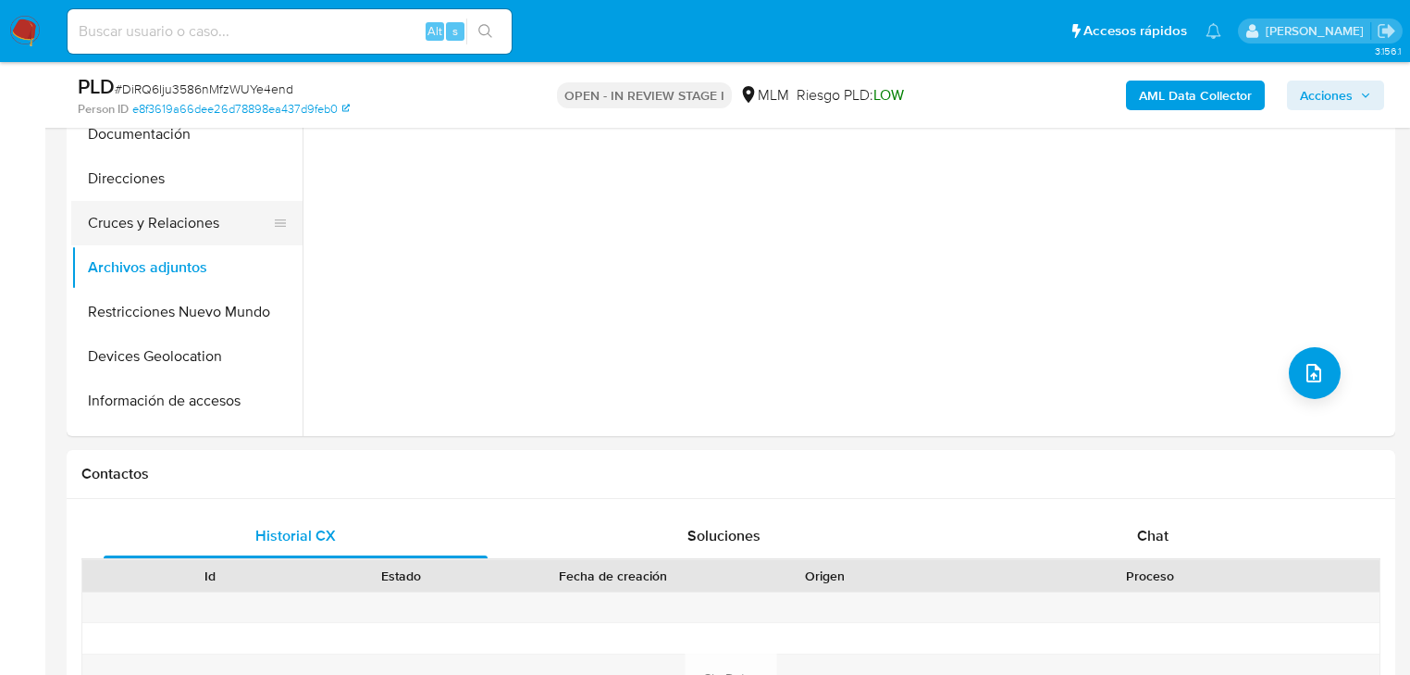
scroll to position [0, 0]
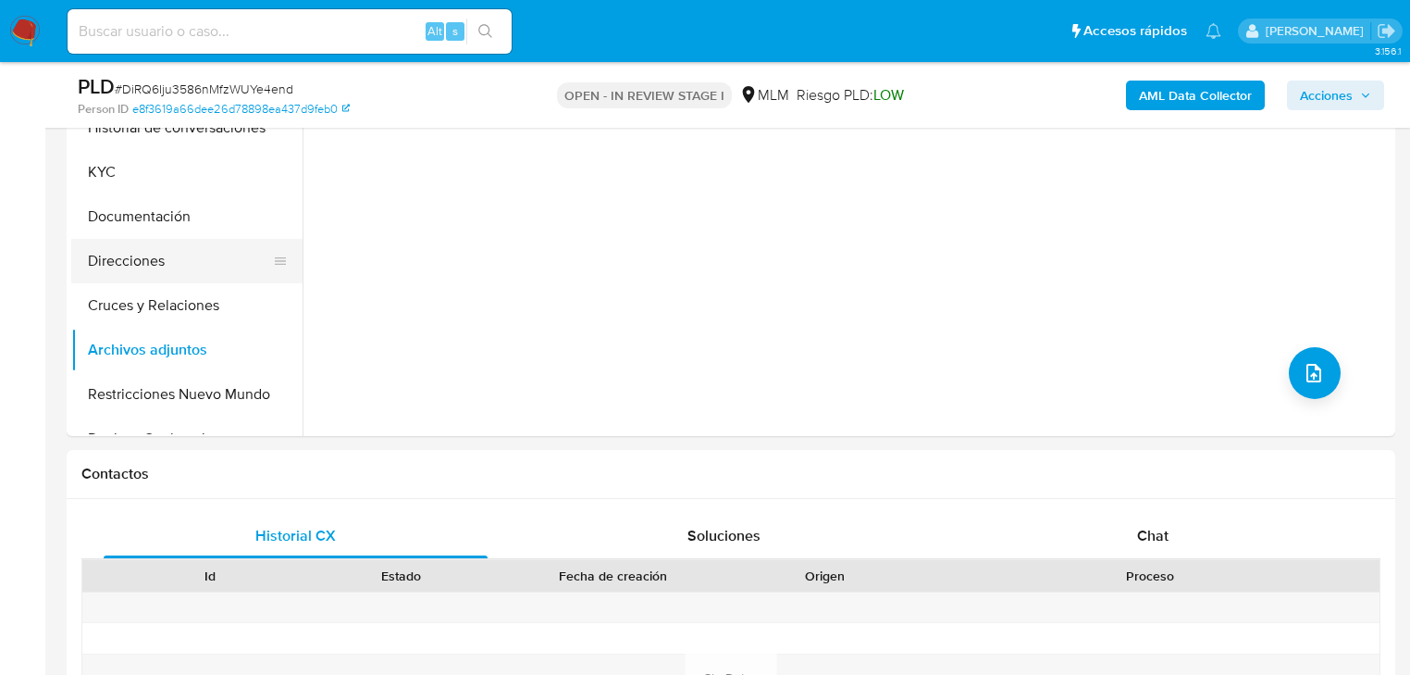
drag, startPoint x: 144, startPoint y: 273, endPoint x: 153, endPoint y: 319, distance: 47.0
click at [144, 274] on button "Direcciones" at bounding box center [186, 261] width 231 height 44
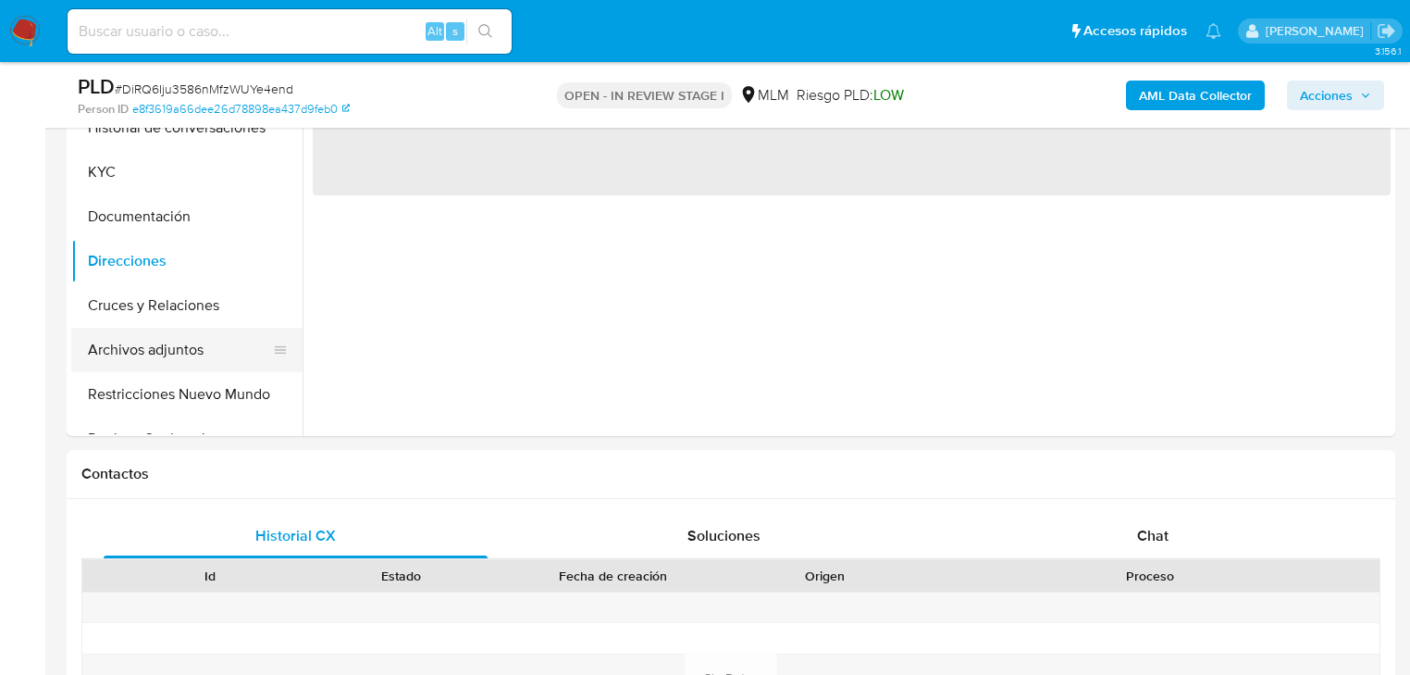
click at [156, 339] on button "Archivos adjuntos" at bounding box center [179, 350] width 217 height 44
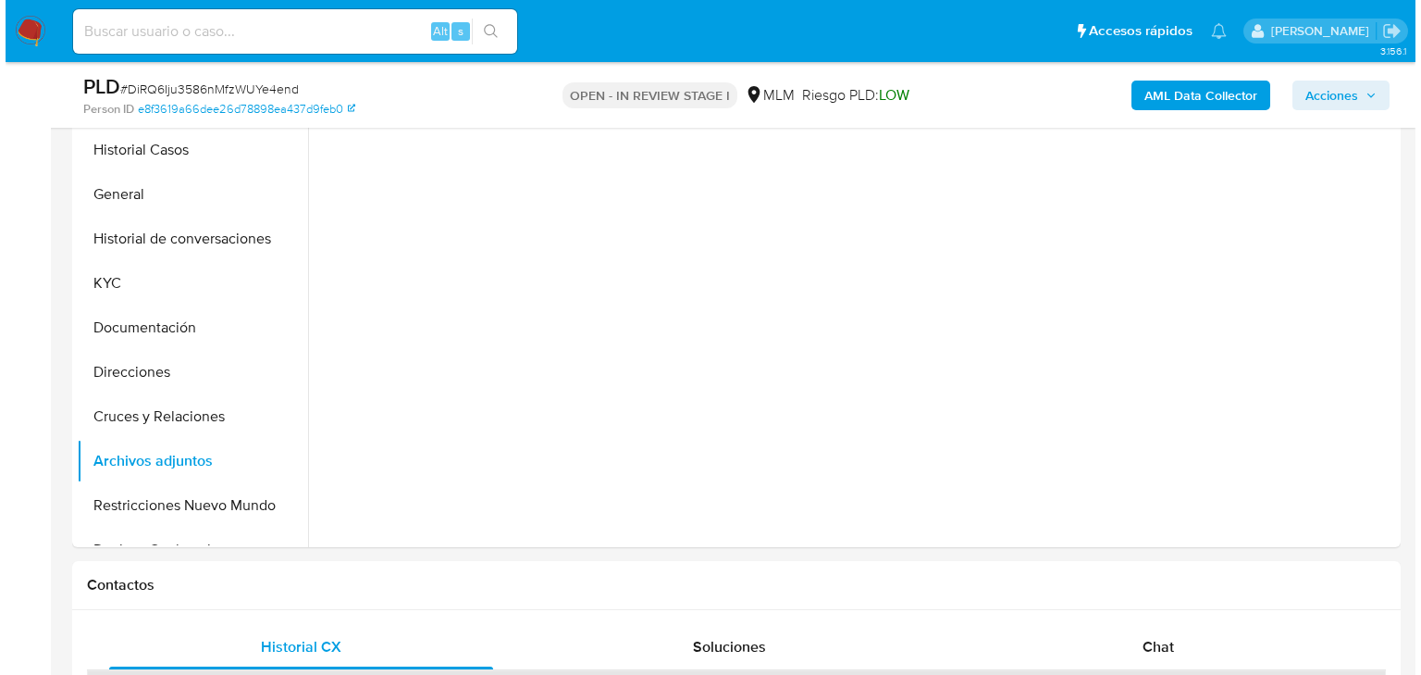
scroll to position [296, 0]
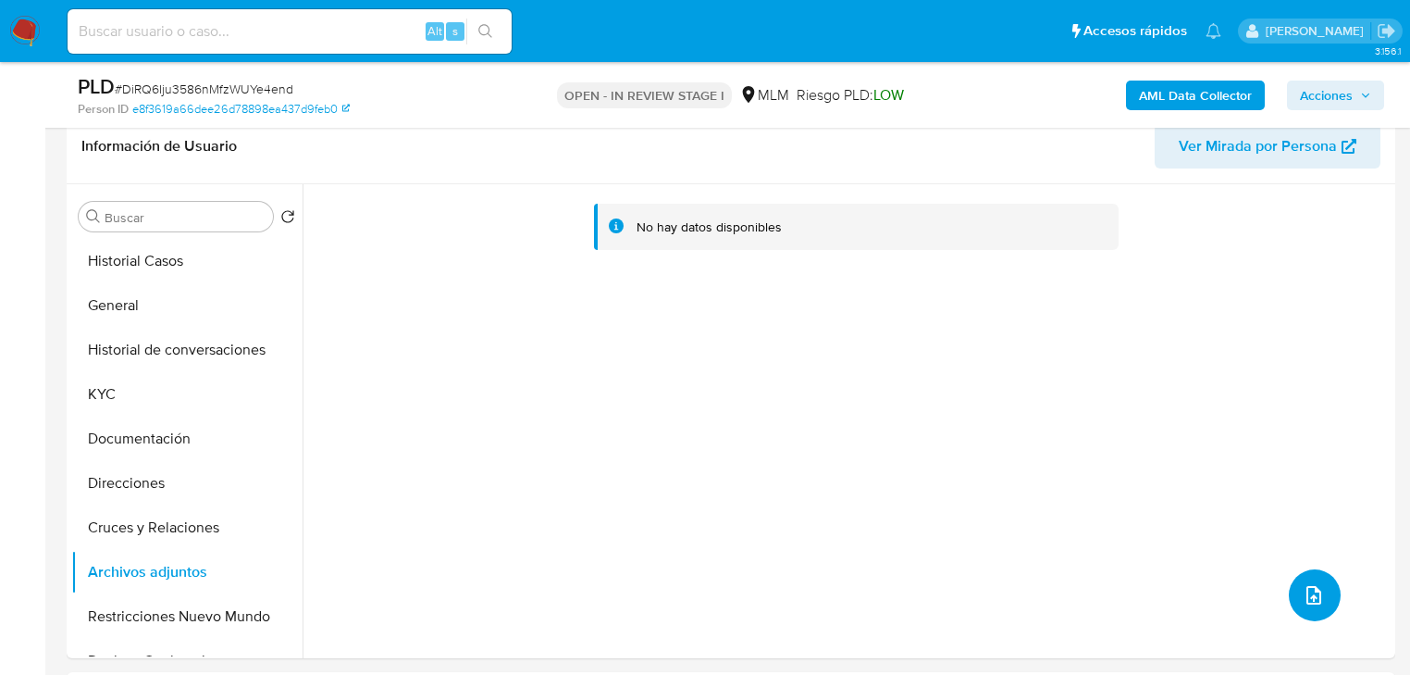
click at [1307, 585] on button "upload-file" at bounding box center [1315, 595] width 52 height 52
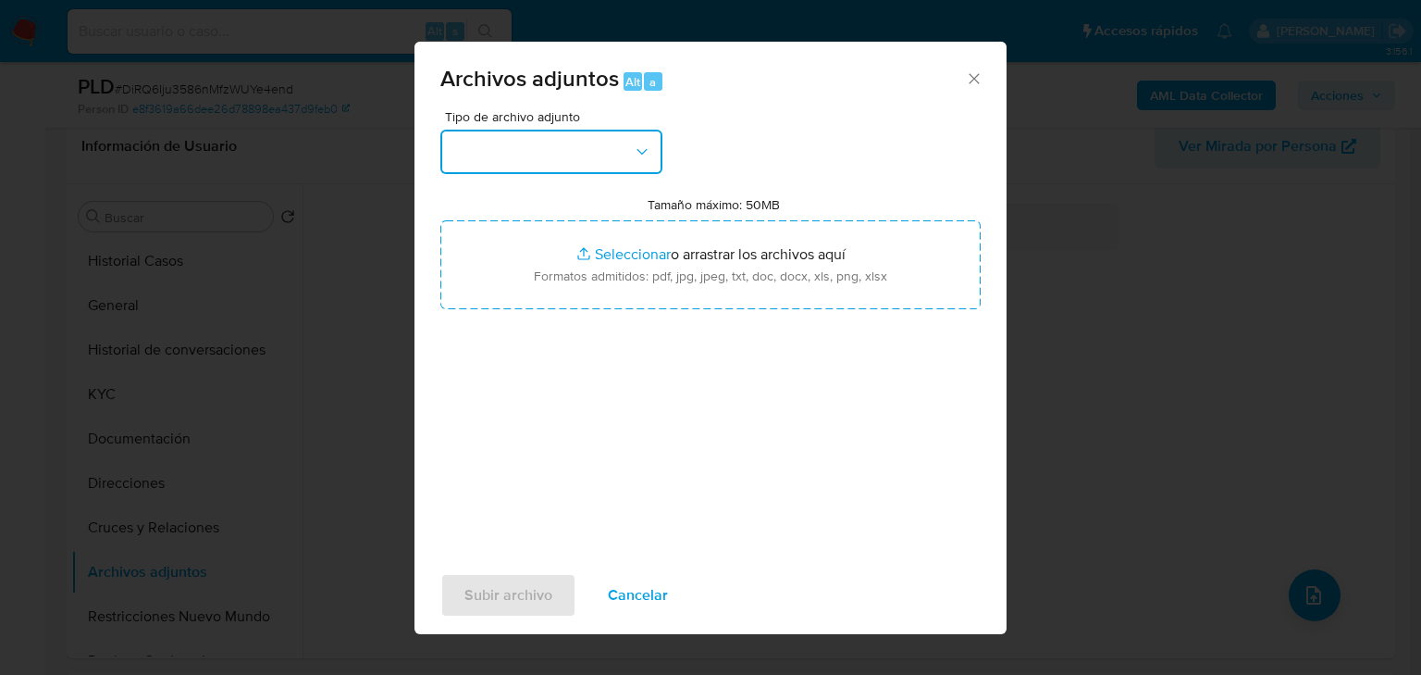
click at [532, 151] on button "button" at bounding box center [551, 152] width 222 height 44
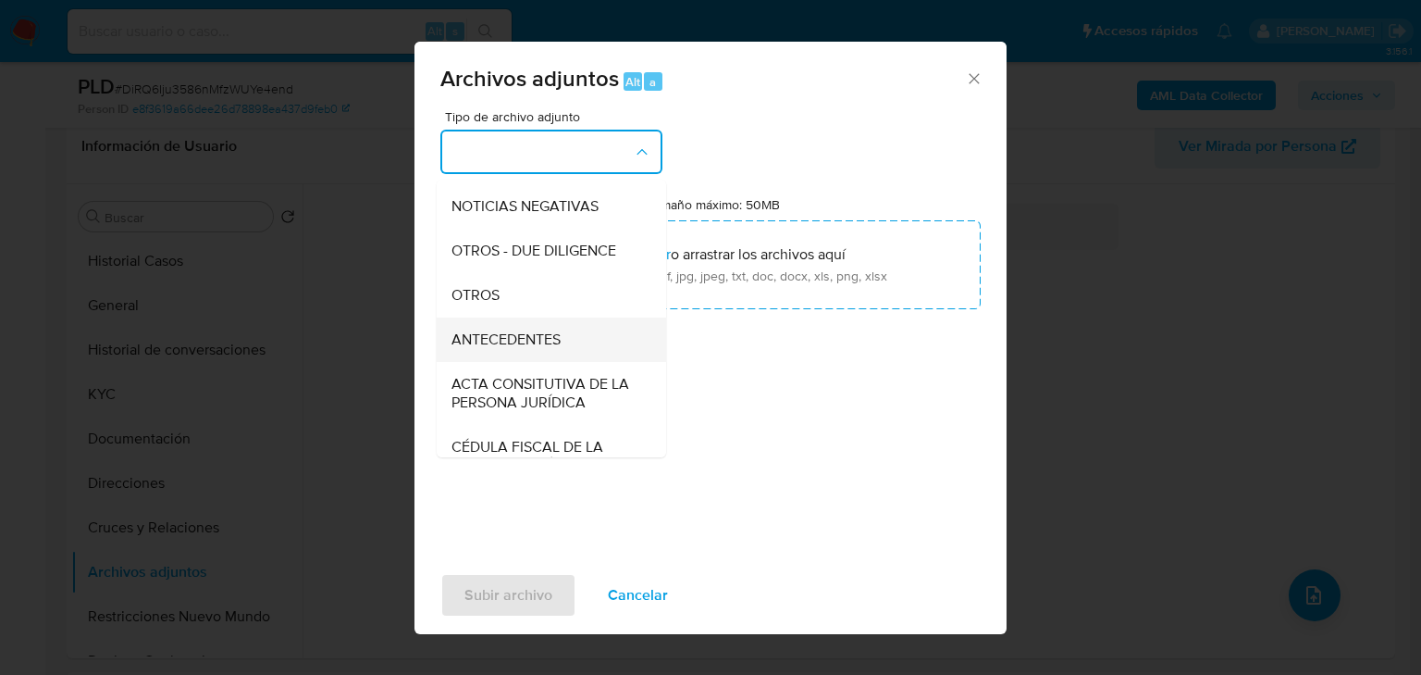
scroll to position [222, 0]
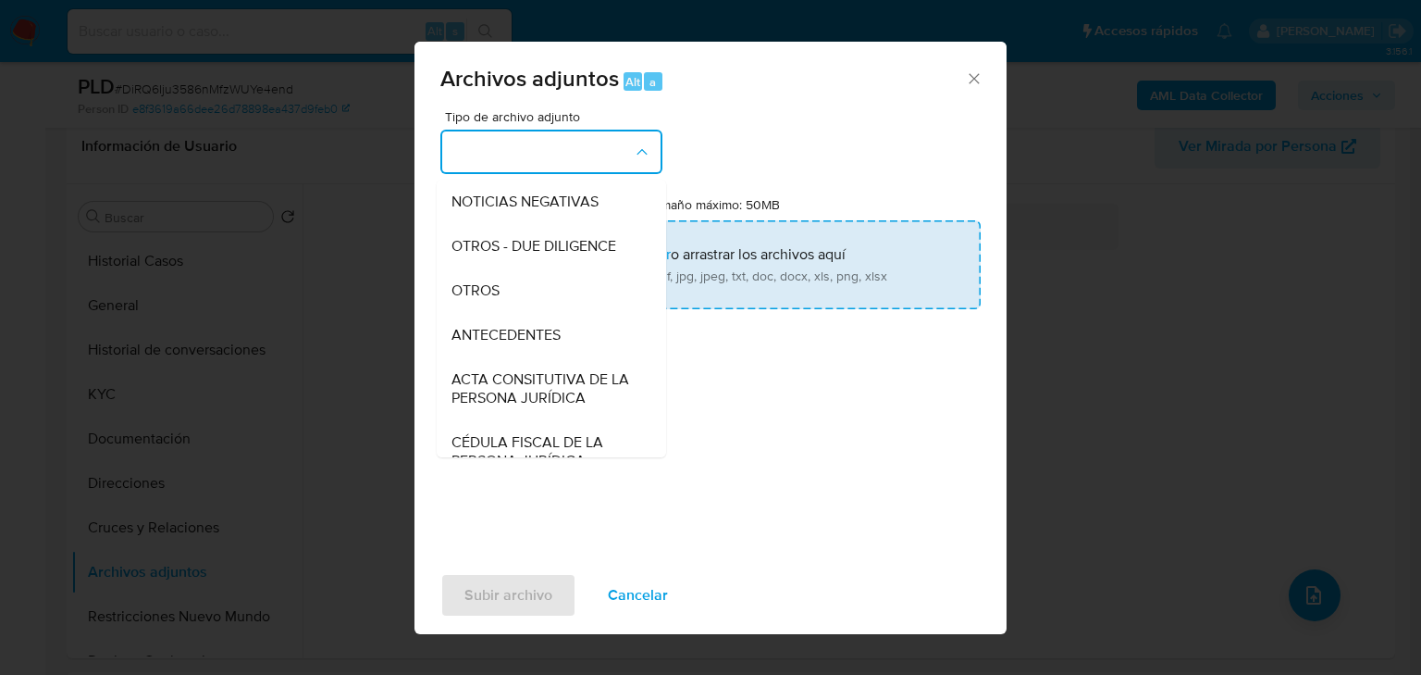
drag, startPoint x: 483, startPoint y: 308, endPoint x: 521, endPoint y: 306, distance: 38.0
click at [485, 300] on span "OTROS" at bounding box center [476, 290] width 48 height 19
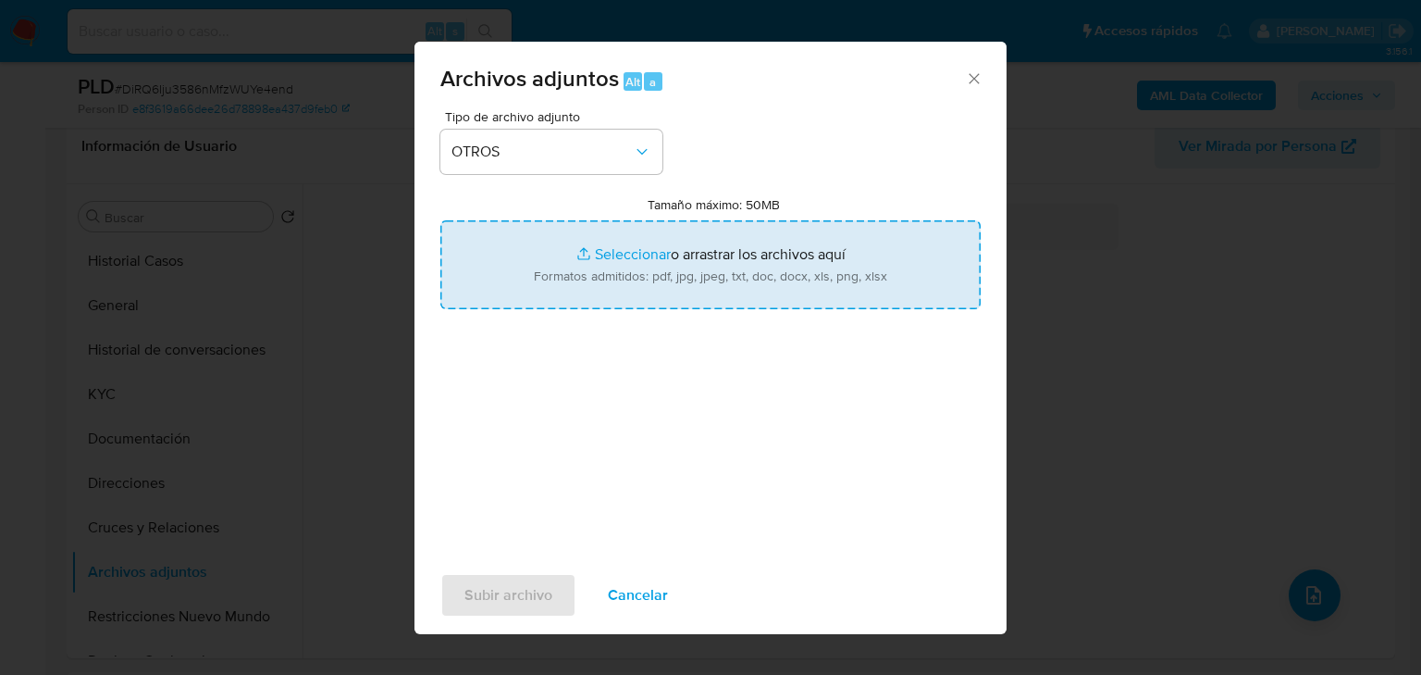
click at [624, 252] on input "Tamaño máximo: 50MB Seleccionar archivos" at bounding box center [710, 264] width 540 height 89
type input "C:\fakepath\292180350_ [PERSON_NAME] Galaviz_Ago25.pdf"
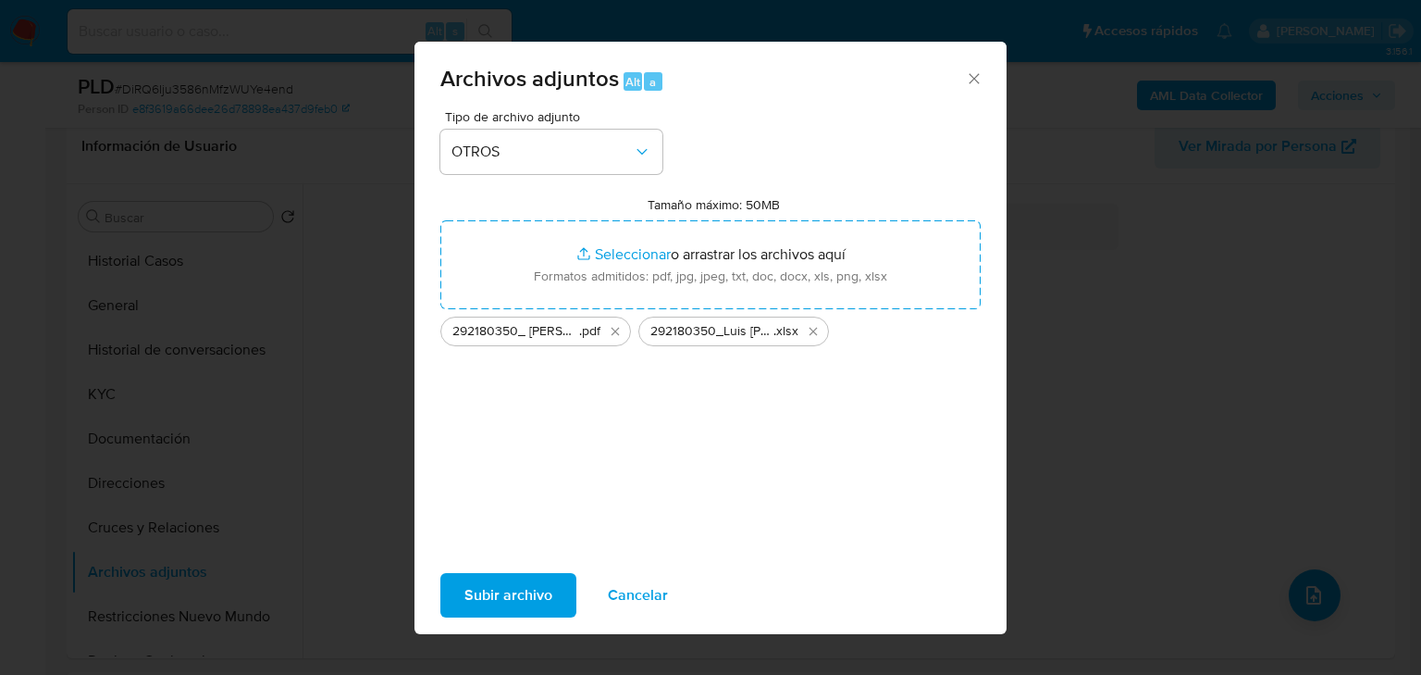
click at [492, 592] on span "Subir archivo" at bounding box center [509, 595] width 88 height 41
